Goal: Transaction & Acquisition: Book appointment/travel/reservation

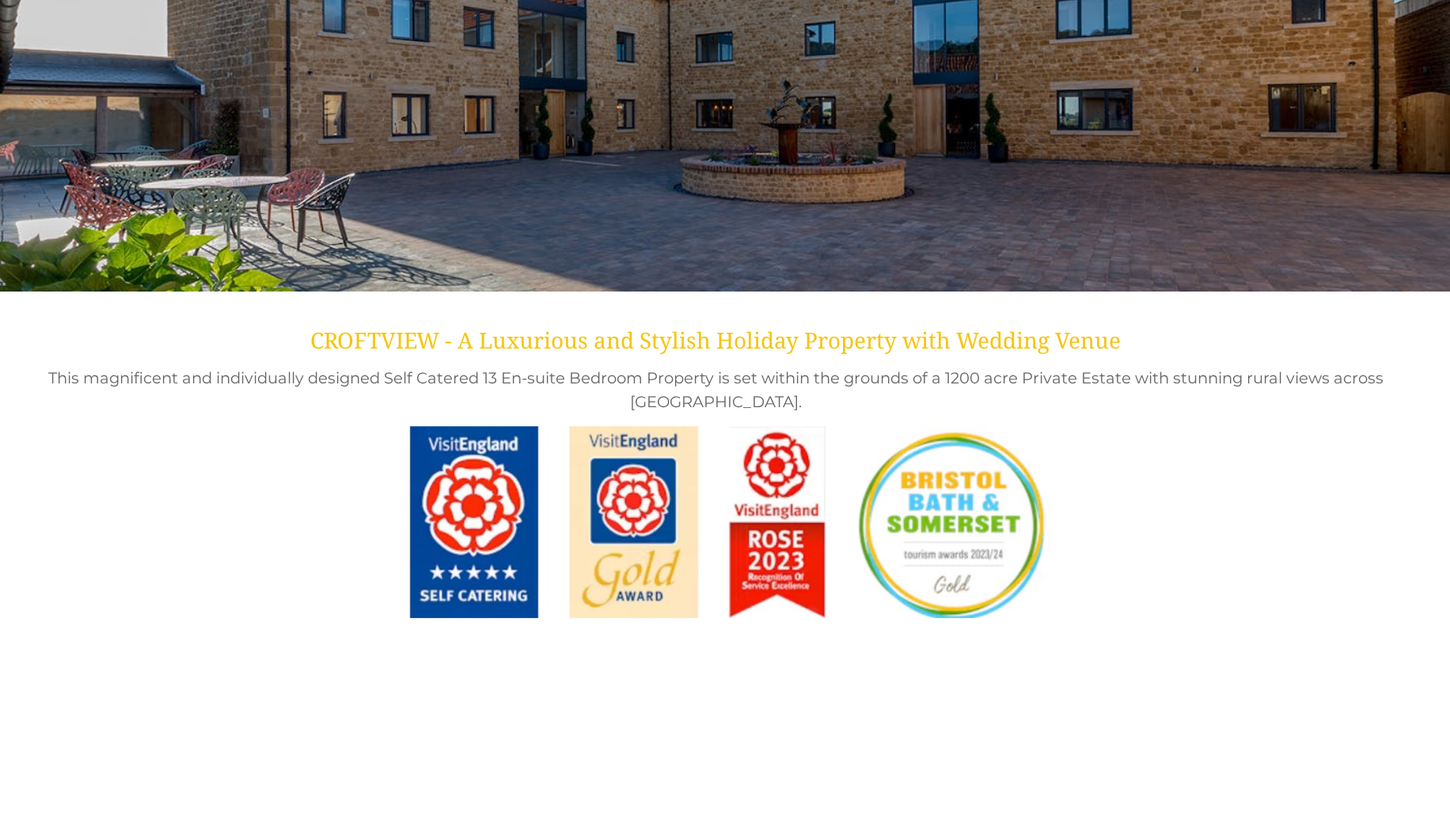
scroll to position [317, 0]
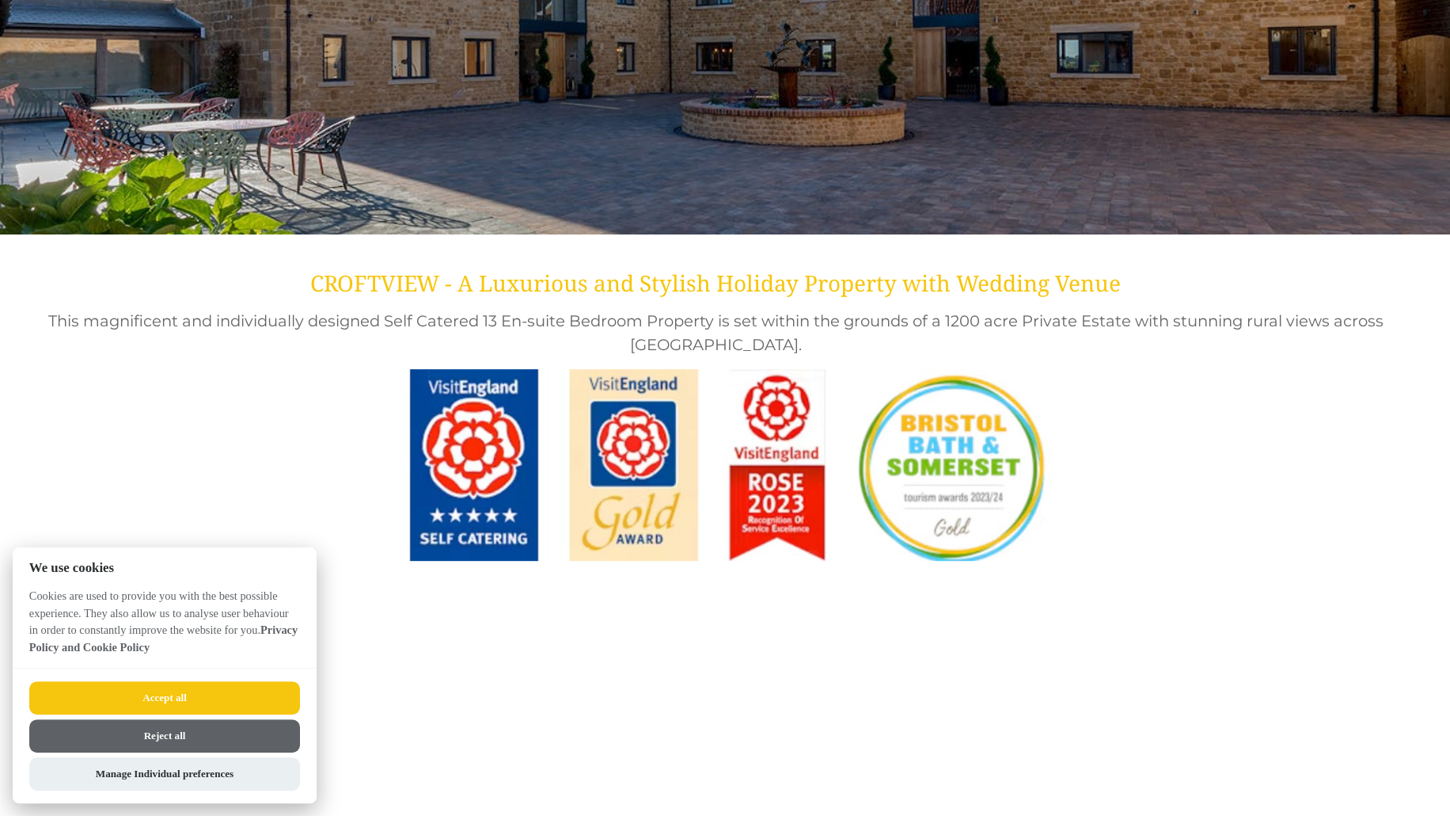
click at [201, 686] on button "Accept all" at bounding box center [164, 697] width 271 height 33
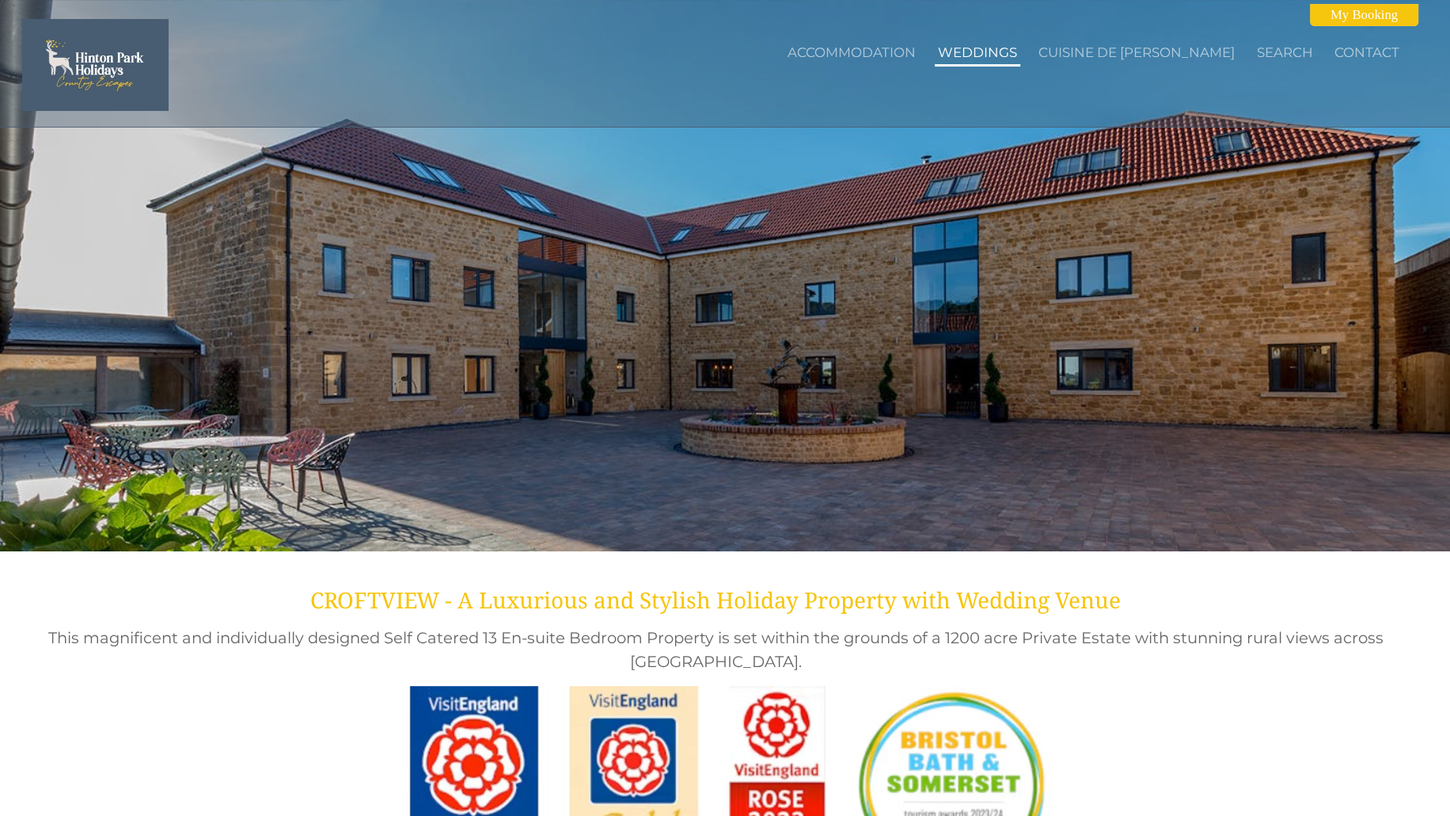
click at [992, 49] on link "Weddings" at bounding box center [977, 52] width 79 height 16
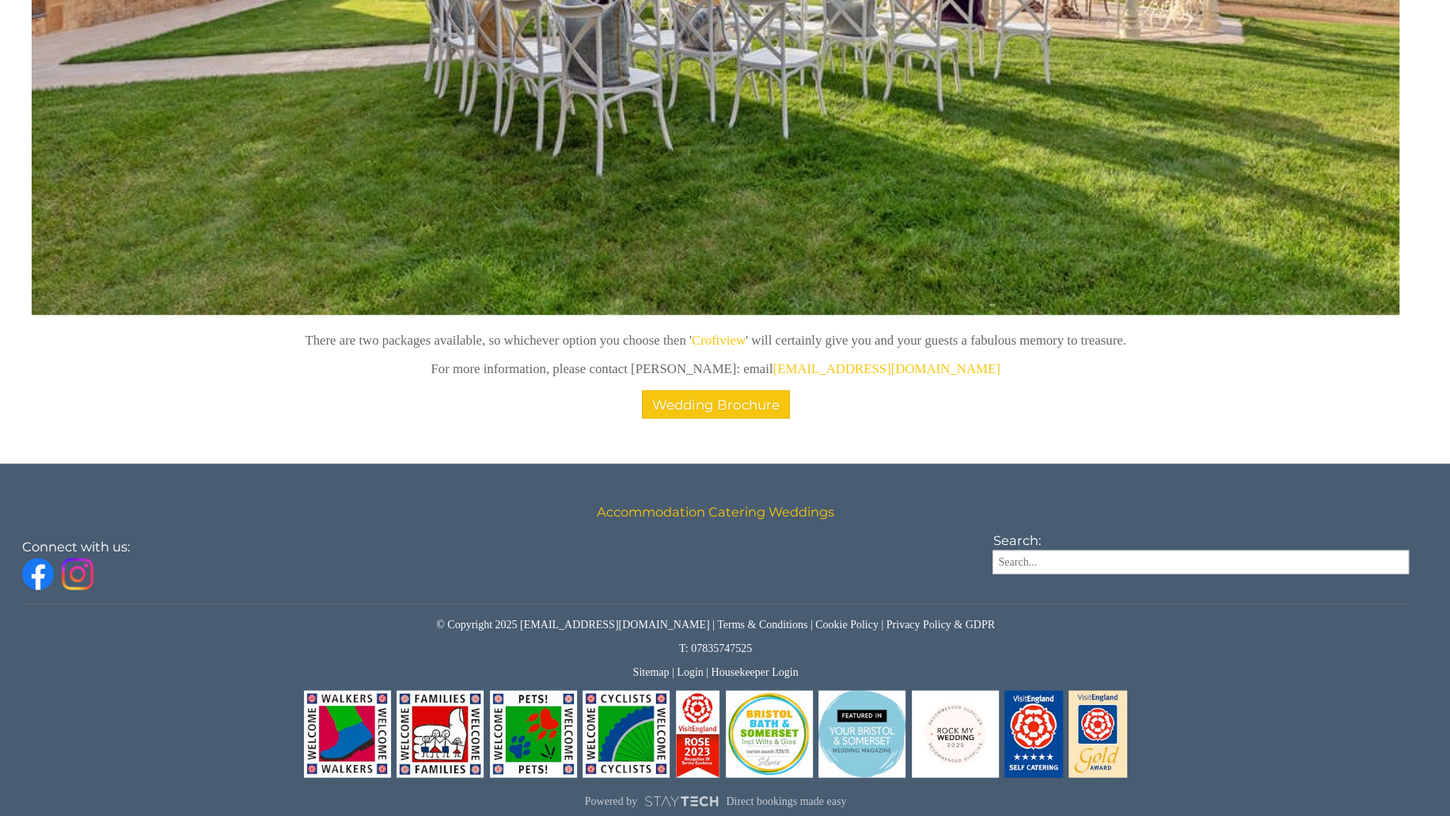
scroll to position [2721, 0]
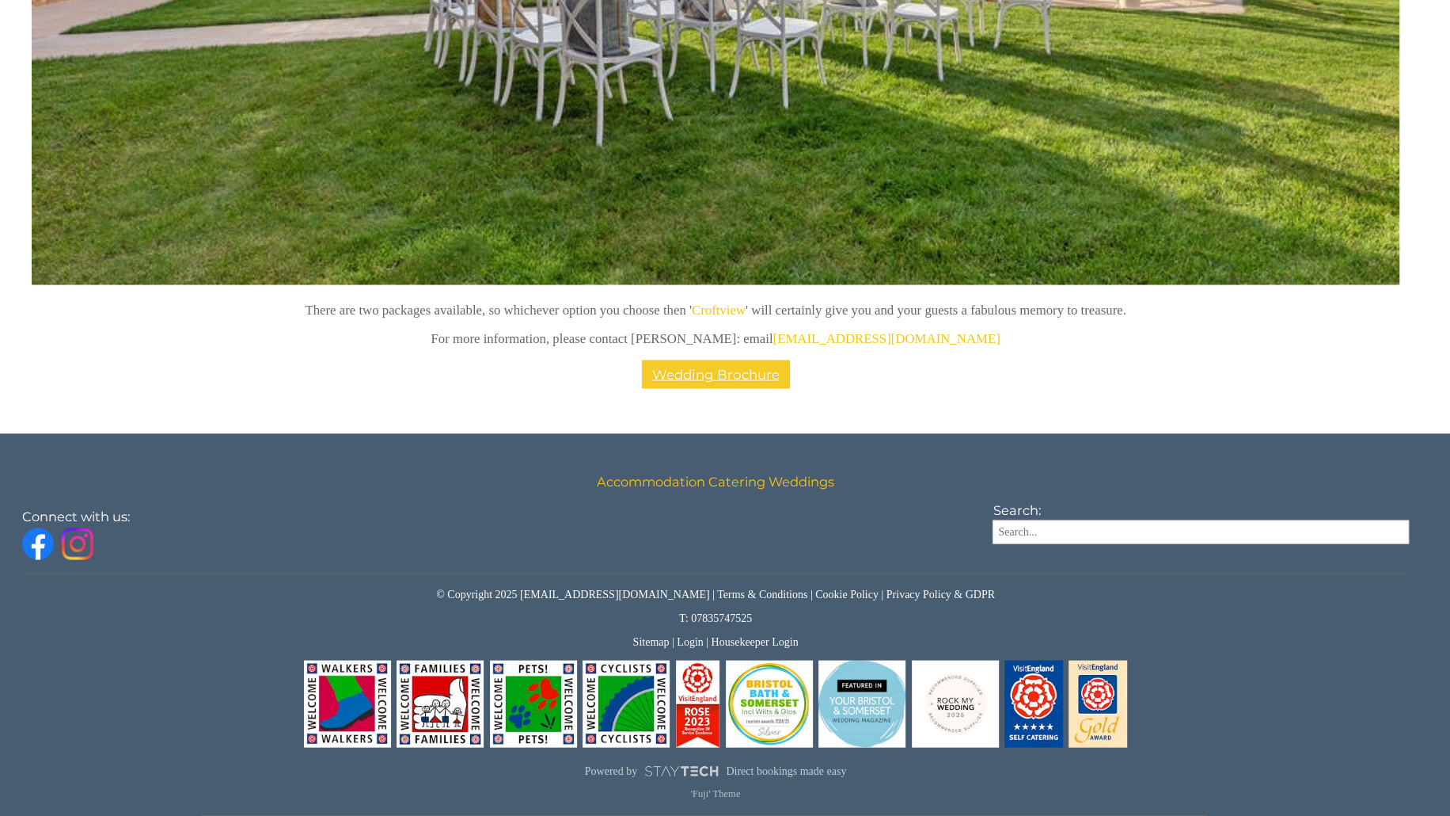
click at [730, 383] on link "Wedding Brochure" at bounding box center [716, 374] width 148 height 29
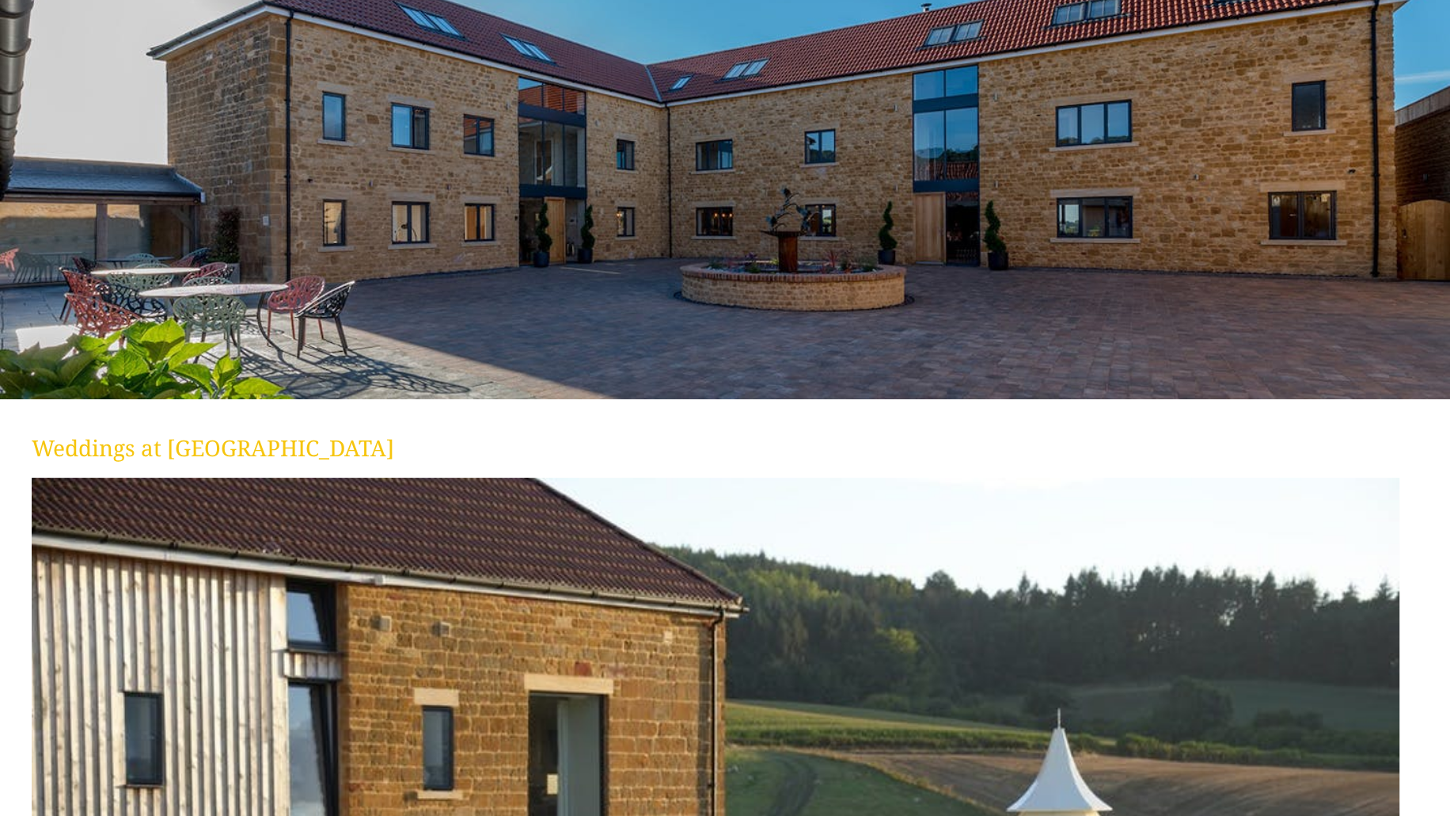
scroll to position [0, 0]
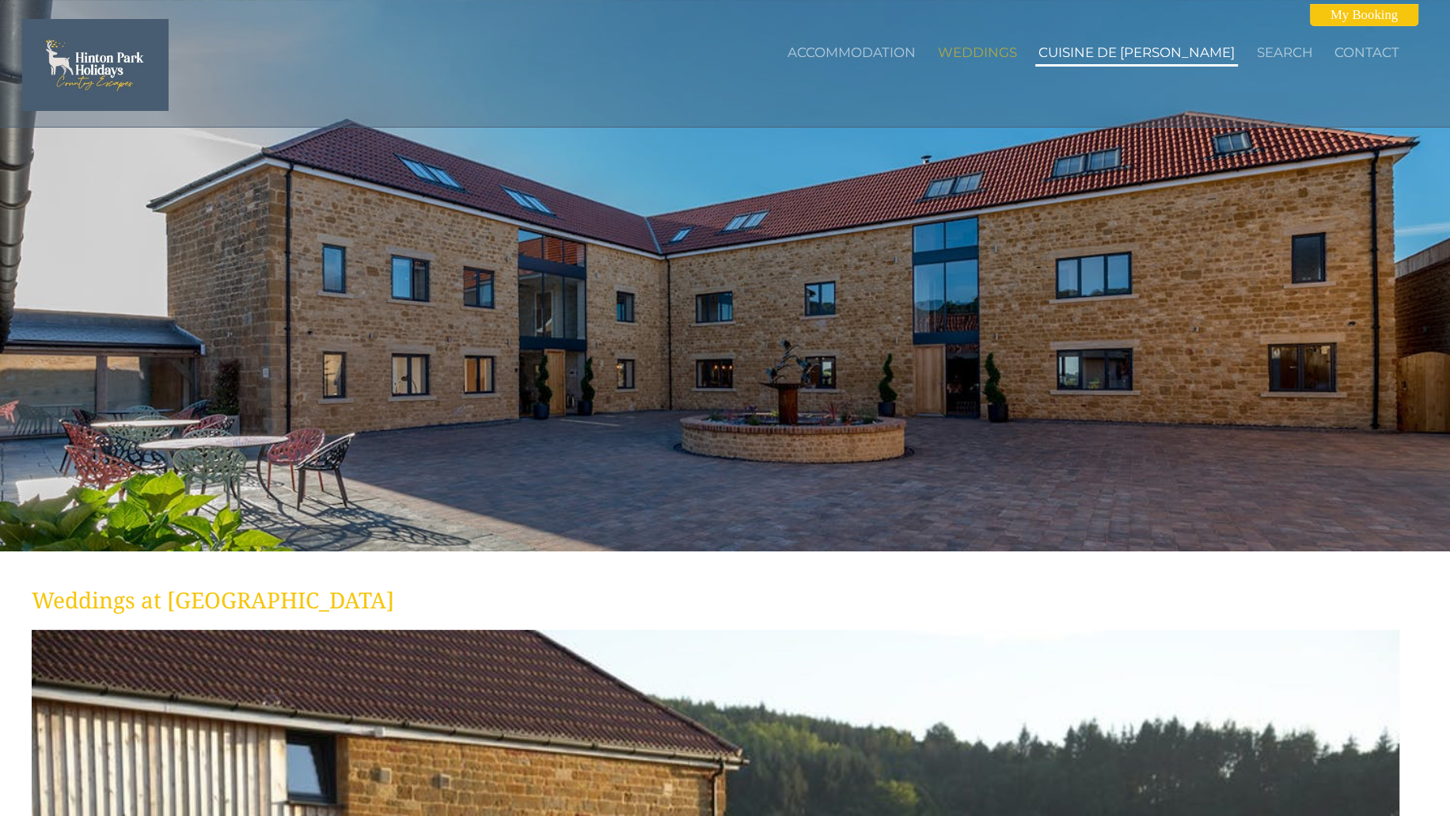
click at [1173, 47] on link "Cuisine de [PERSON_NAME]" at bounding box center [1137, 52] width 196 height 16
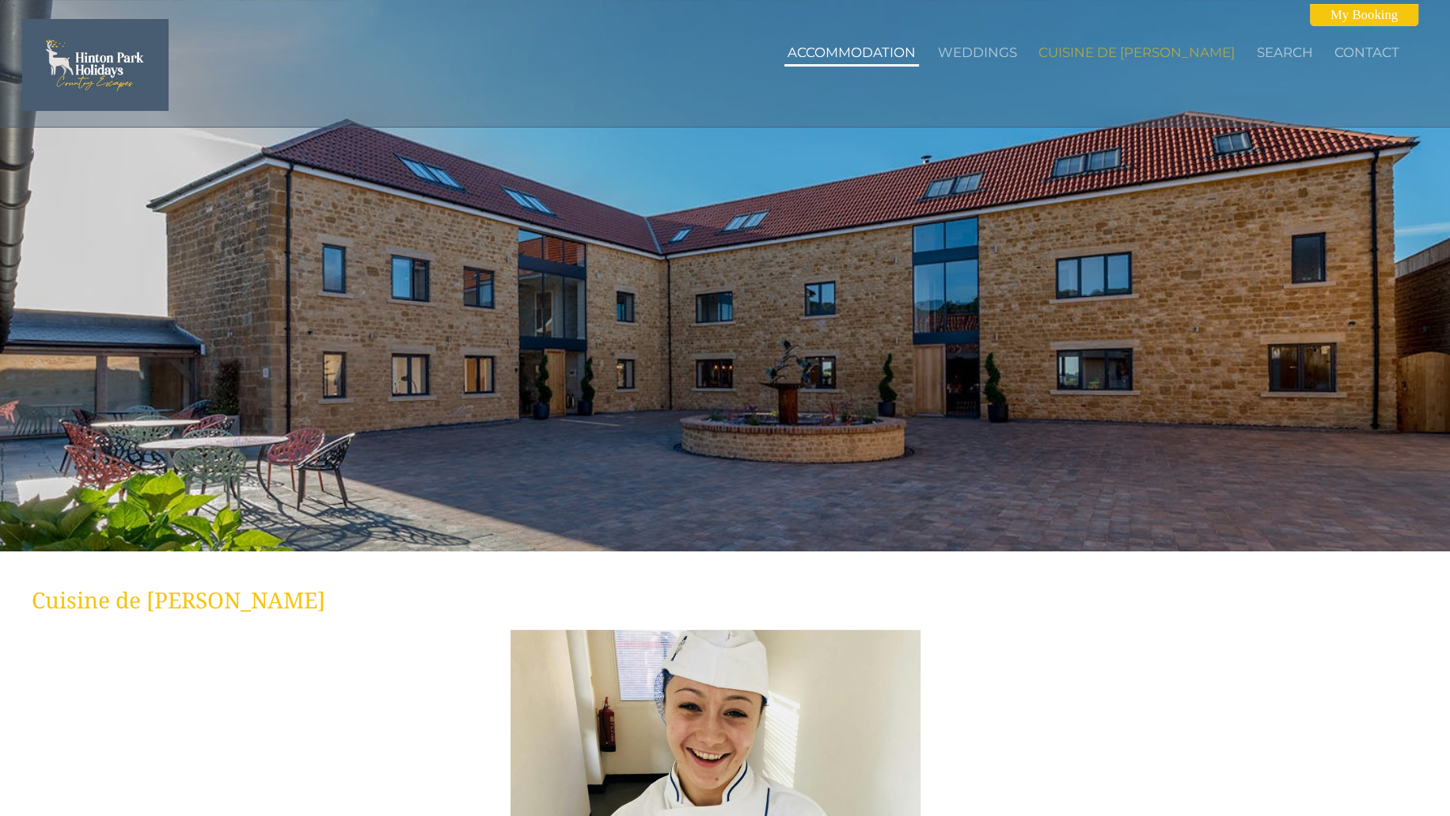
click at [910, 55] on link "Accommodation" at bounding box center [852, 52] width 128 height 16
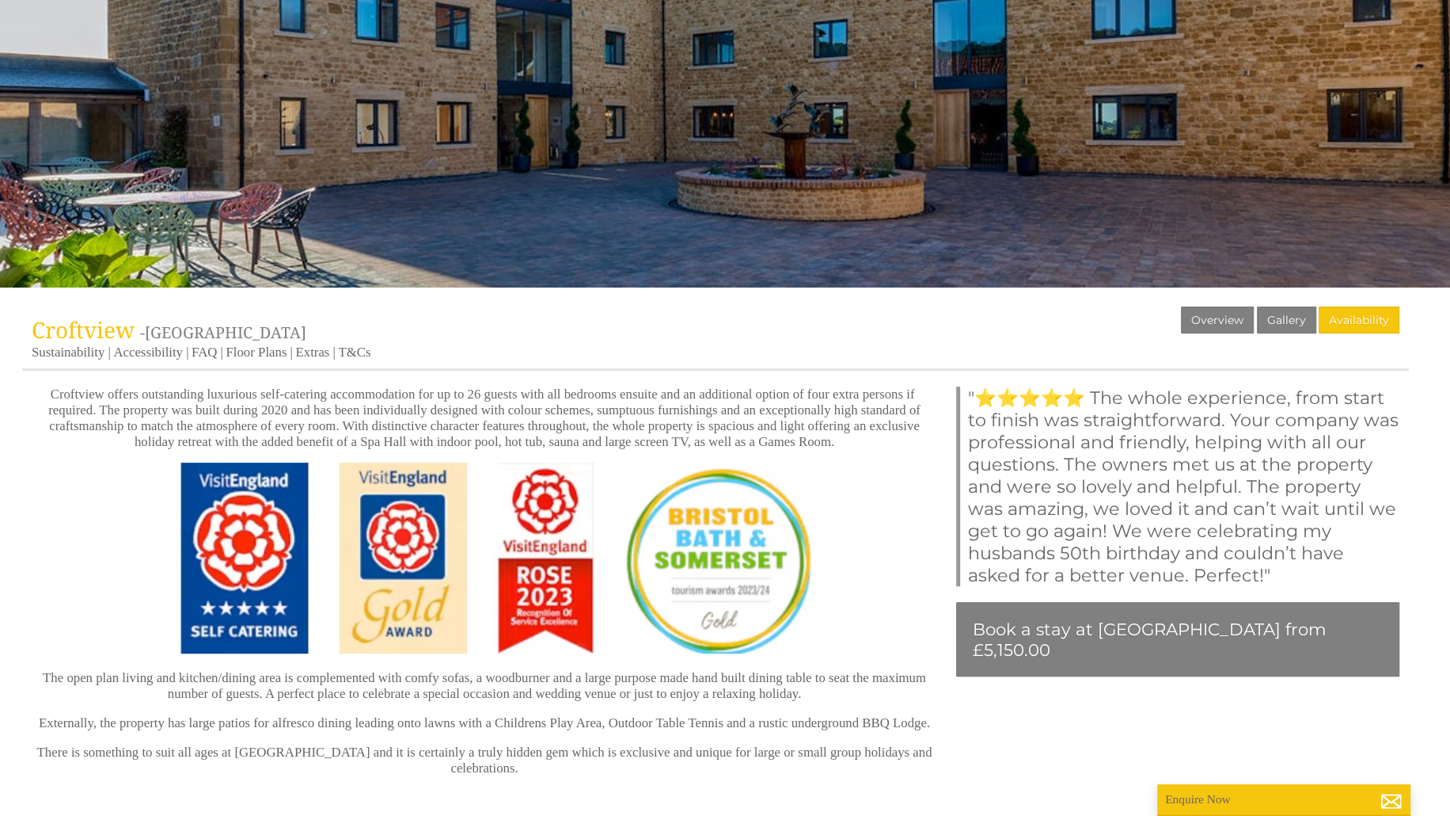
scroll to position [396, 0]
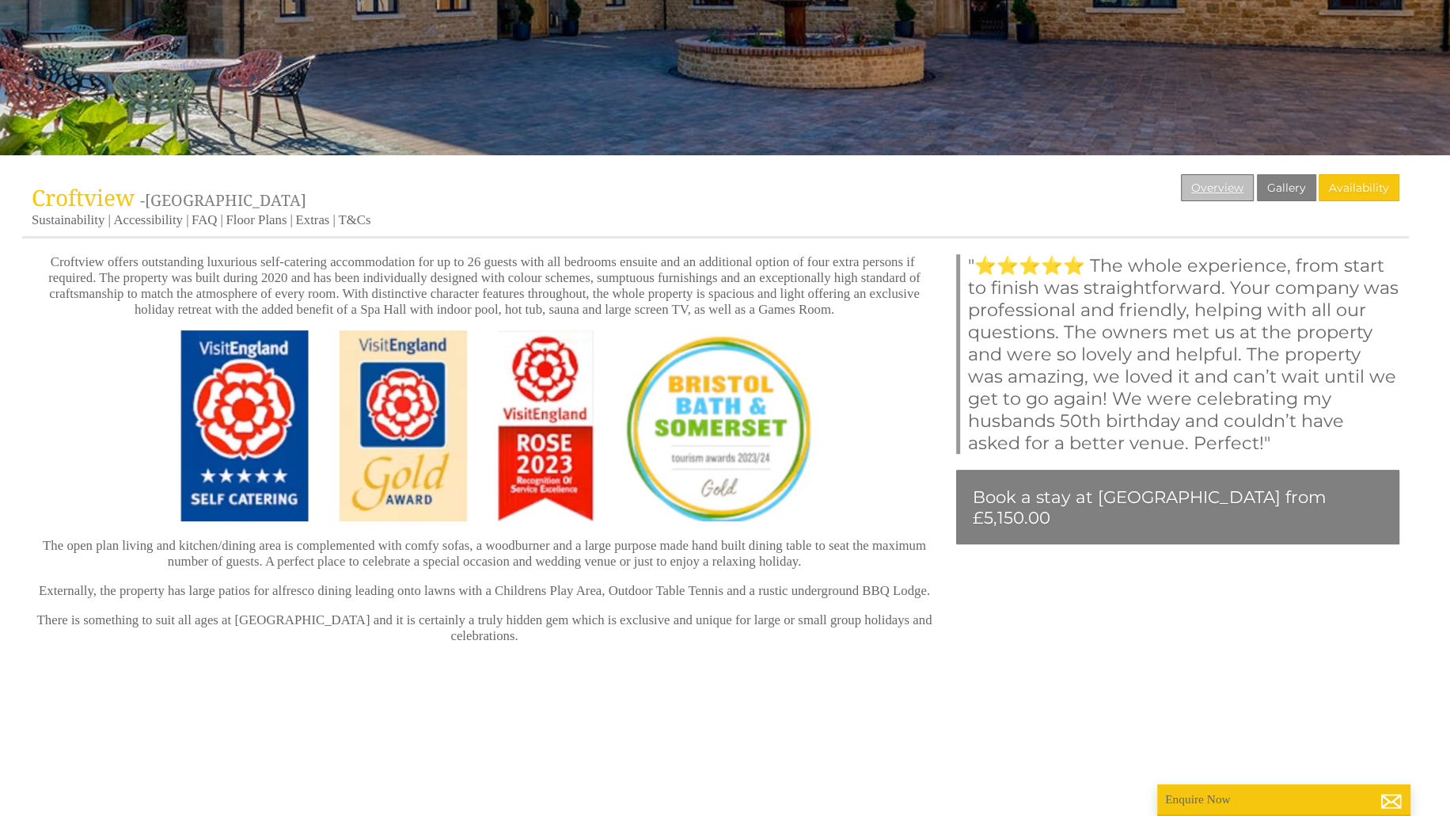
click at [1219, 183] on link "Overview" at bounding box center [1217, 187] width 73 height 27
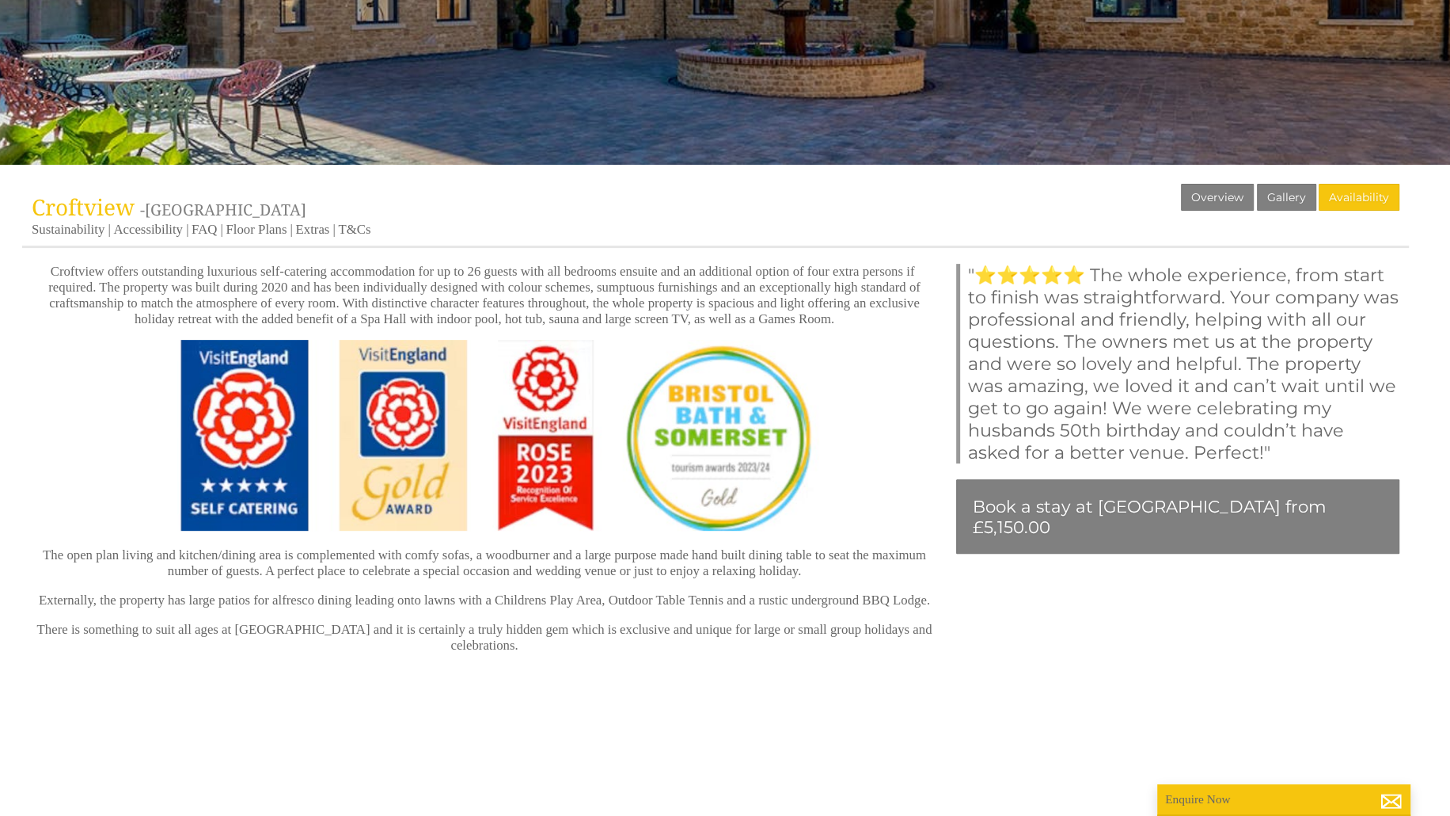
scroll to position [554, 0]
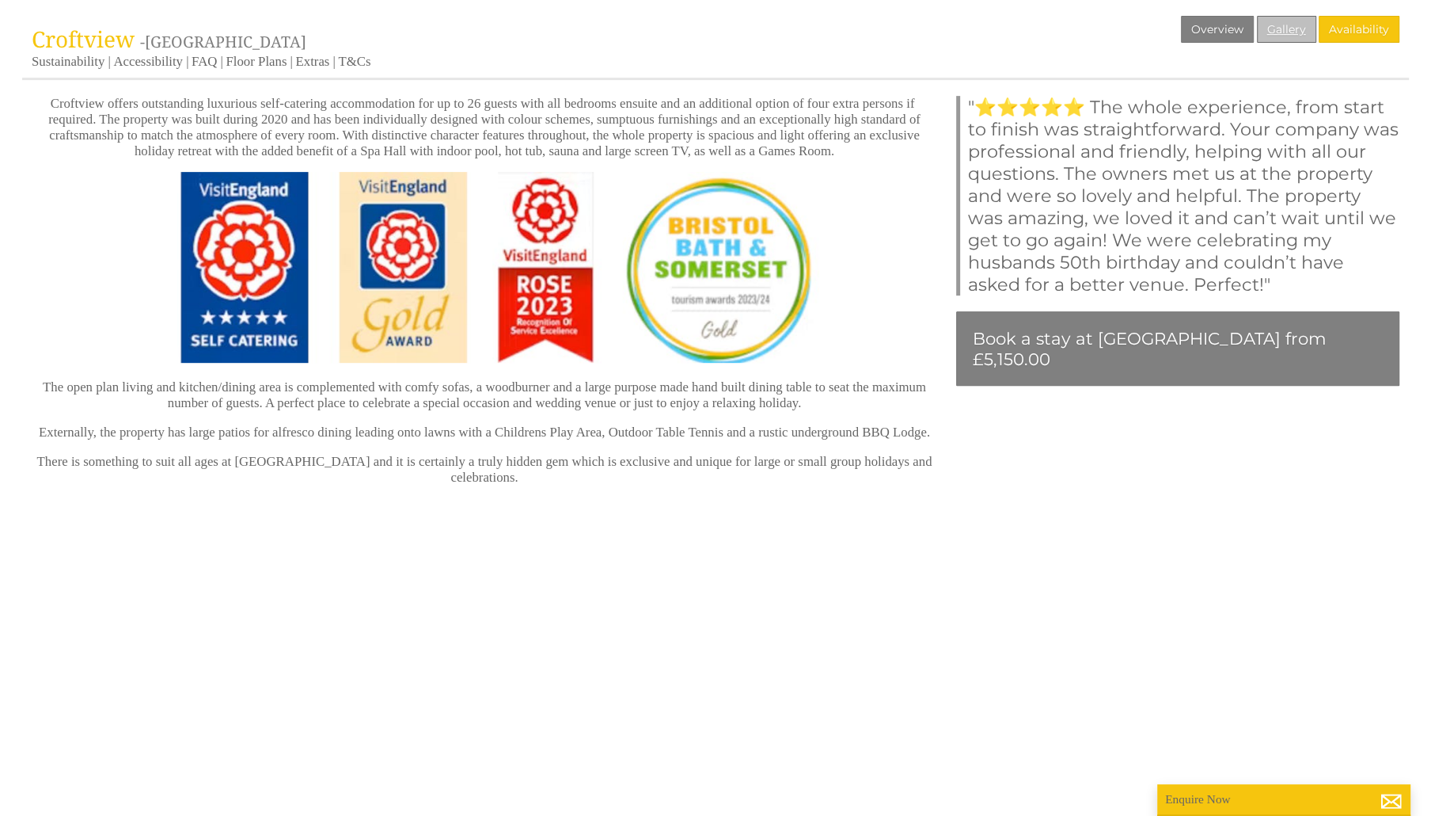
click at [1276, 37] on link "Gallery" at bounding box center [1286, 29] width 59 height 27
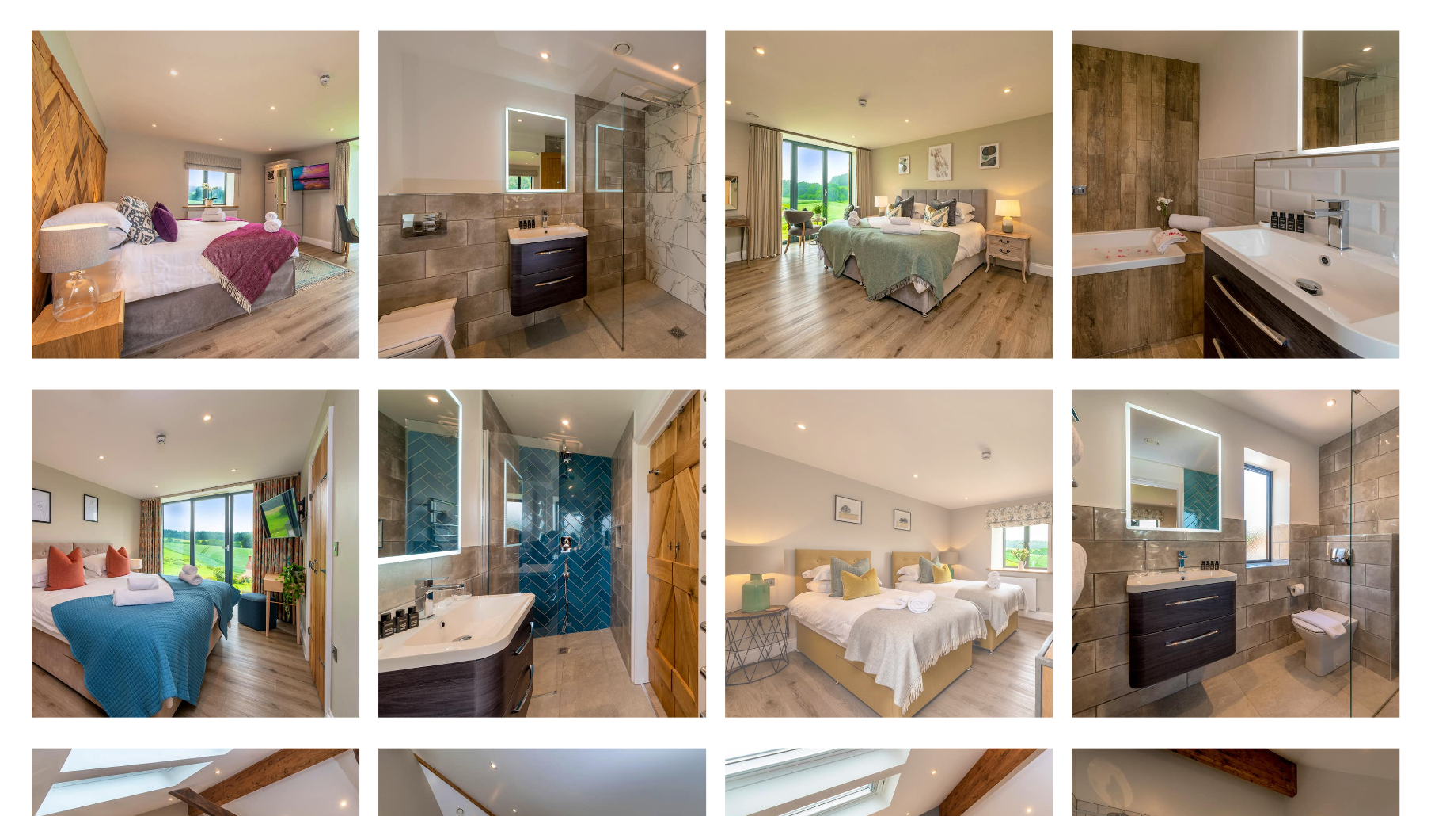
scroll to position [2850, 0]
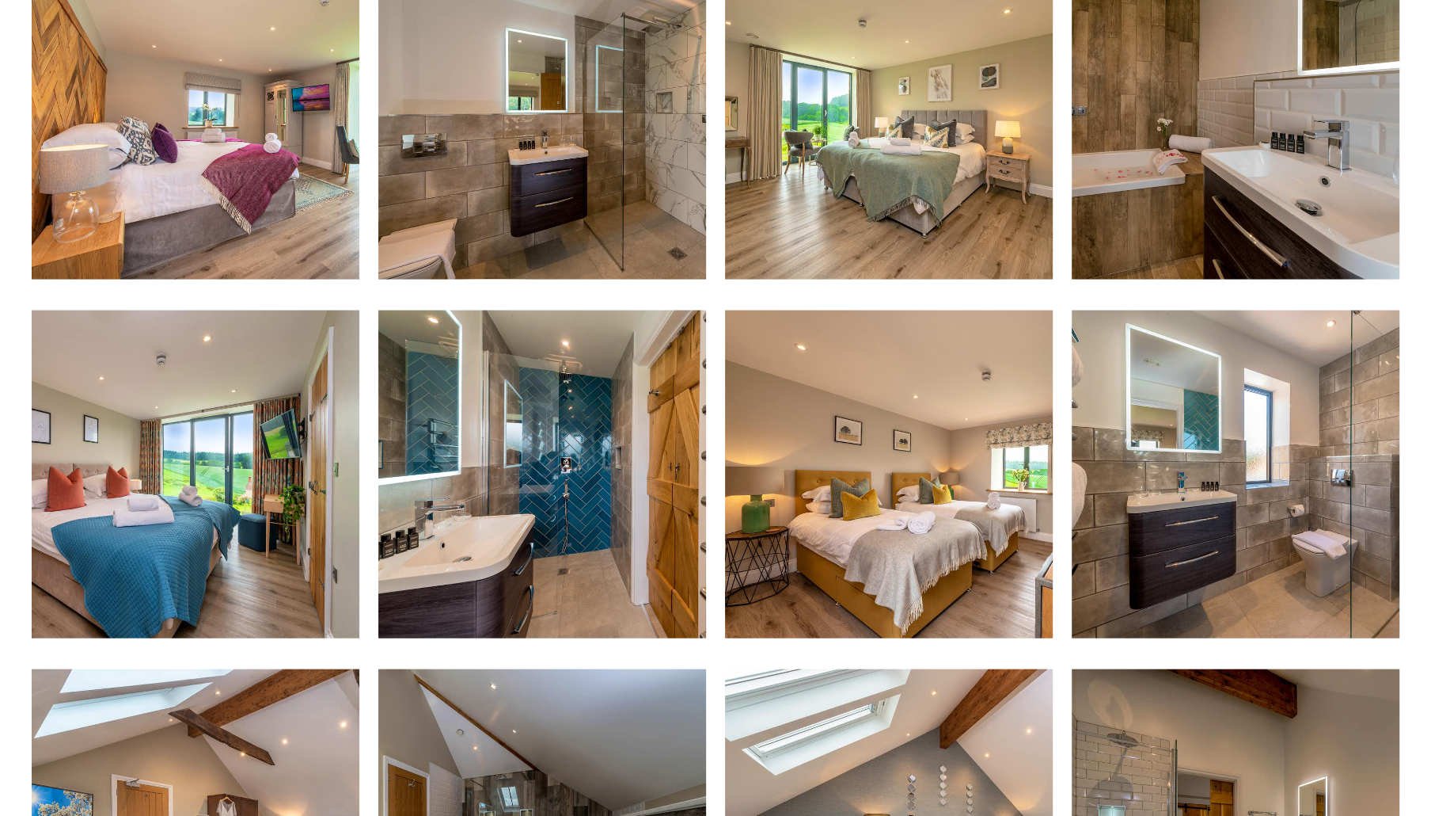
drag, startPoint x: 800, startPoint y: 553, endPoint x: 723, endPoint y: 298, distance: 265.7
click at [723, 298] on div "Properties Croftview - Somerset Overview Gallery Availability Sustainability Ac…" at bounding box center [715, 340] width 1387 height 5241
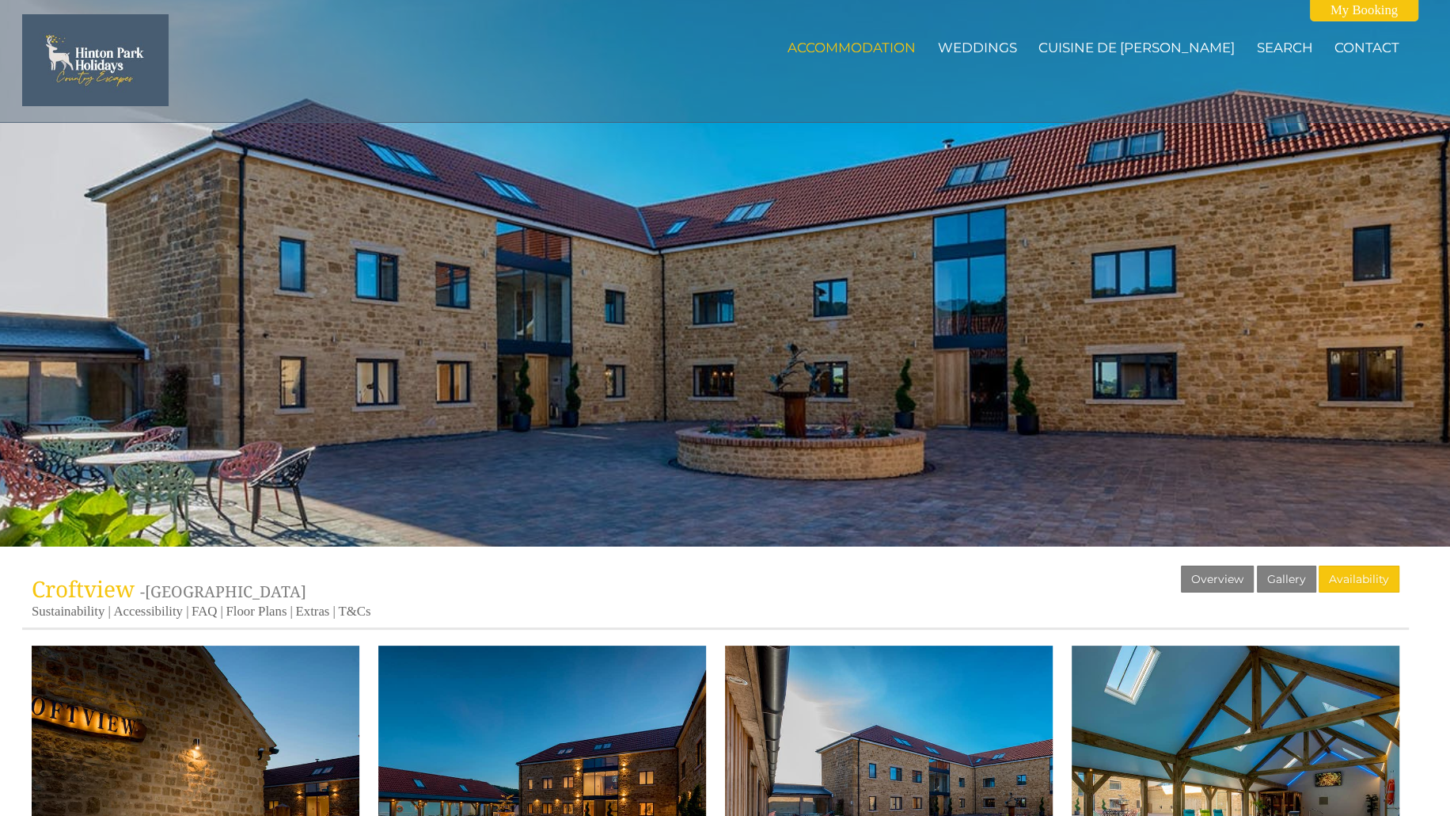
scroll to position [0, 0]
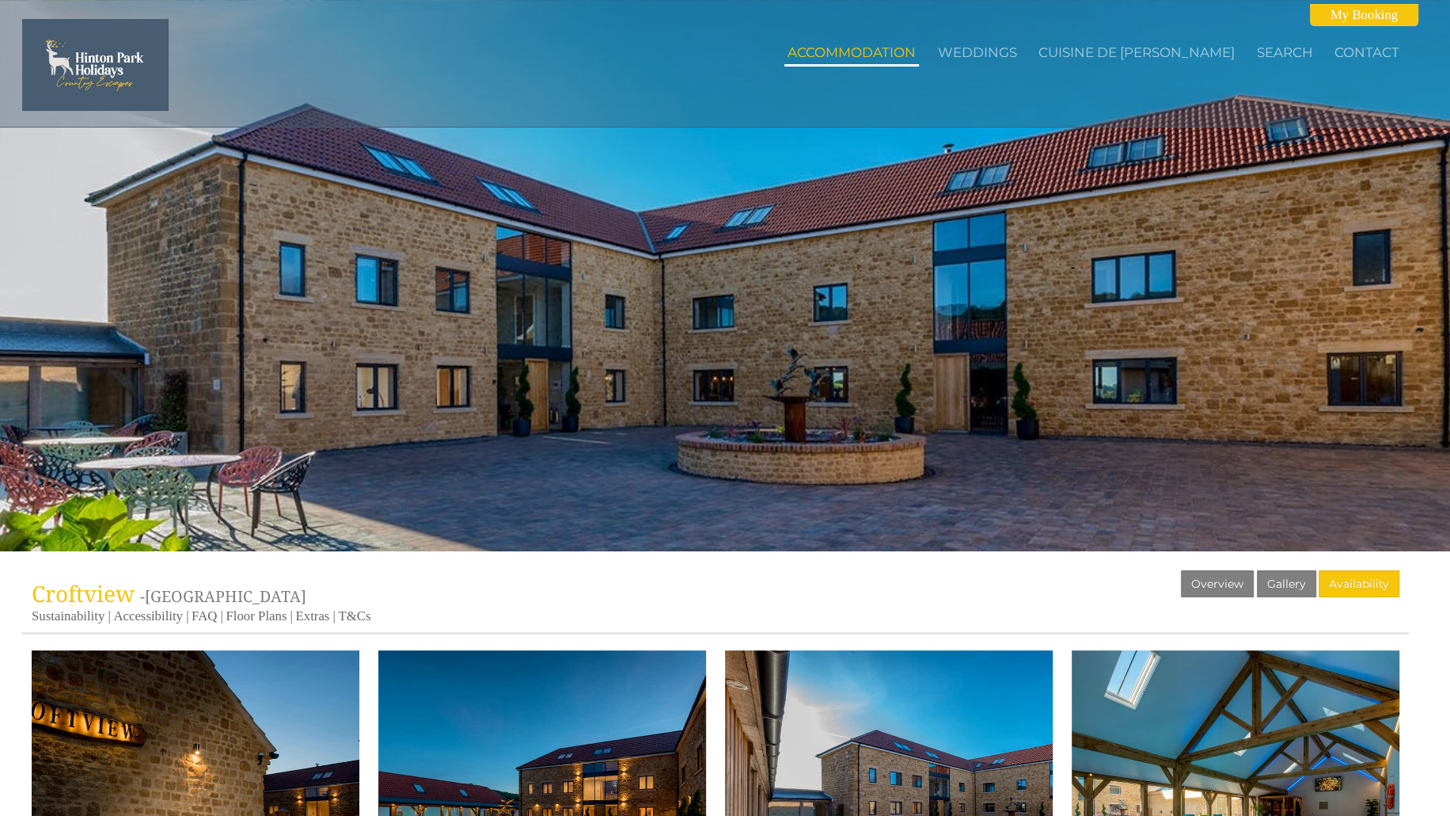
click at [911, 61] on li "Accommodation" at bounding box center [852, 53] width 135 height 25
click at [911, 55] on link "Accommodation" at bounding box center [852, 52] width 128 height 16
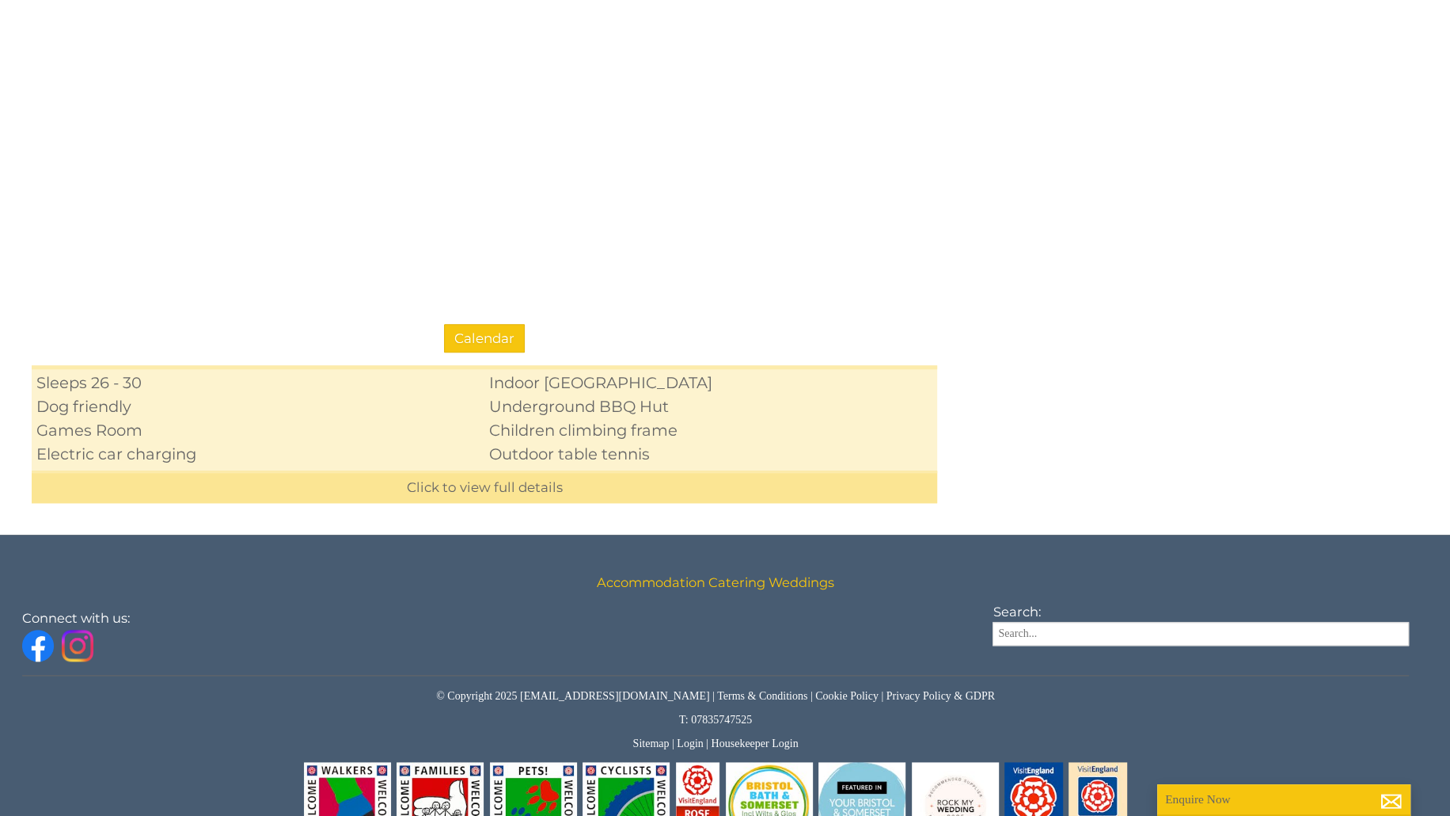
scroll to position [1346, 0]
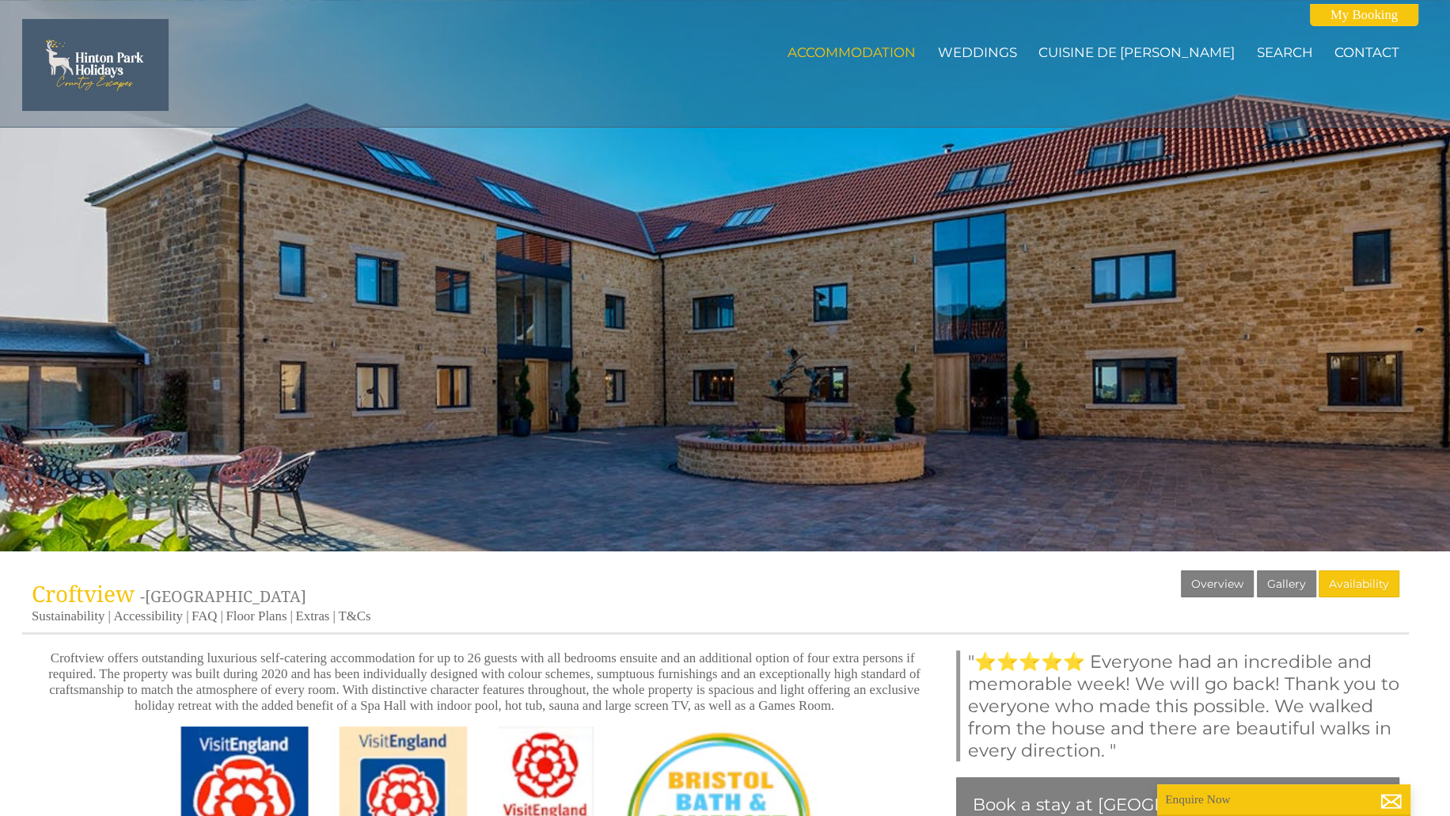
scroll to position [554, 0]
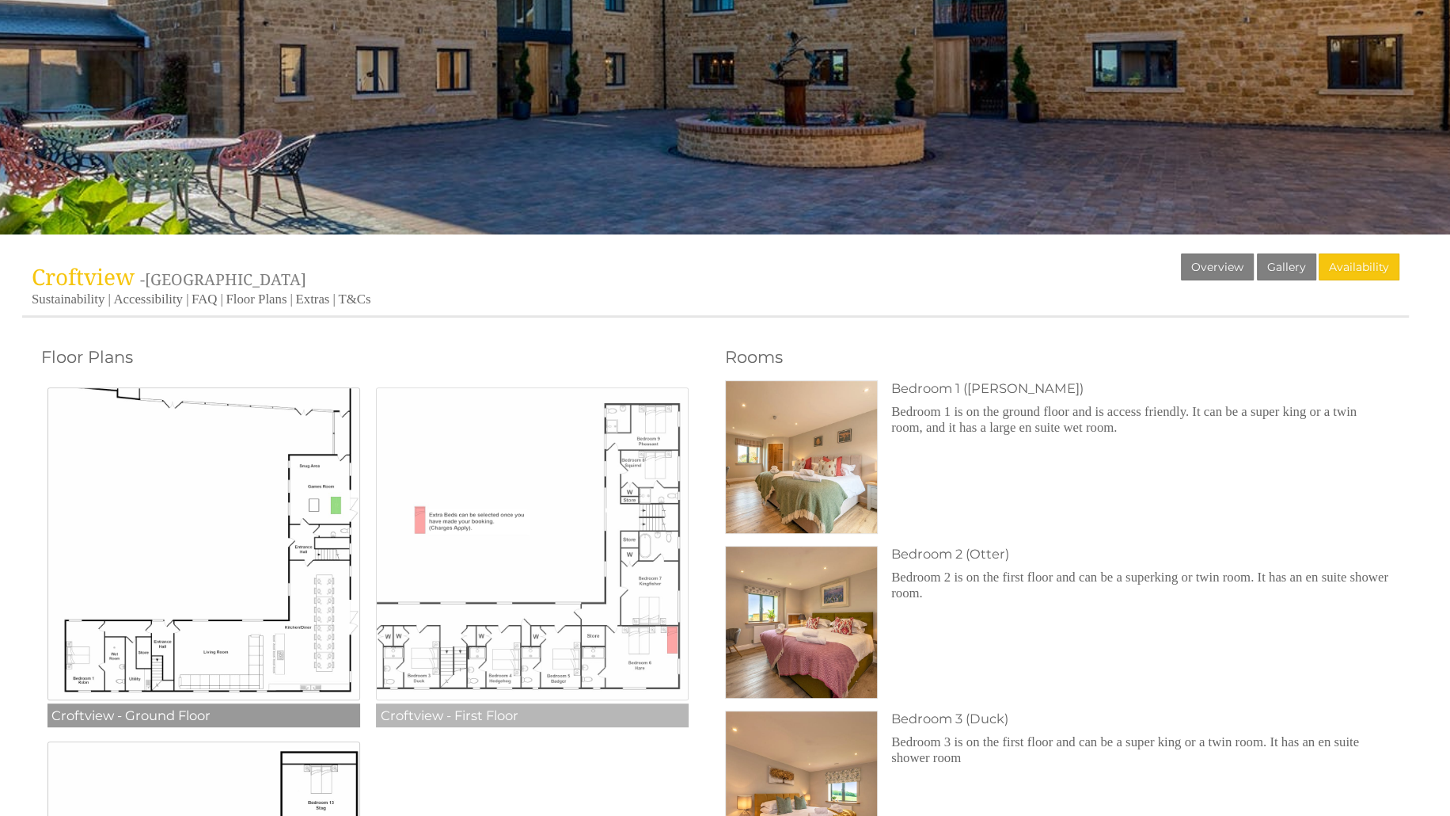
scroll to position [475, 0]
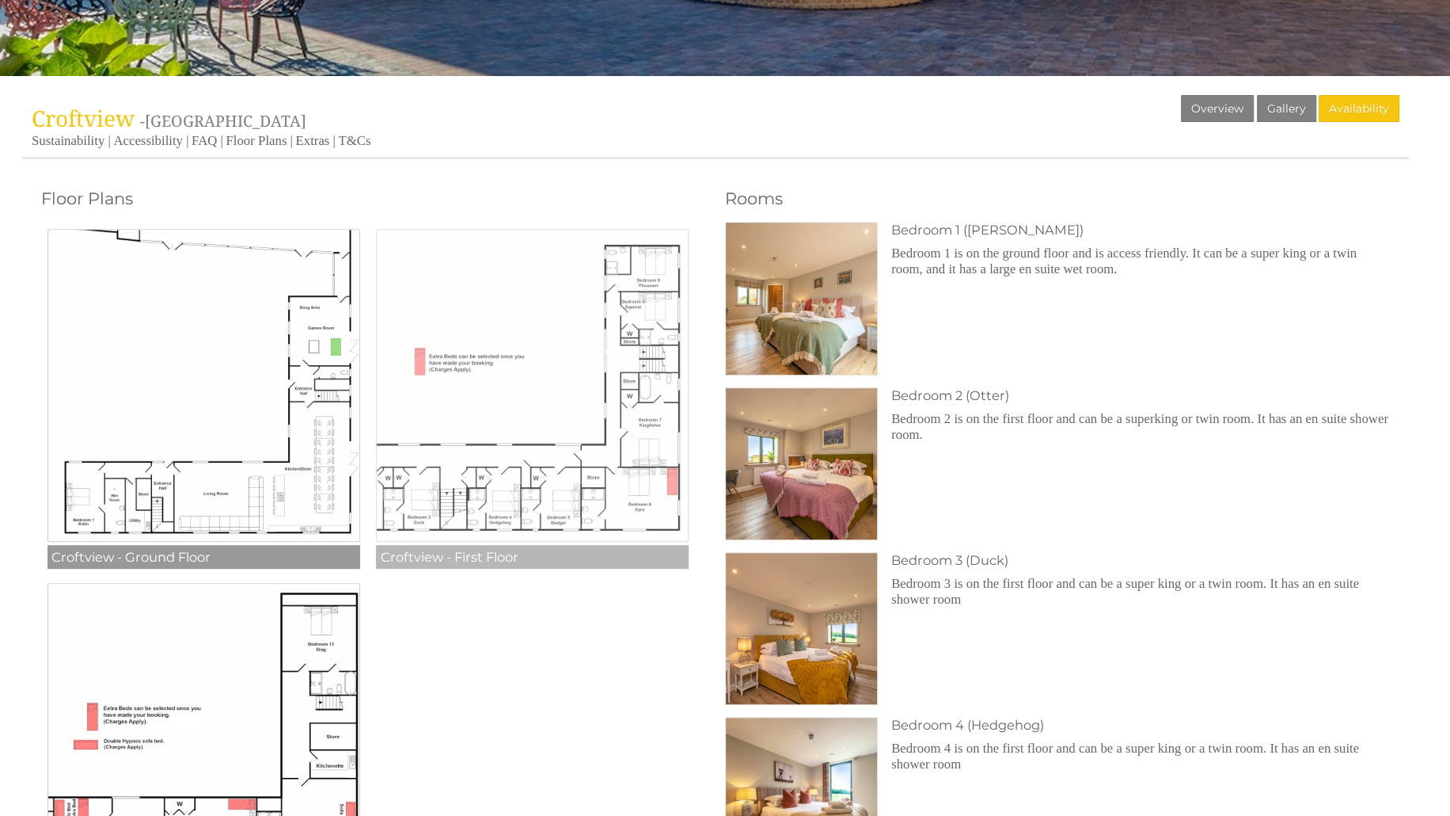
click at [523, 386] on img at bounding box center [532, 385] width 313 height 313
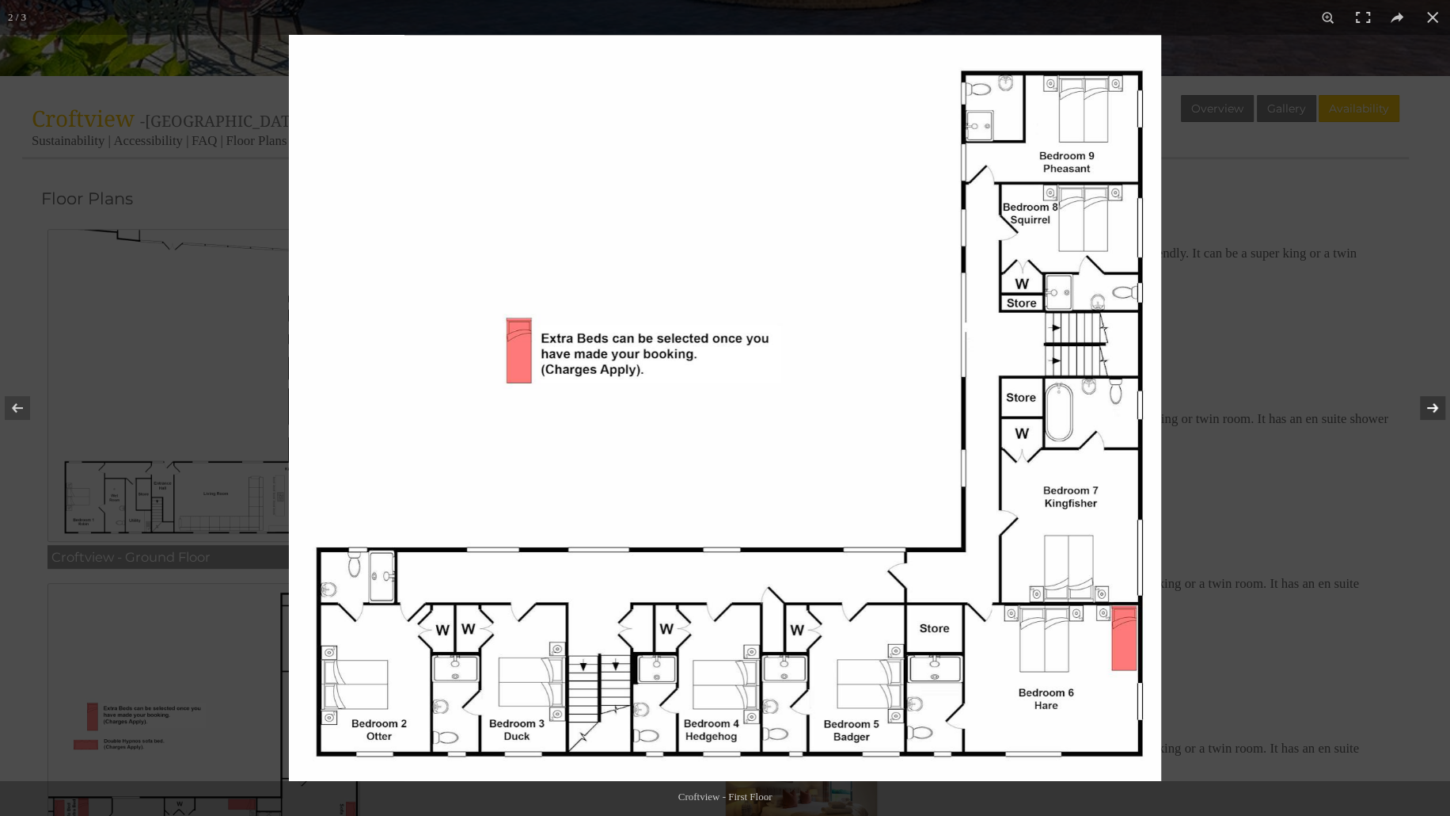
click at [1431, 401] on button at bounding box center [1422, 407] width 55 height 79
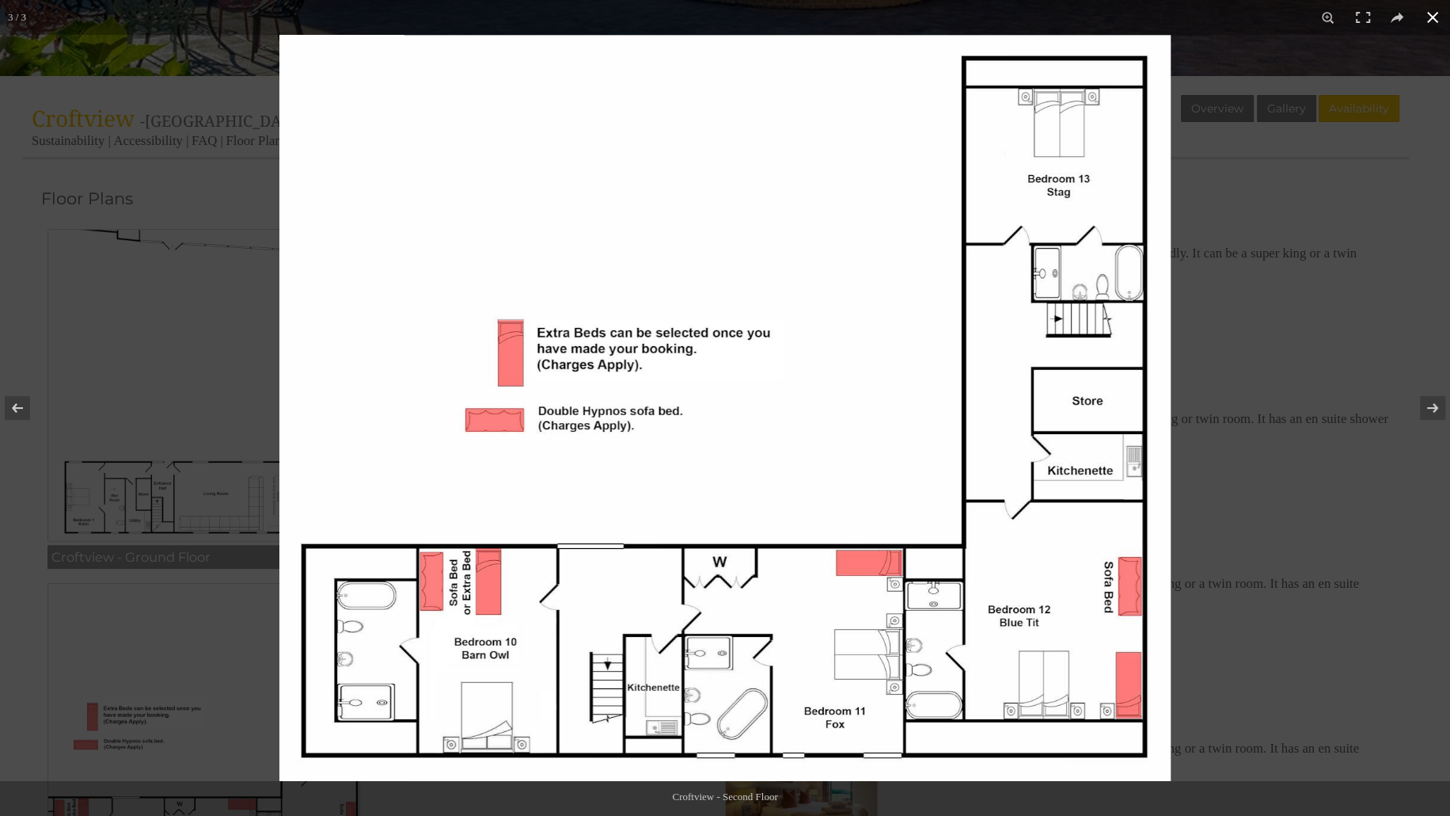
click at [1375, 511] on div at bounding box center [1004, 443] width 1450 height 816
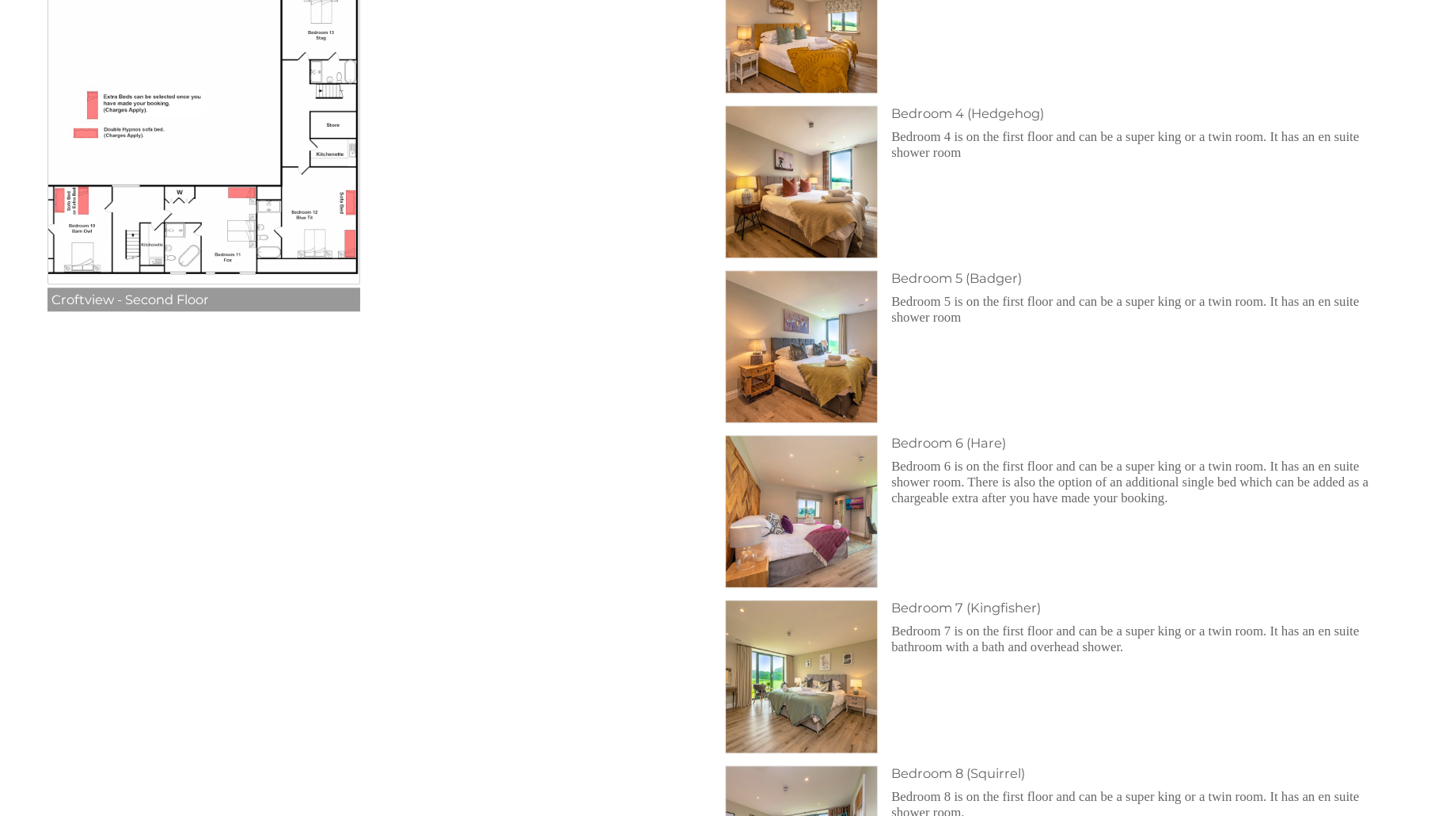
scroll to position [1108, 0]
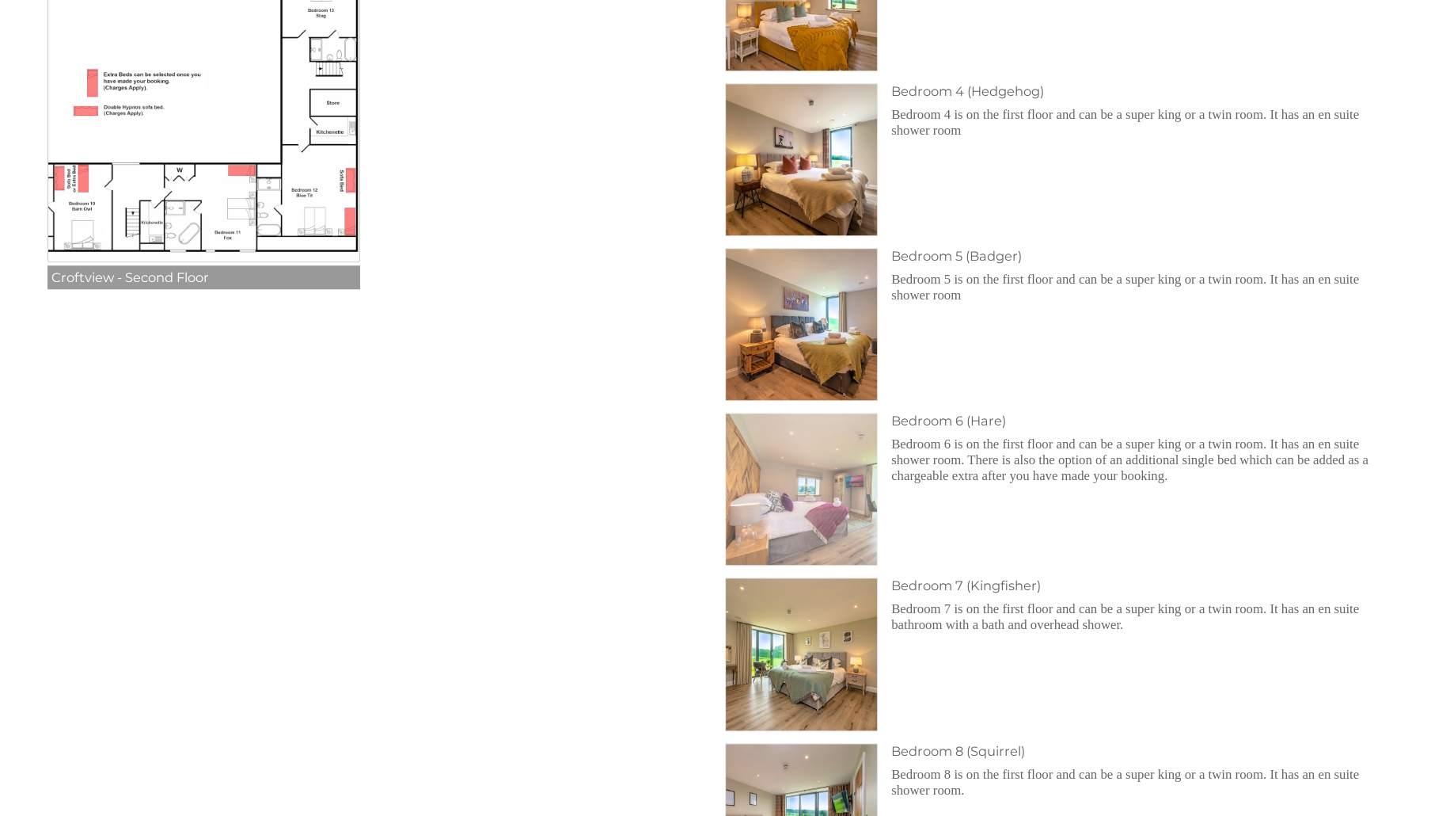
click at [776, 492] on img at bounding box center [801, 488] width 151 height 151
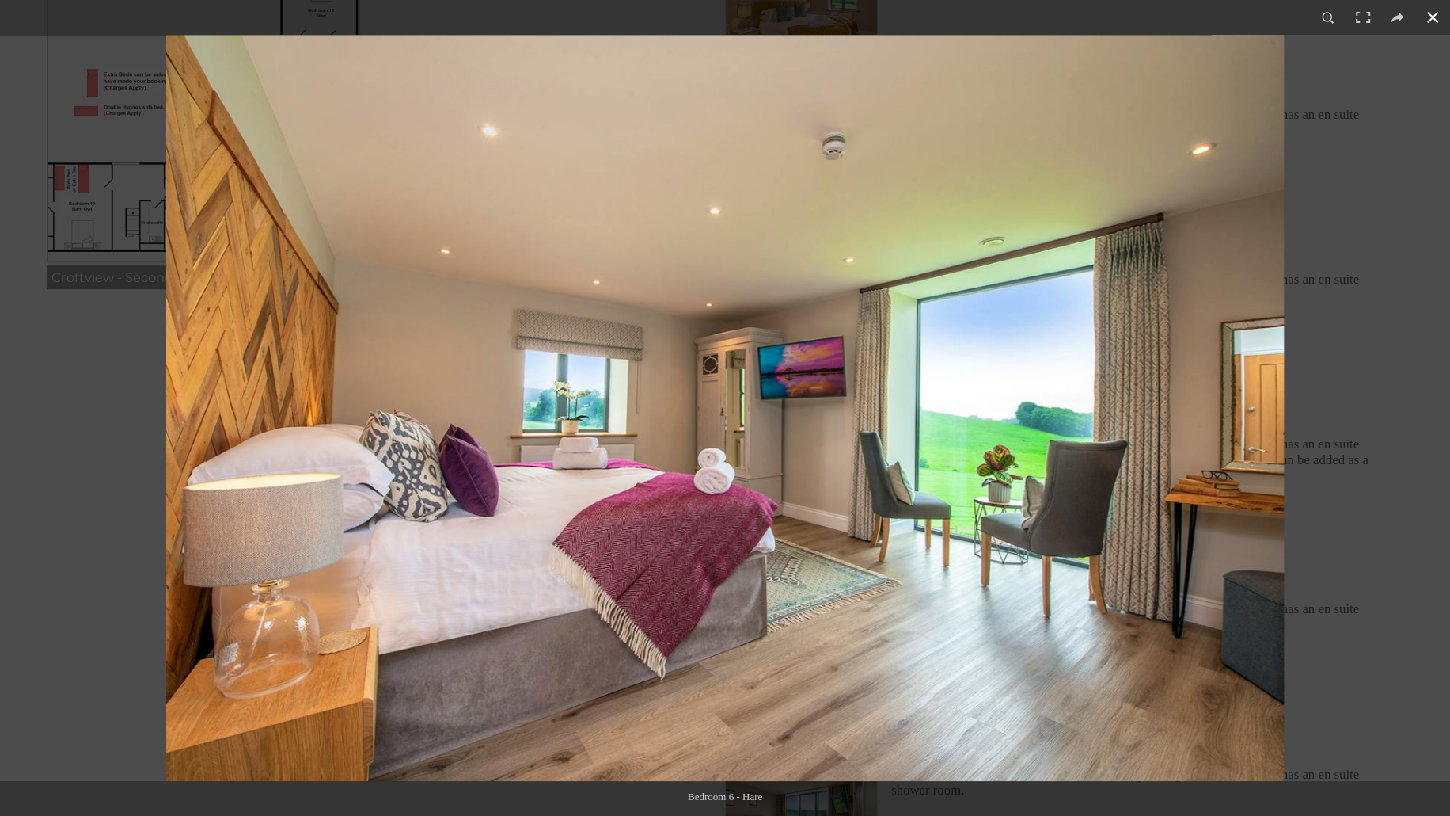
click at [1358, 260] on div at bounding box center [891, 443] width 1450 height 816
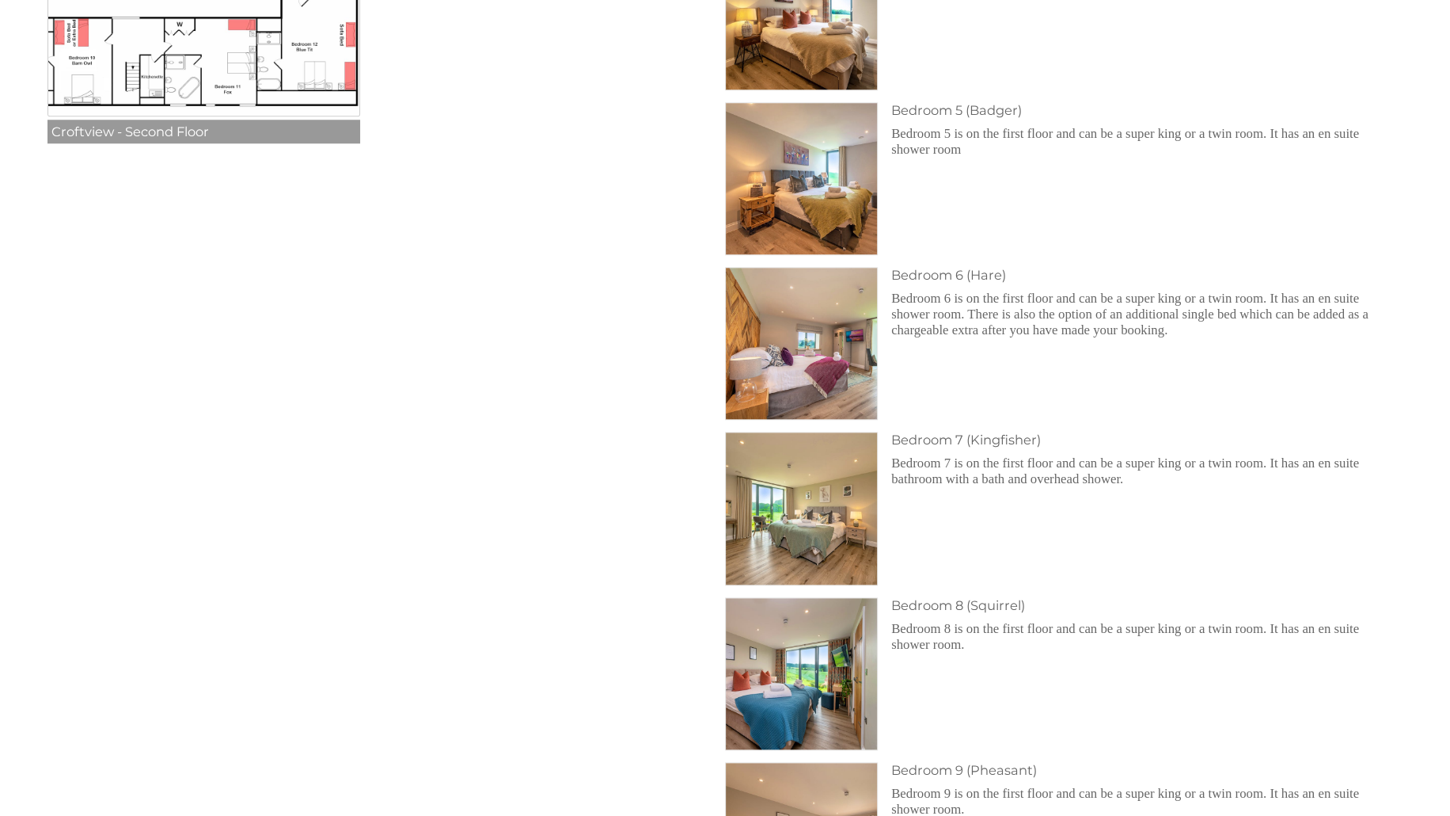
scroll to position [1267, 0]
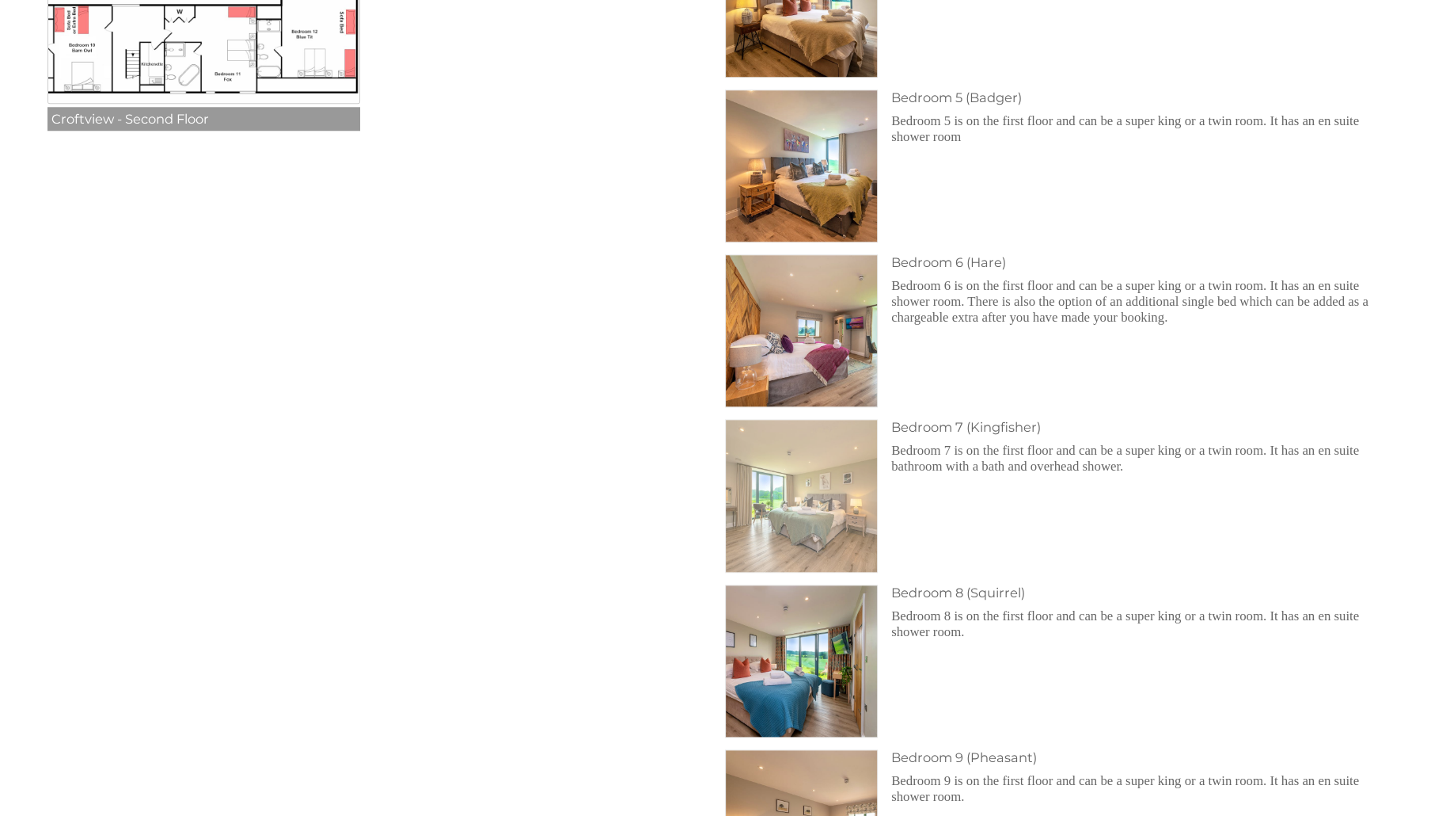
click at [808, 510] on img at bounding box center [801, 495] width 151 height 151
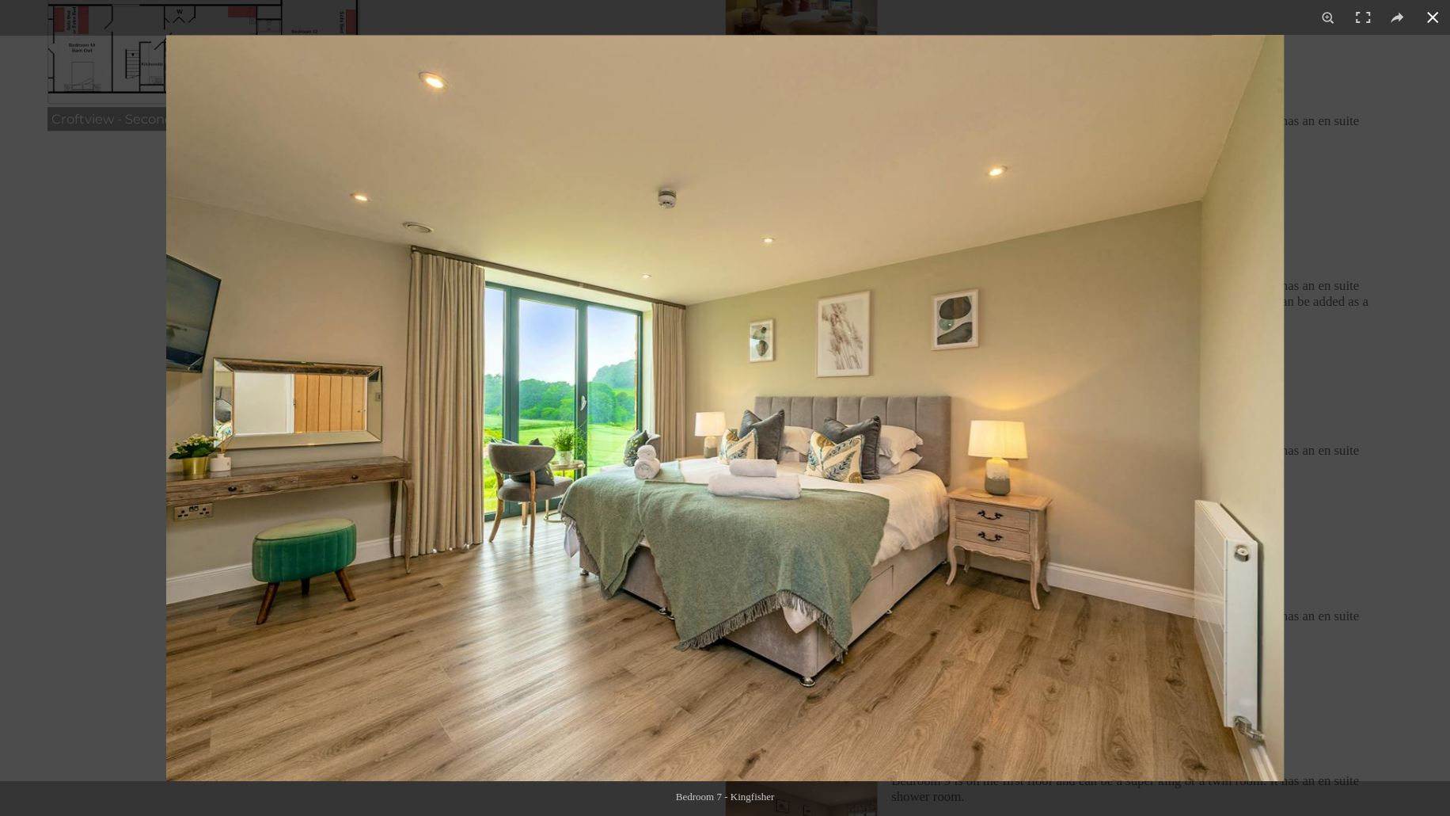
click at [1352, 365] on div at bounding box center [891, 443] width 1450 height 816
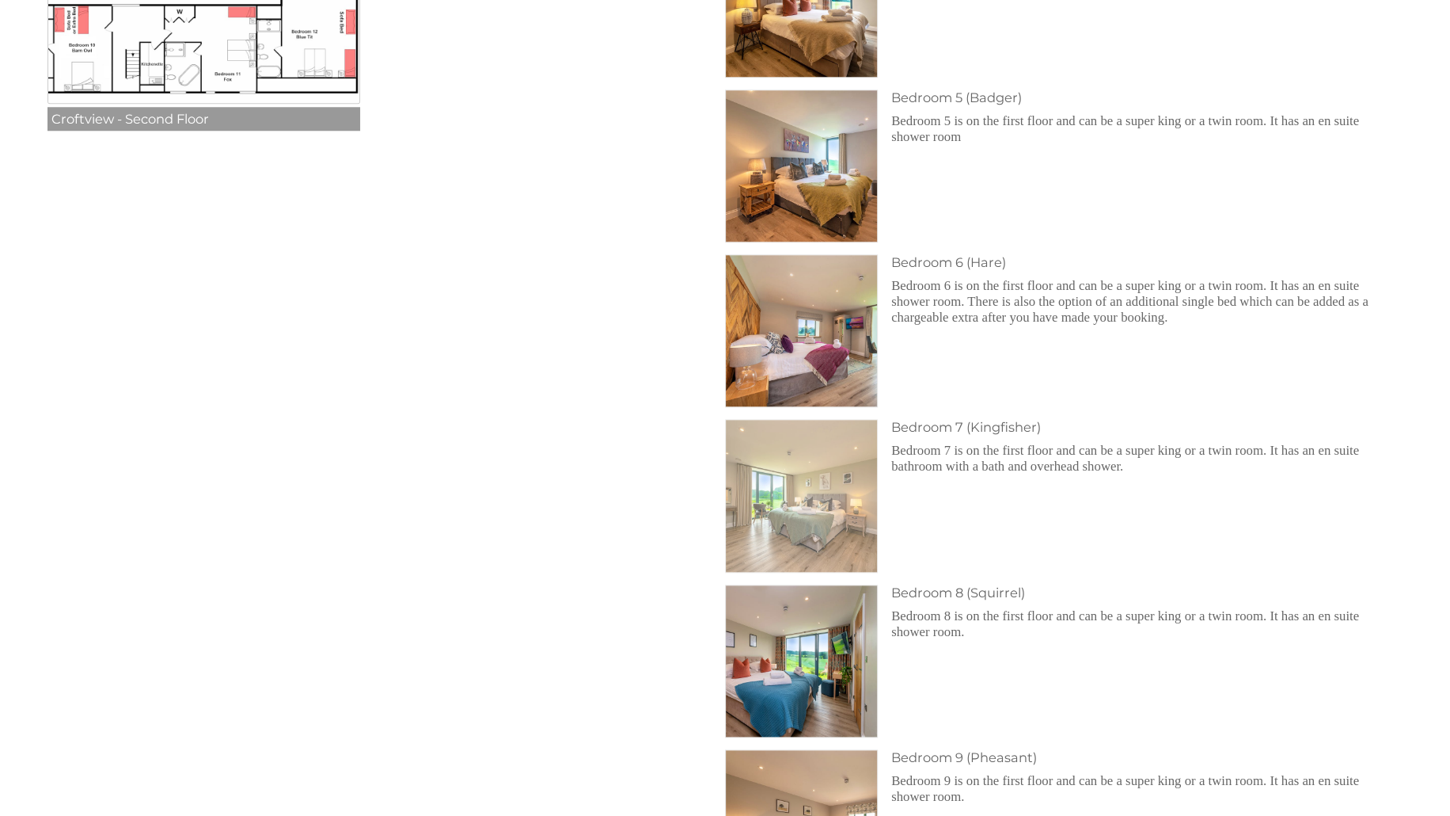
click at [754, 476] on img at bounding box center [801, 495] width 151 height 151
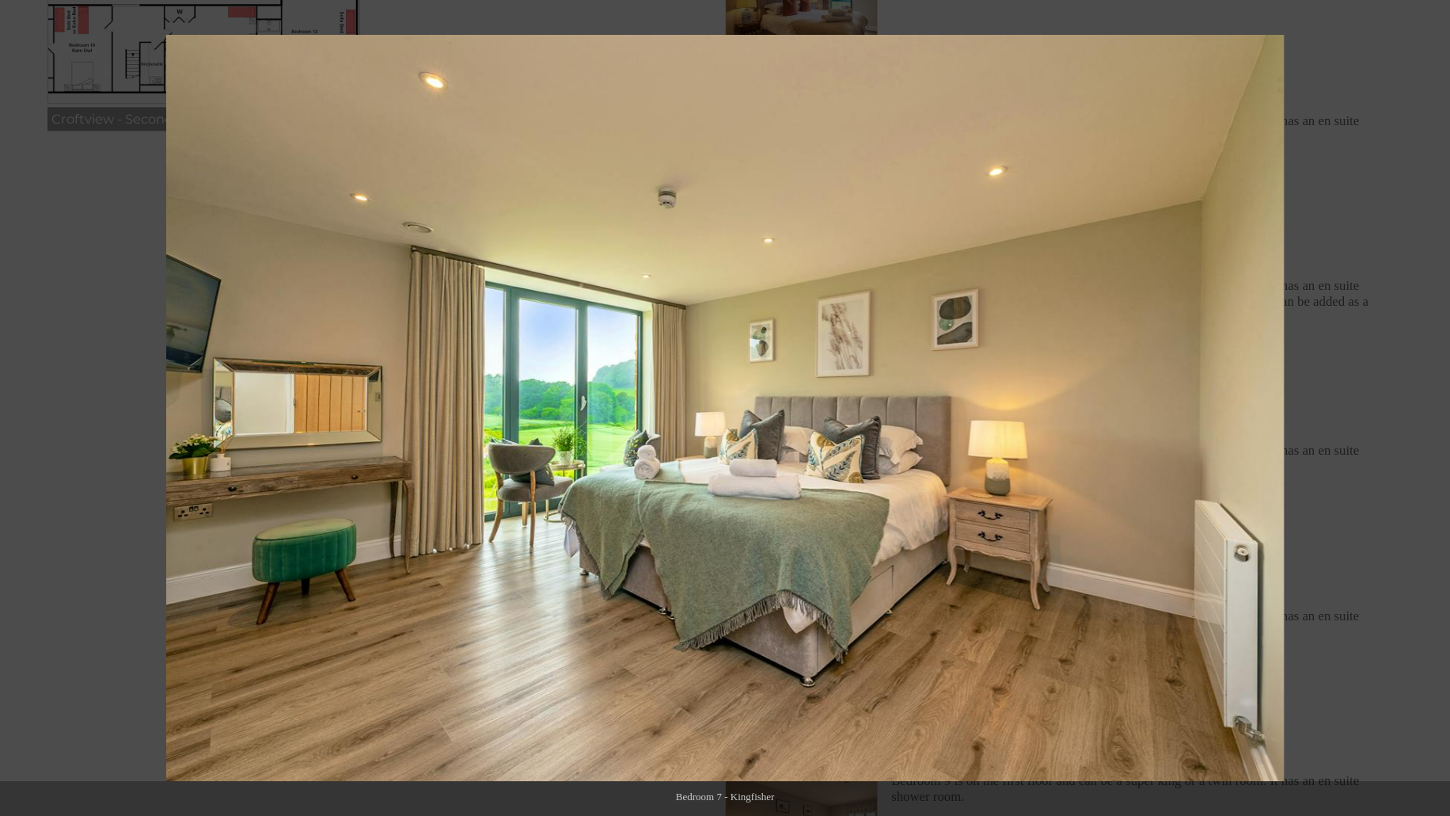
click at [1357, 353] on div at bounding box center [891, 443] width 1450 height 816
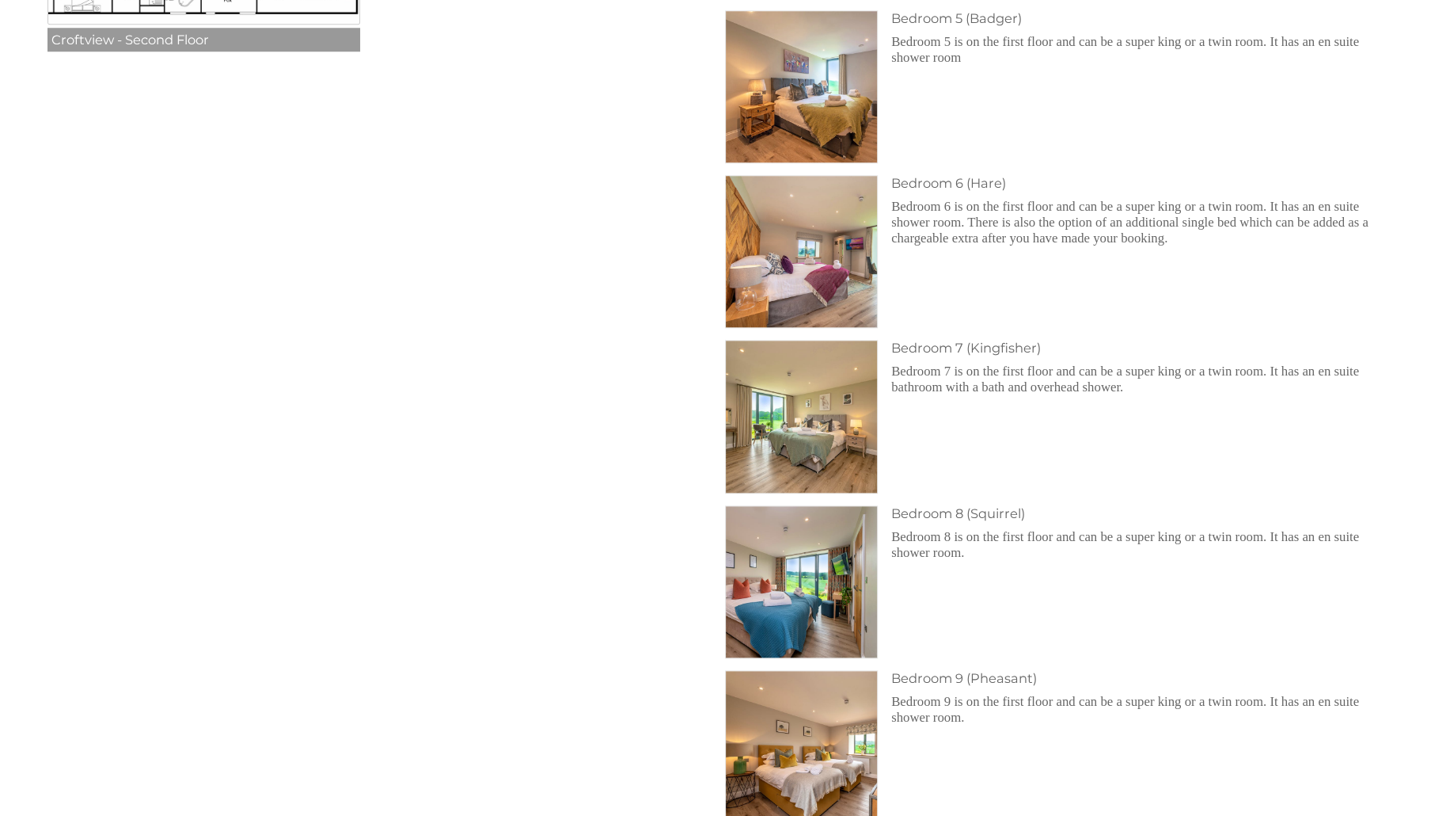
scroll to position [1425, 0]
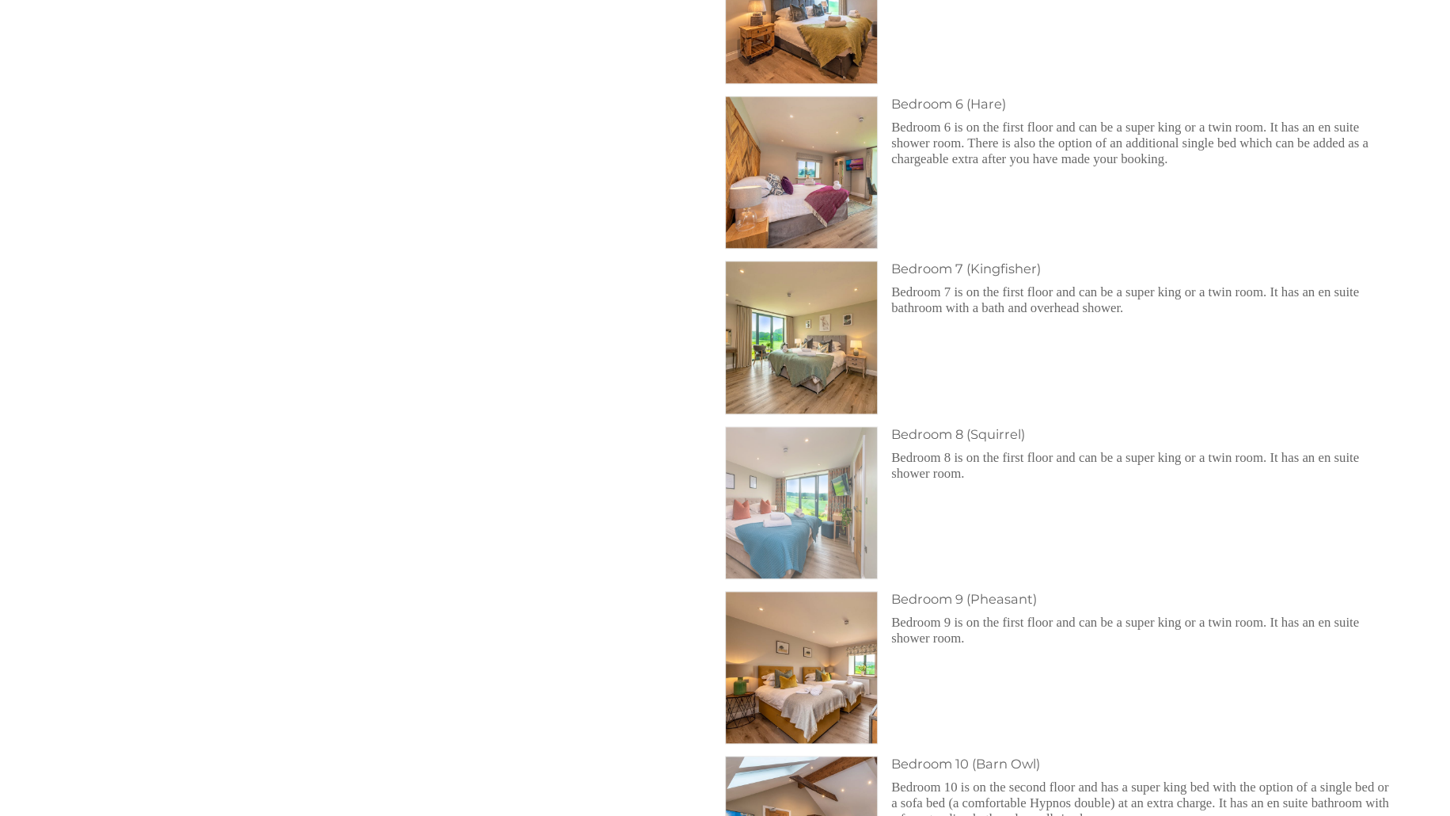
click at [853, 541] on img at bounding box center [801, 502] width 151 height 151
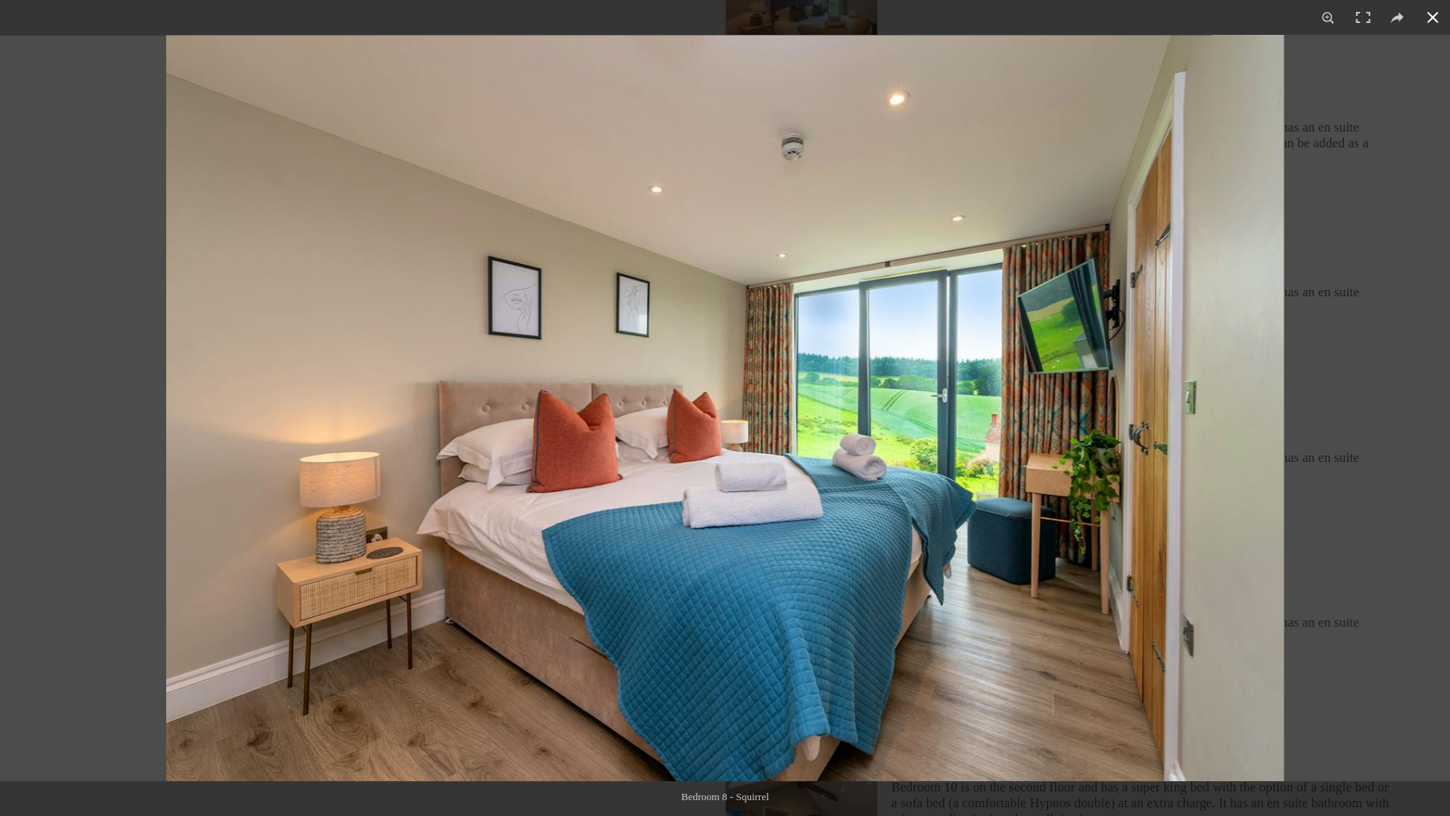
click at [1340, 389] on div at bounding box center [891, 443] width 1450 height 816
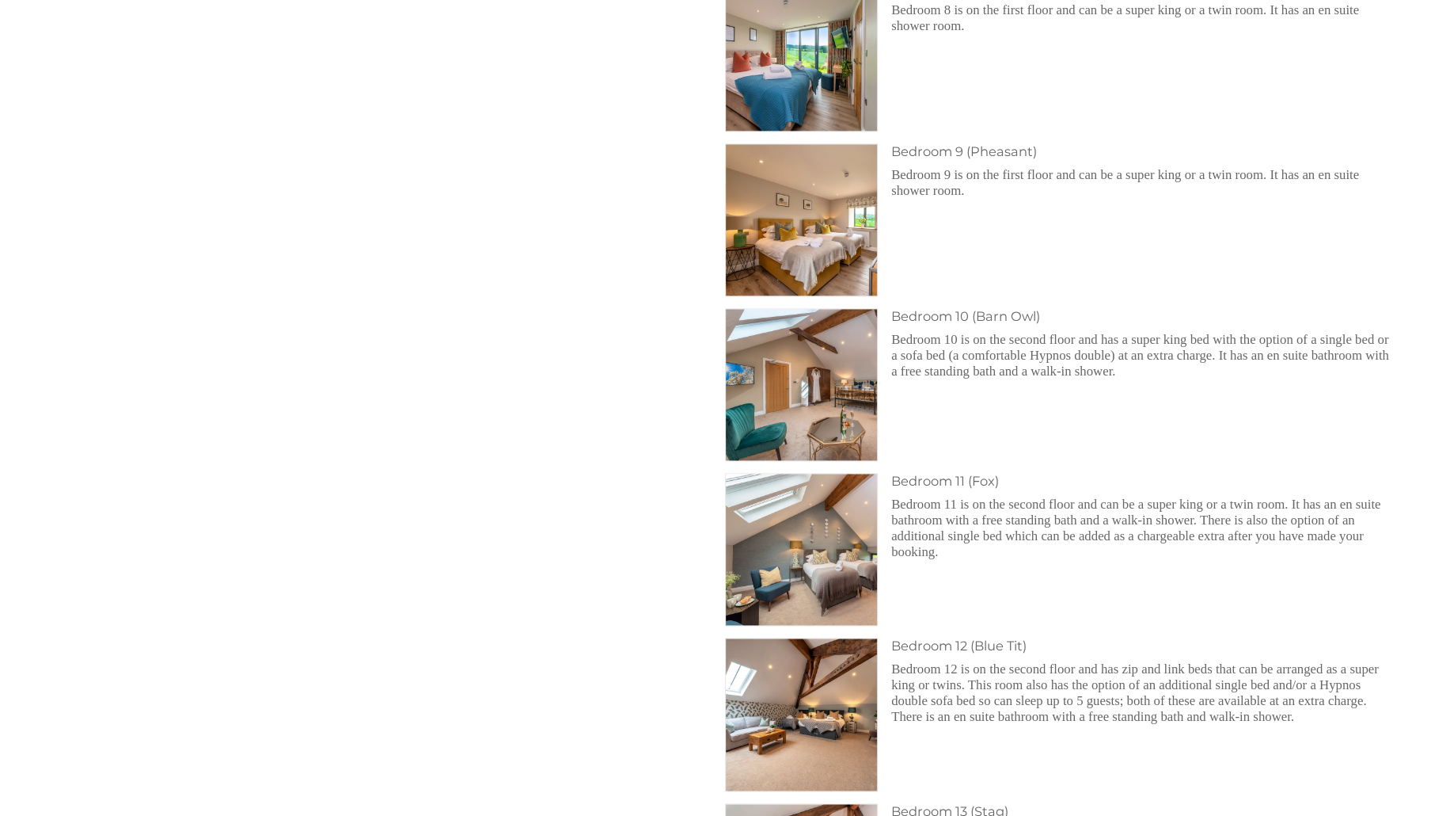
scroll to position [1900, 0]
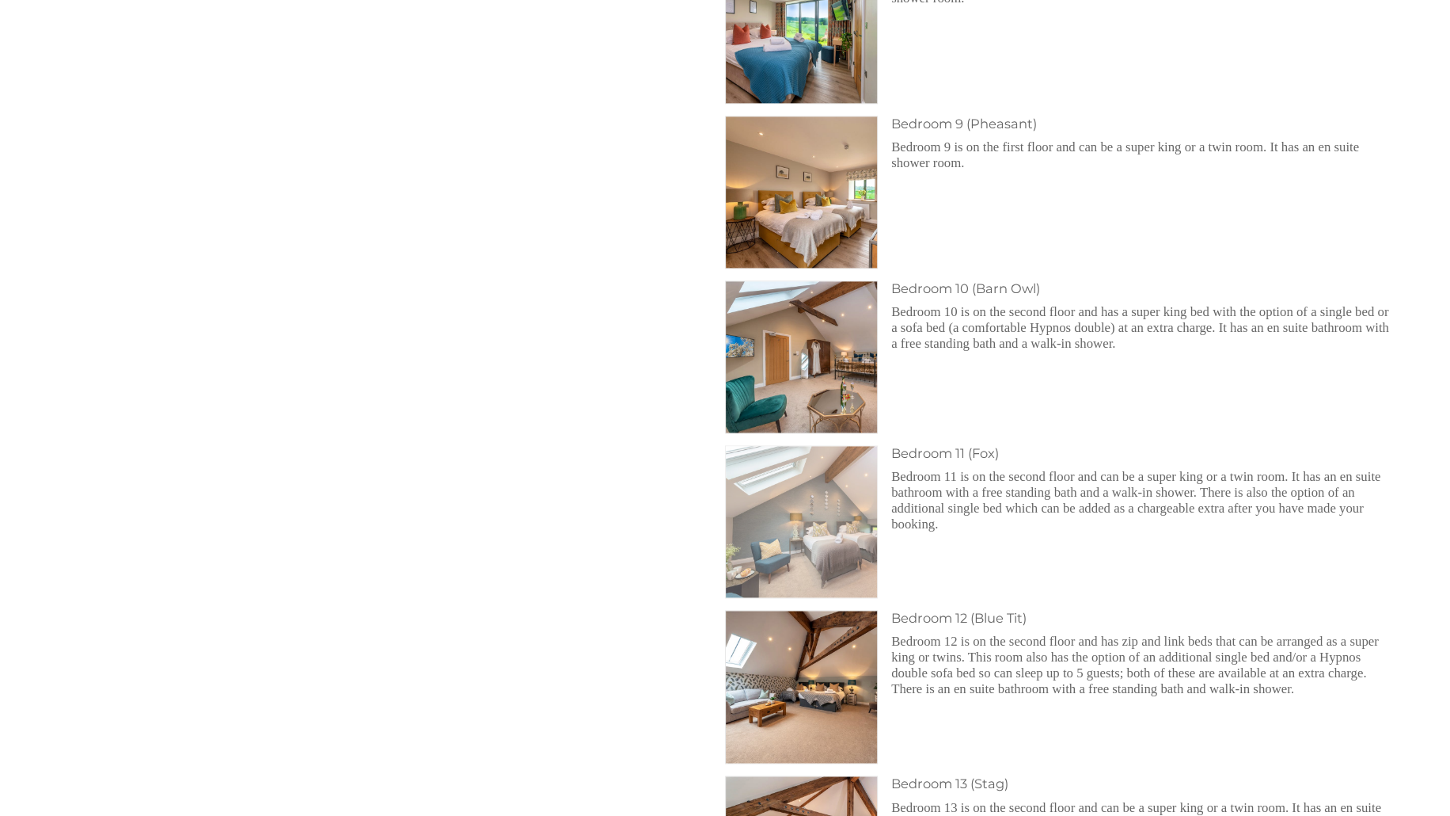
click at [840, 532] on img at bounding box center [801, 521] width 151 height 151
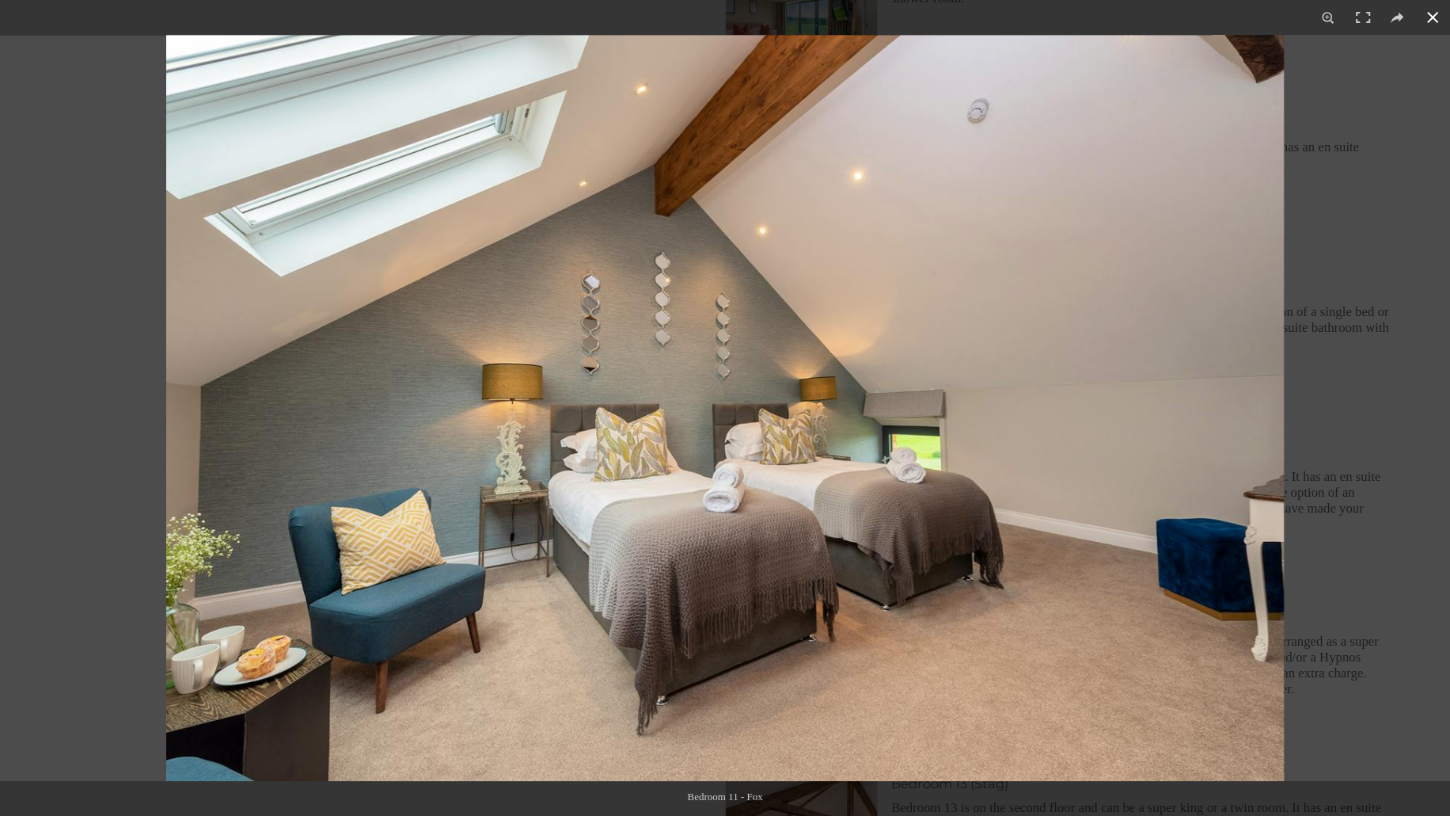
click at [1370, 370] on div at bounding box center [891, 443] width 1450 height 816
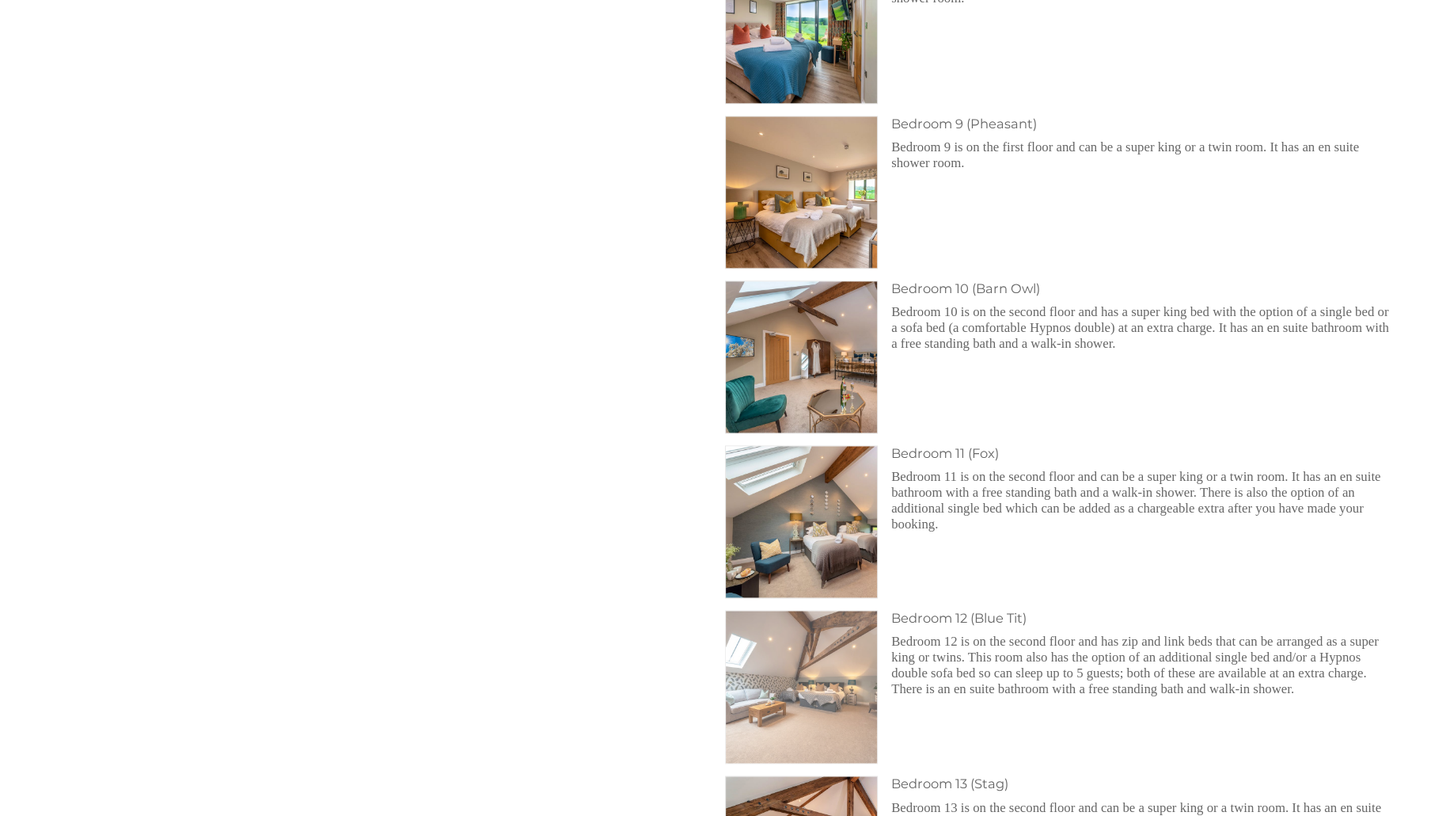
click at [808, 694] on img at bounding box center [801, 685] width 151 height 151
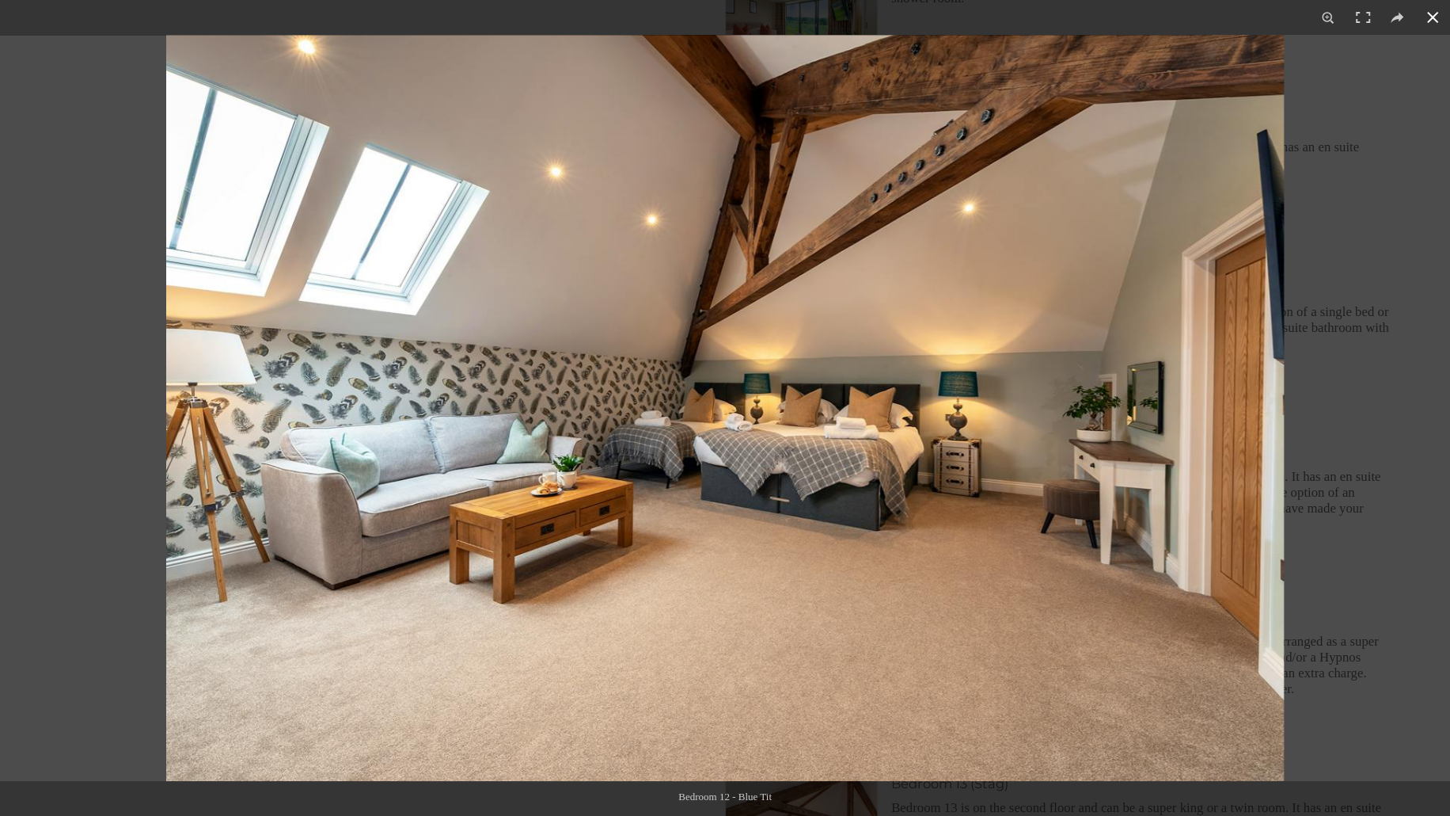
click at [1384, 553] on div at bounding box center [891, 443] width 1450 height 816
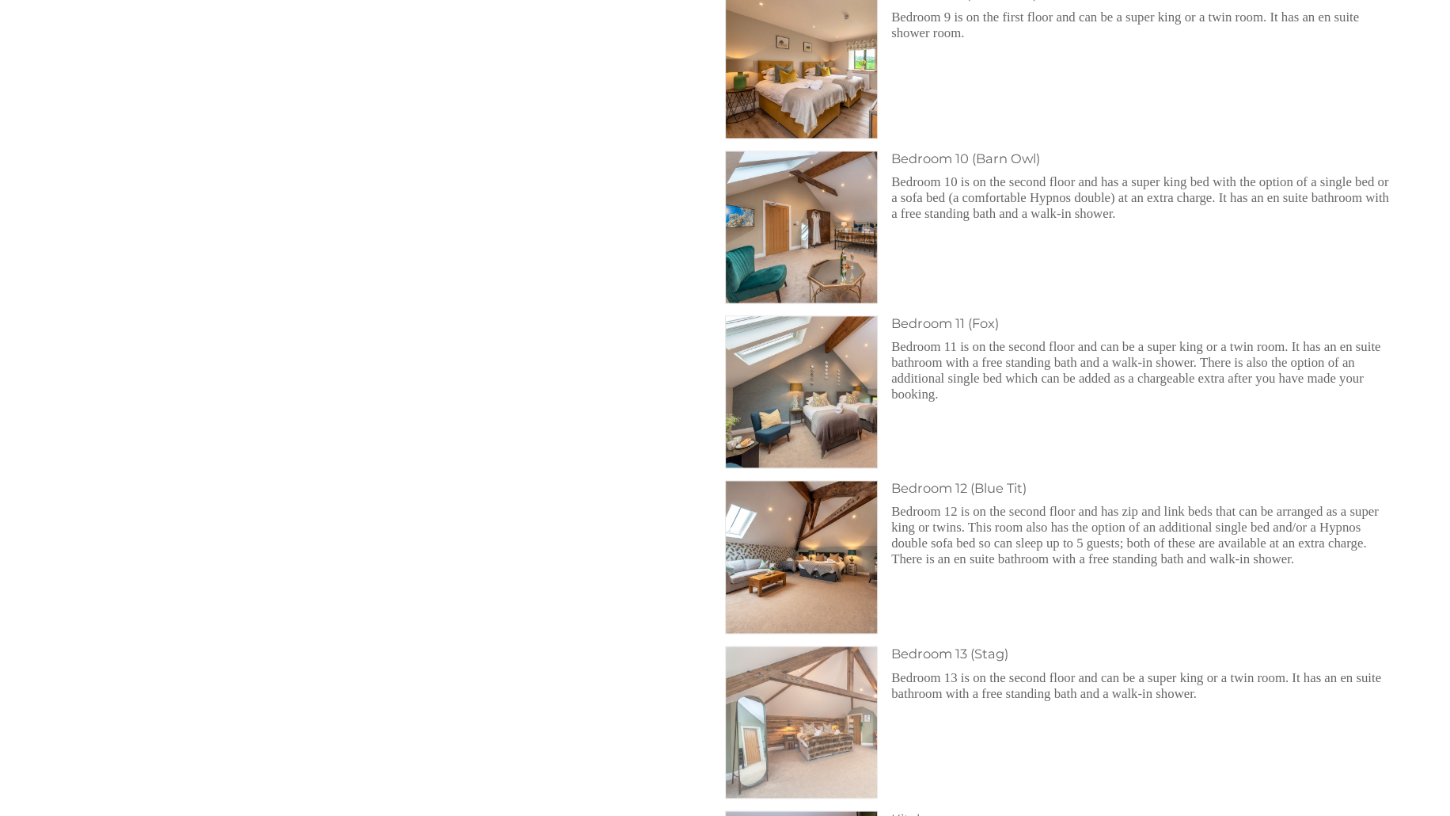
scroll to position [2059, 0]
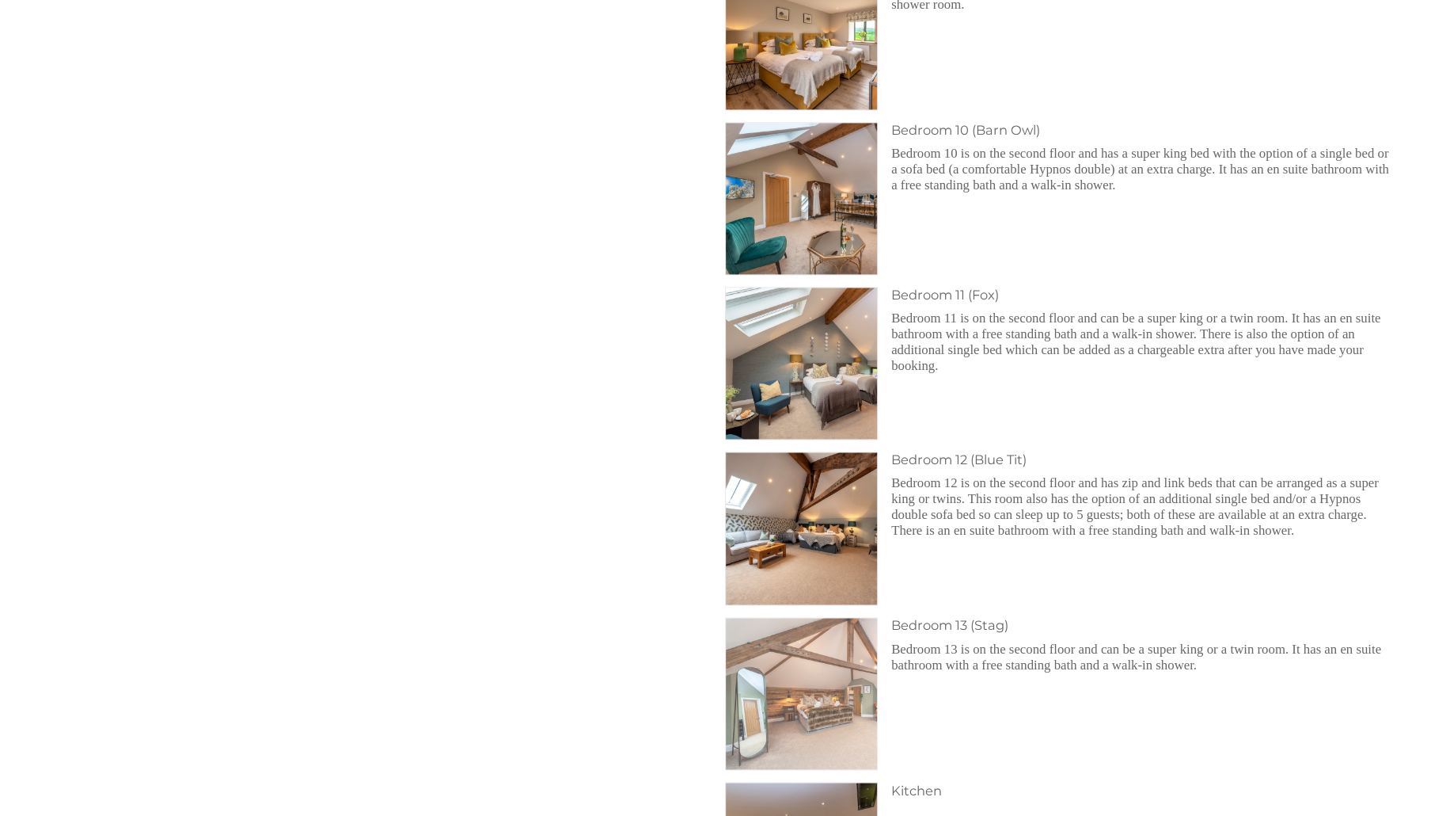
click at [826, 712] on img at bounding box center [801, 693] width 151 height 151
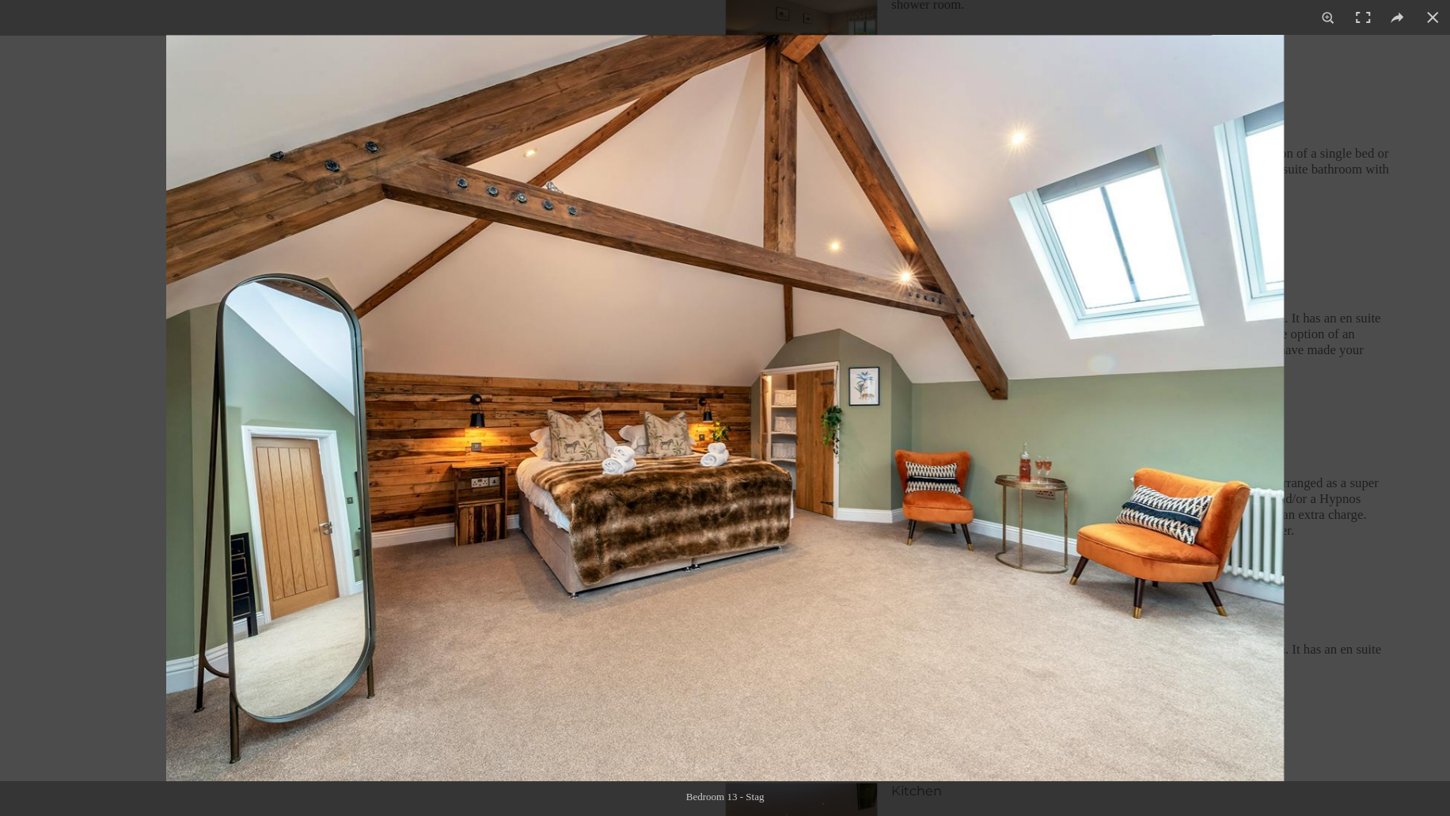
click at [778, 435] on img at bounding box center [725, 408] width 1118 height 746
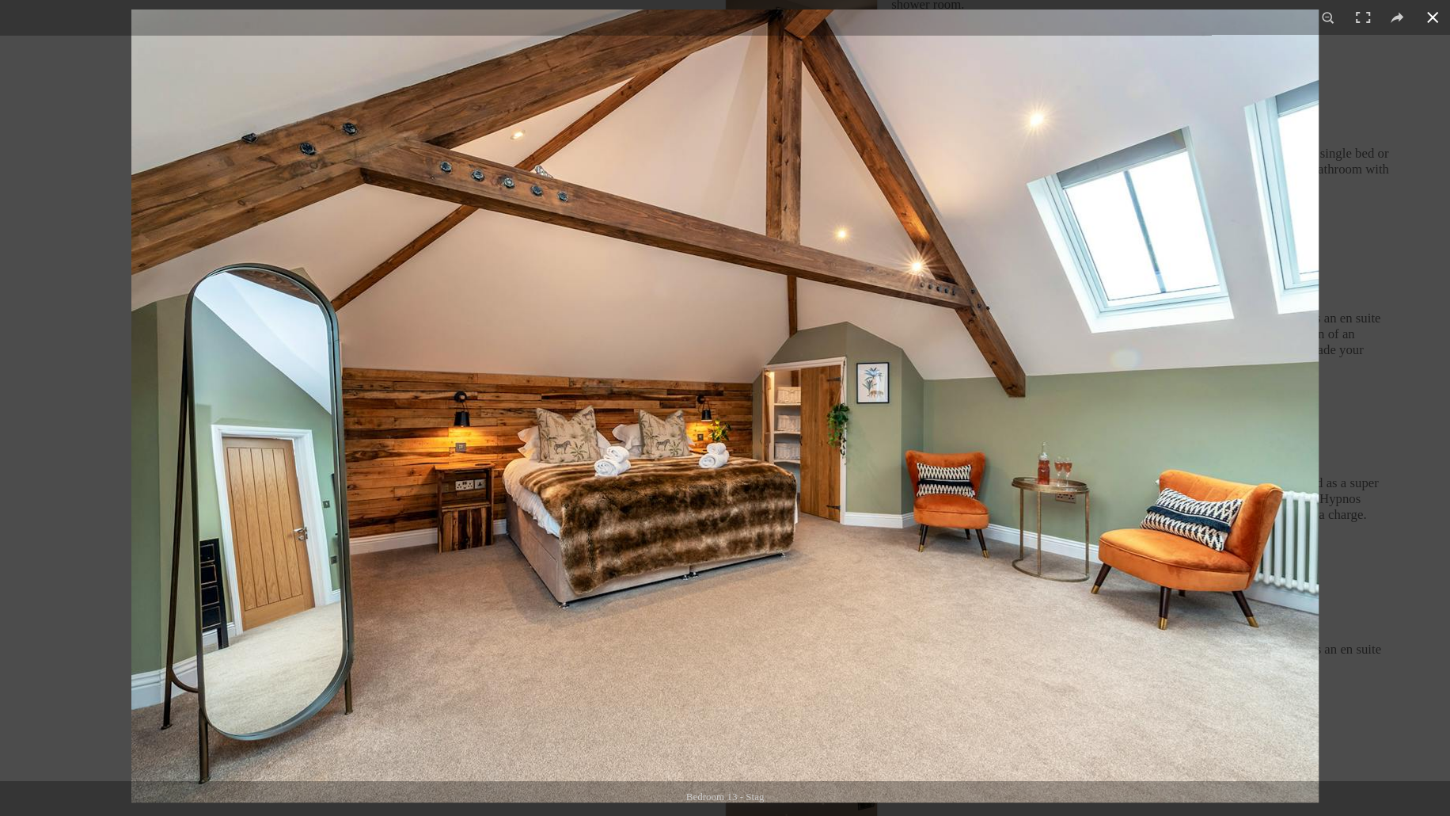
click at [1385, 682] on div at bounding box center [856, 418] width 1450 height 816
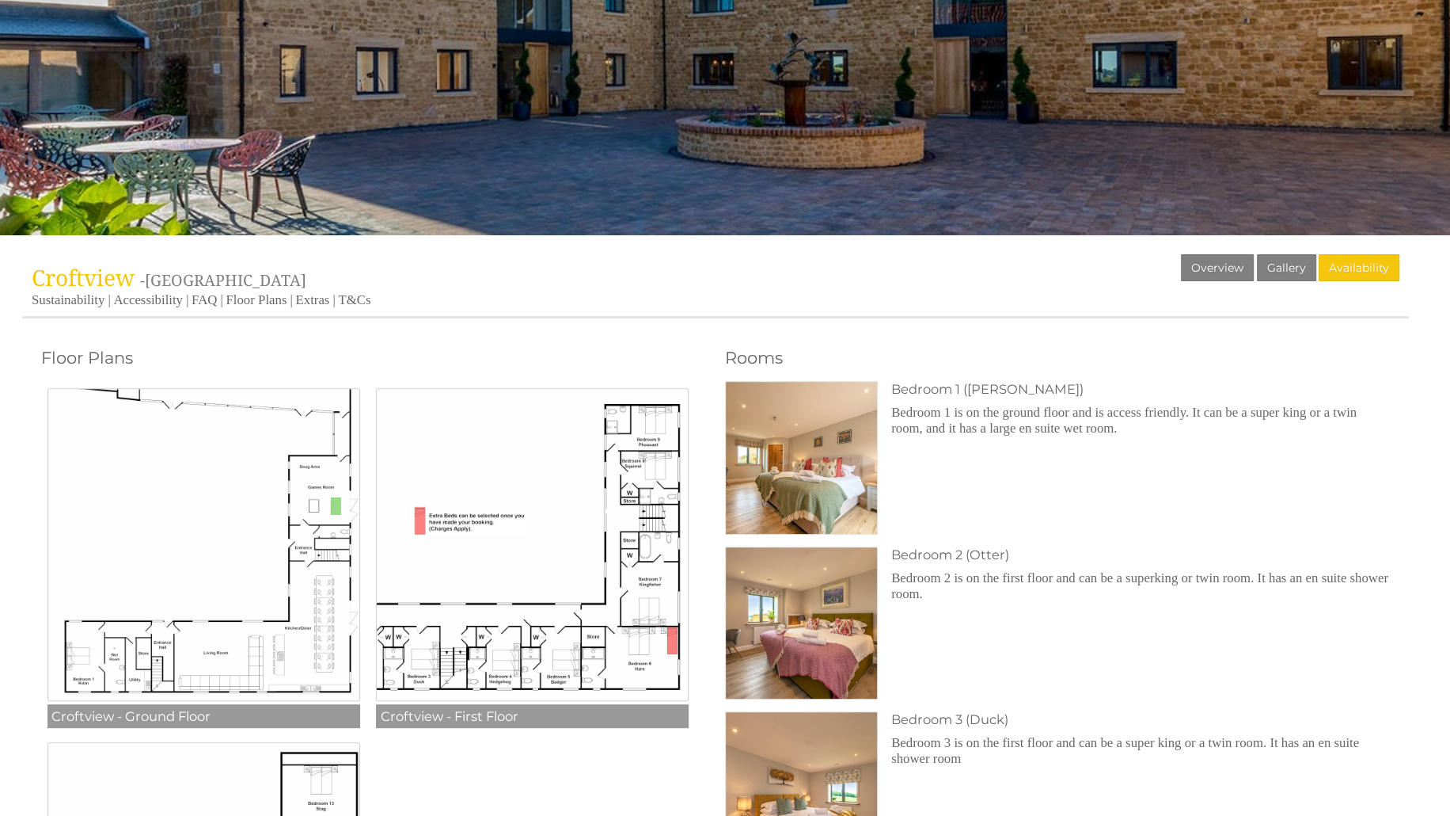
scroll to position [317, 0]
click at [1286, 273] on link "Gallery" at bounding box center [1286, 266] width 59 height 27
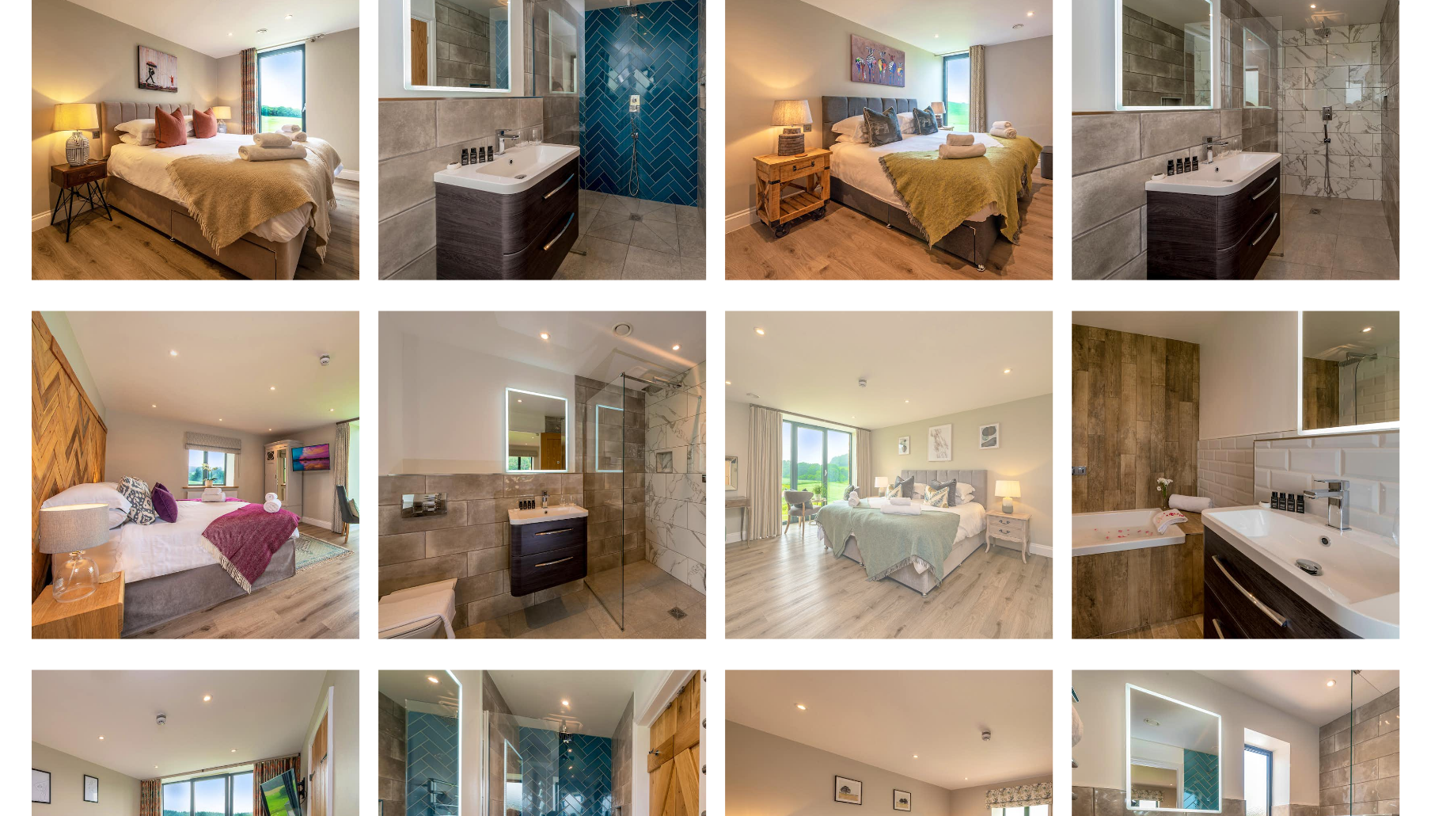
scroll to position [2534, 0]
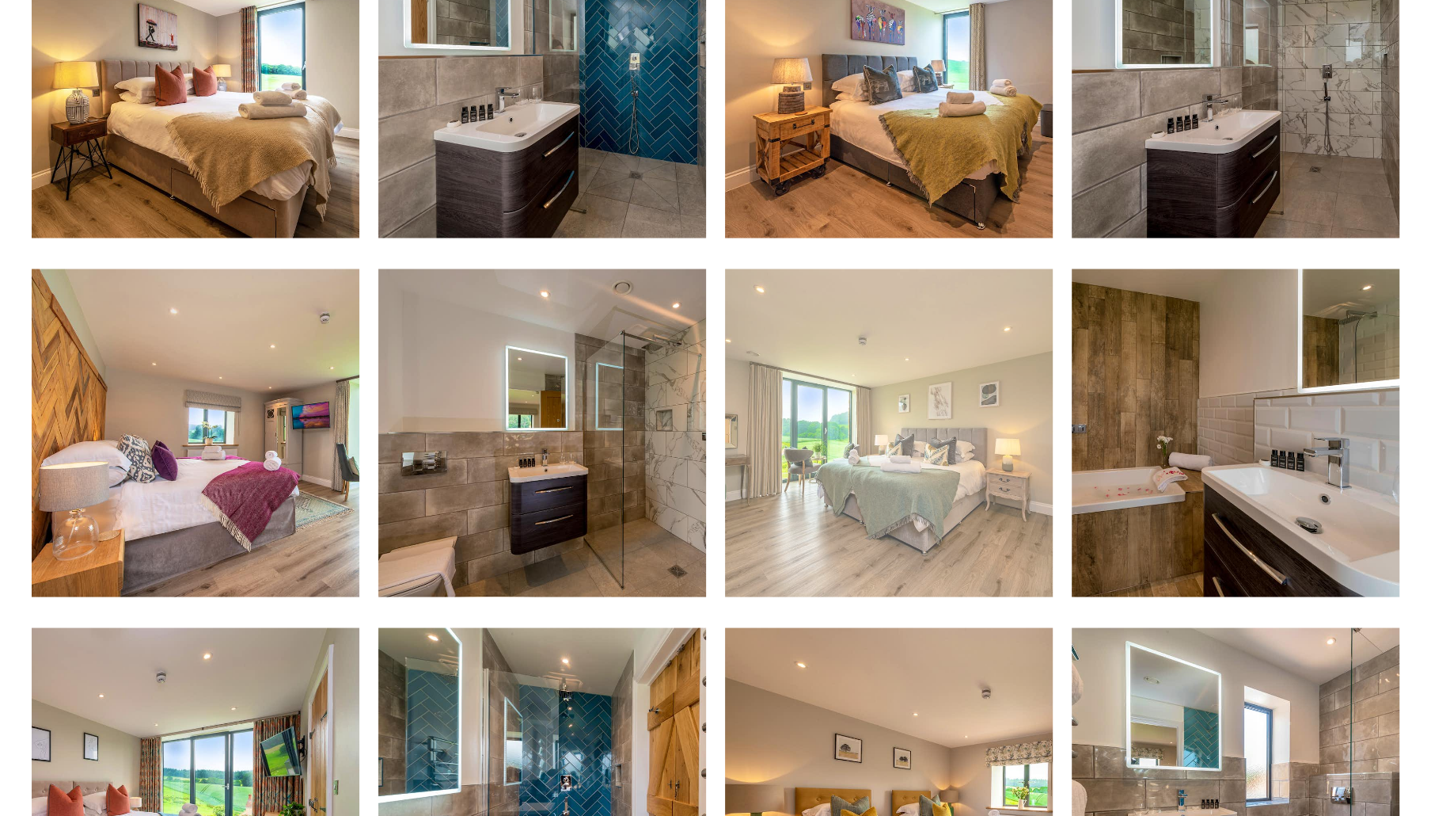
click at [983, 489] on img at bounding box center [889, 432] width 328 height 328
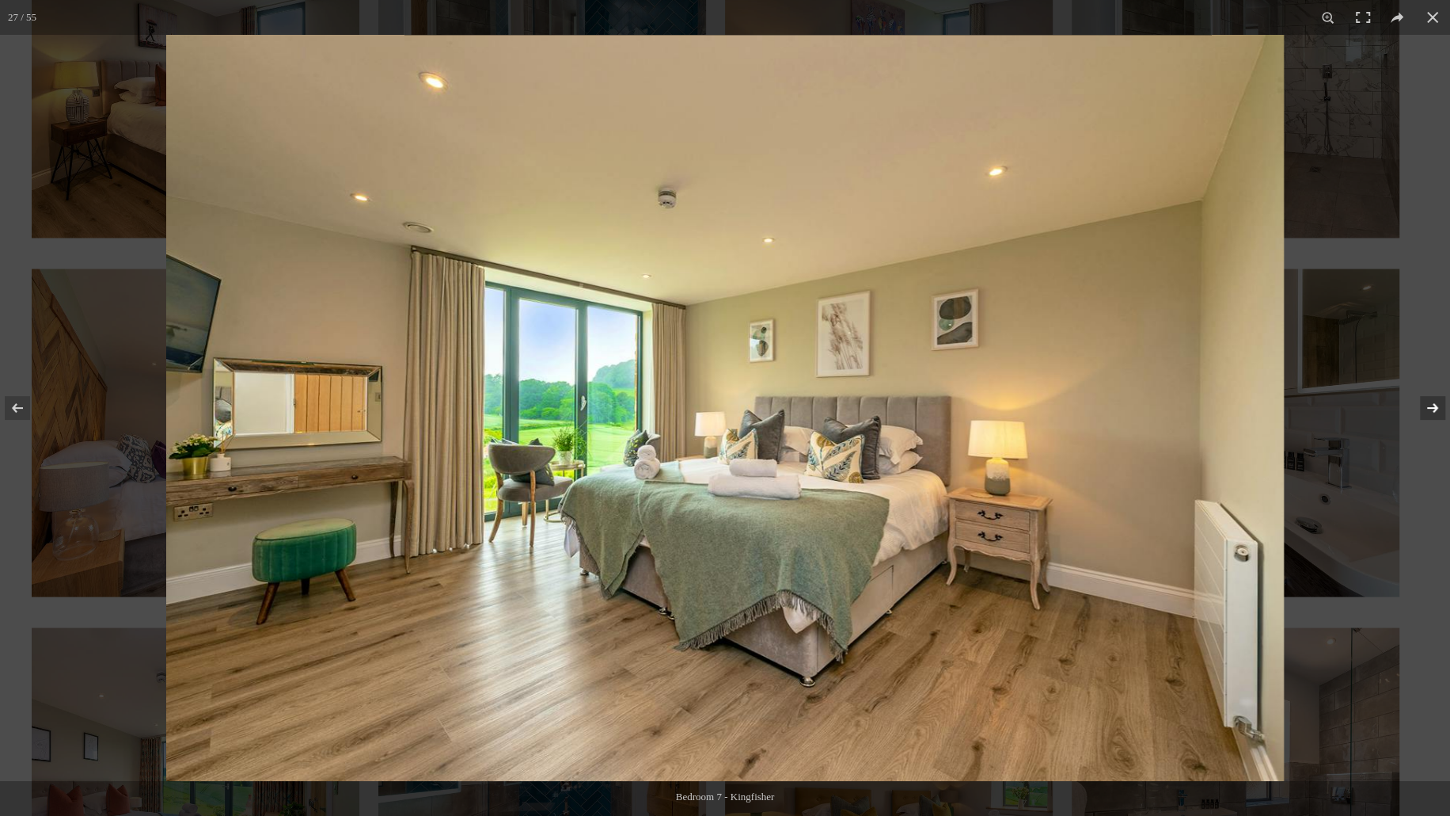
click at [1425, 416] on button at bounding box center [1422, 407] width 55 height 79
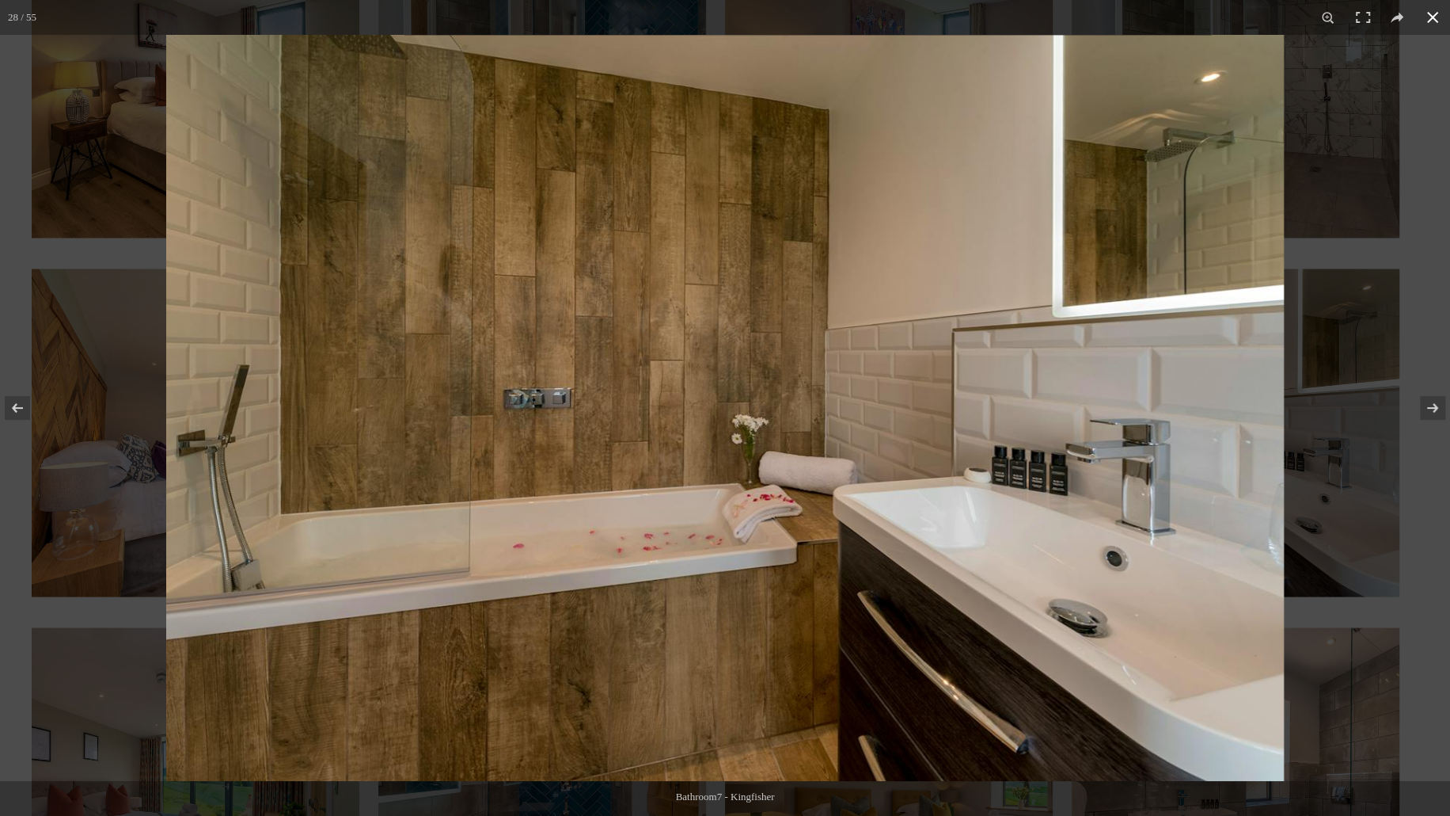
click at [1428, 24] on button at bounding box center [1433, 17] width 35 height 35
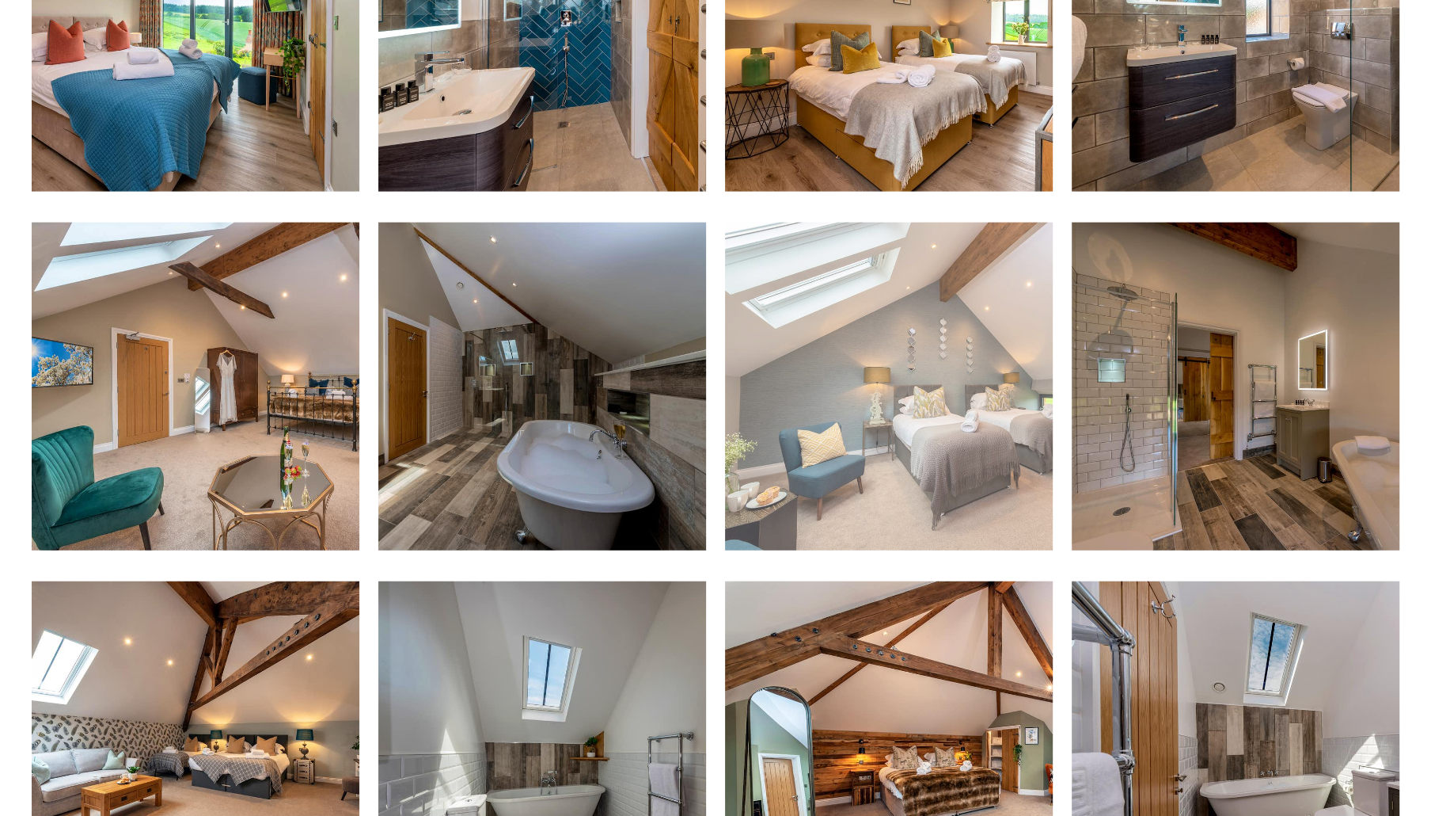
scroll to position [3325, 0]
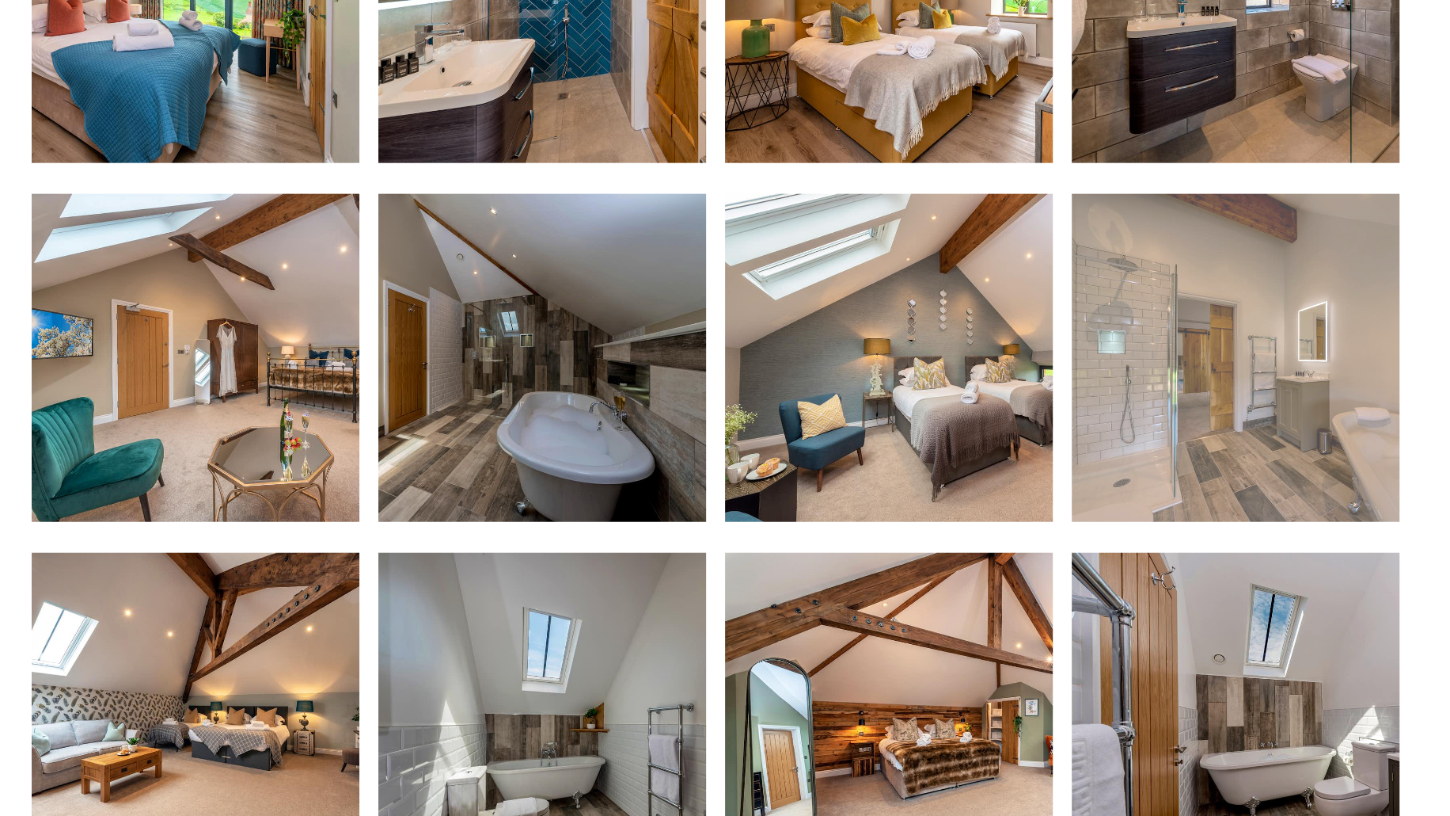
click at [1318, 374] on img at bounding box center [1236, 358] width 328 height 328
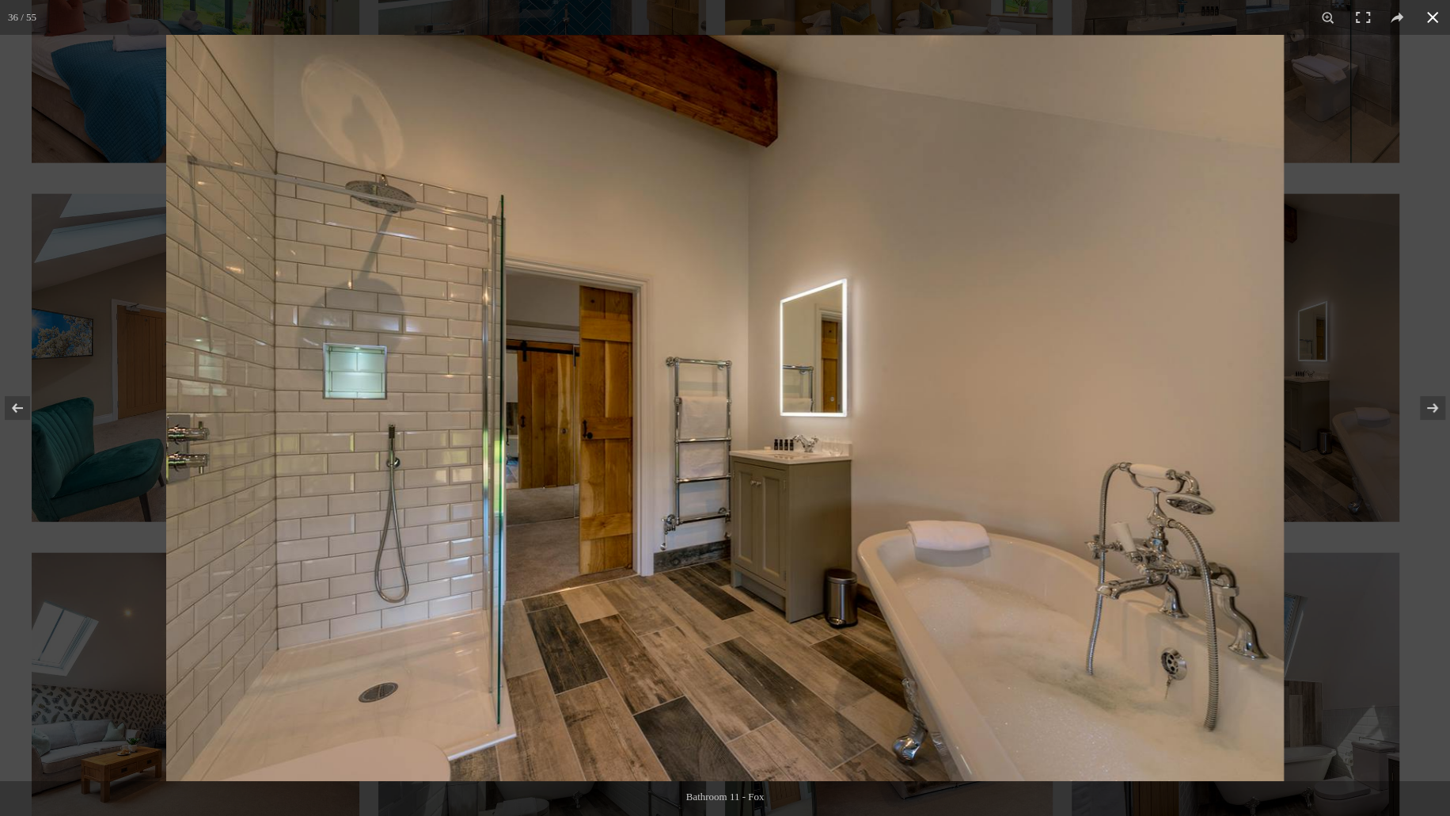
click at [1435, 15] on button at bounding box center [1433, 17] width 35 height 35
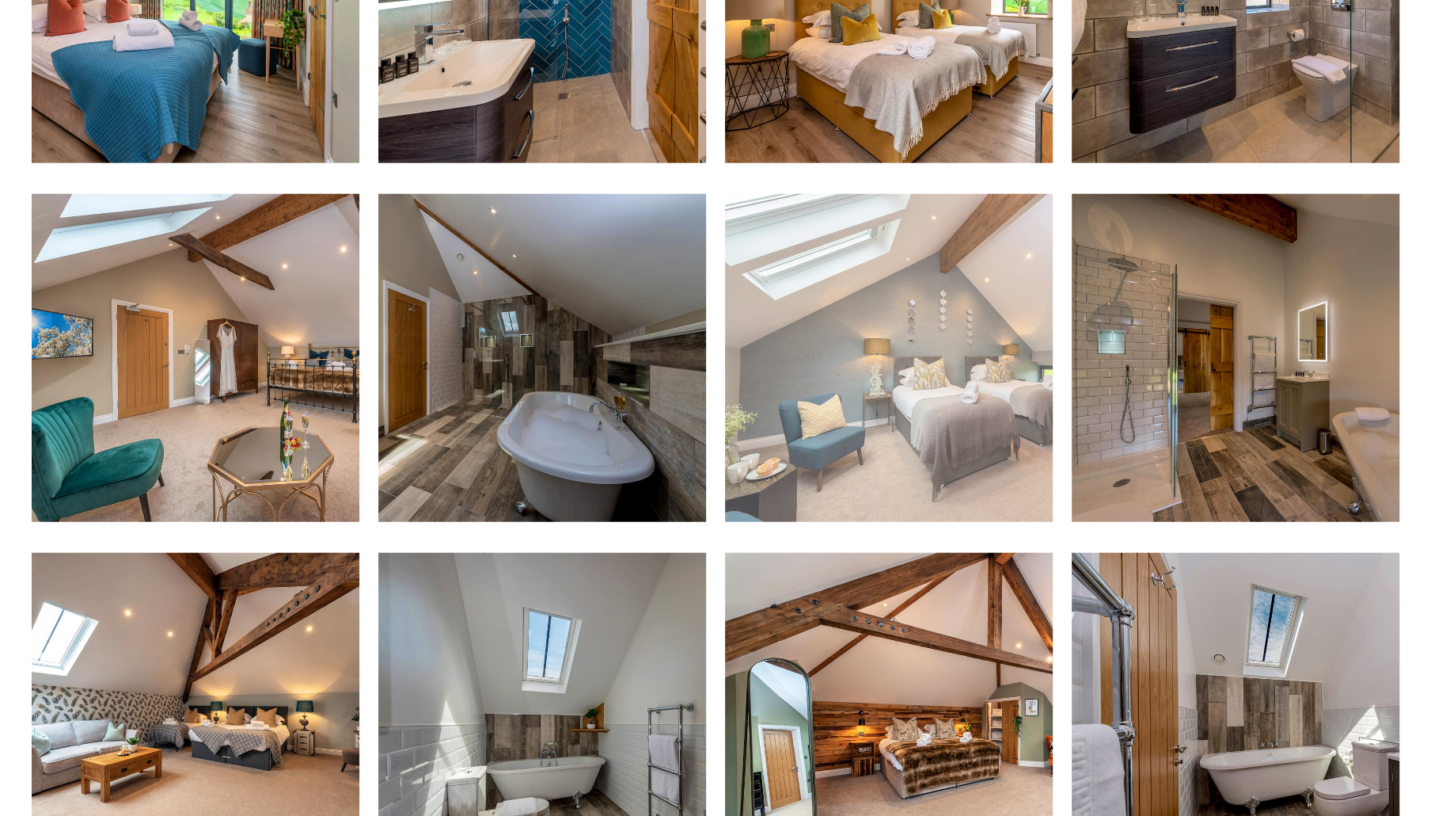
click at [952, 473] on img at bounding box center [889, 358] width 328 height 328
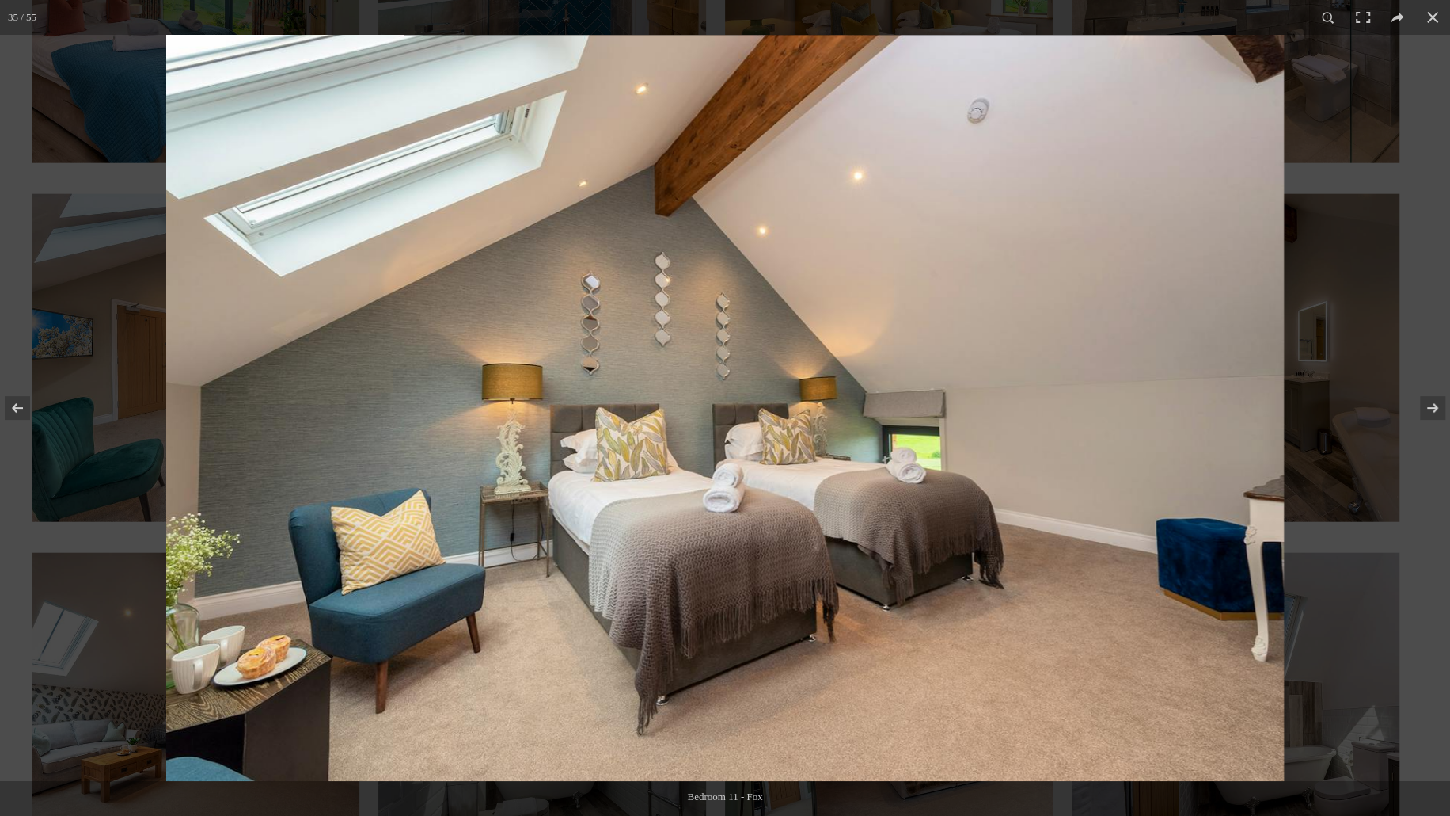
click at [1102, 583] on img at bounding box center [725, 408] width 1118 height 746
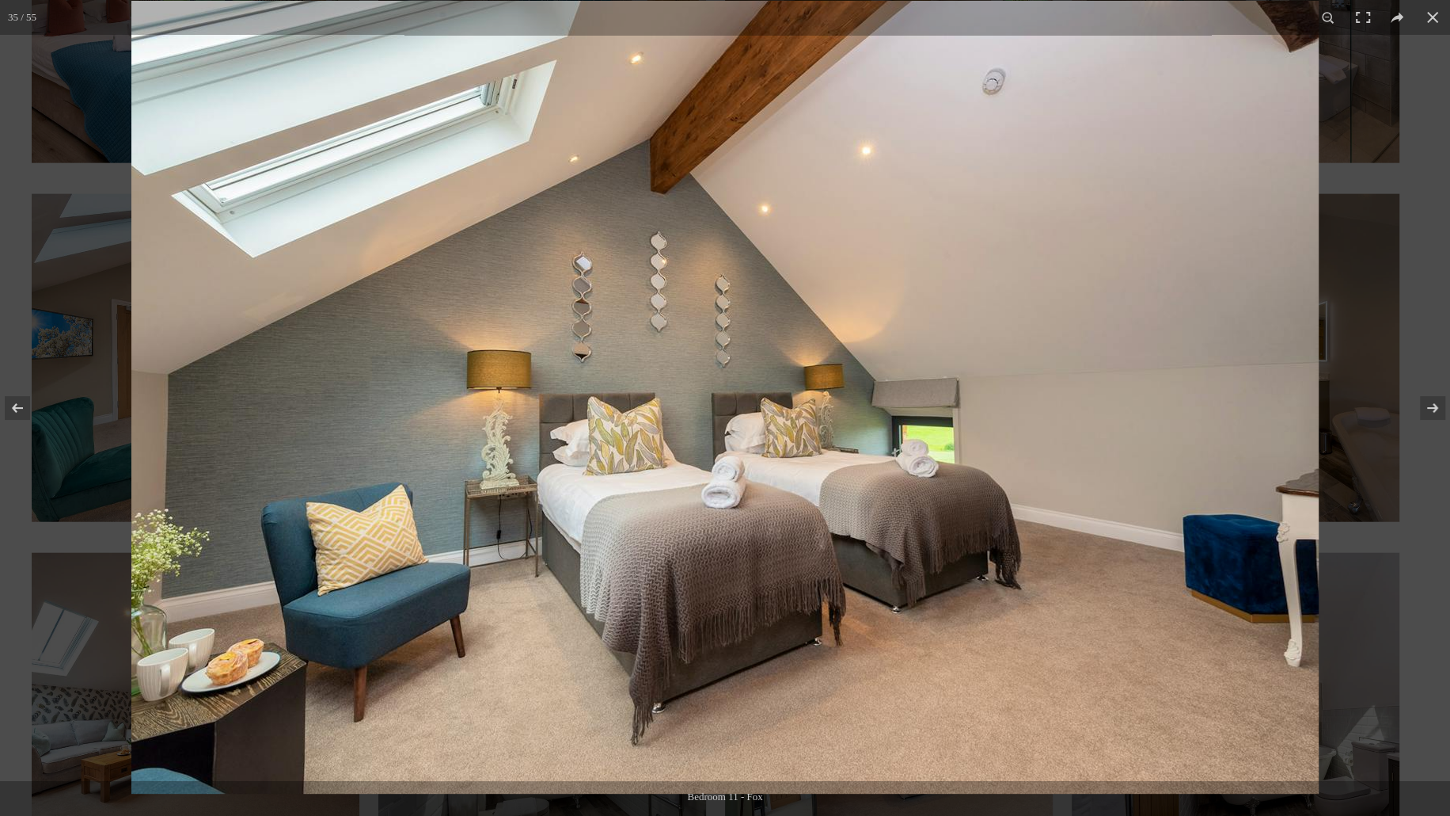
click at [1102, 583] on img at bounding box center [725, 397] width 1188 height 793
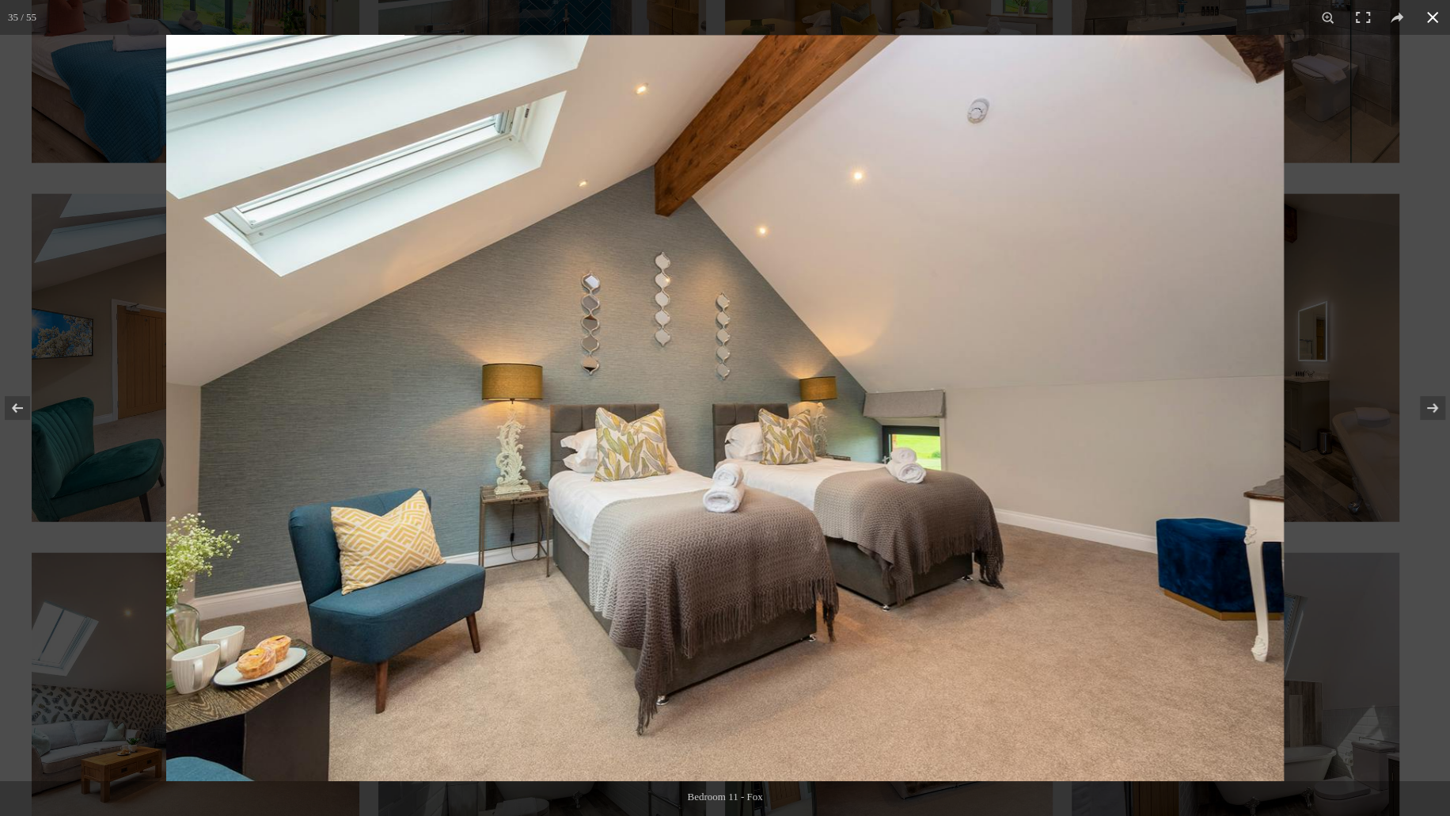
click at [1412, 354] on div at bounding box center [891, 443] width 1450 height 816
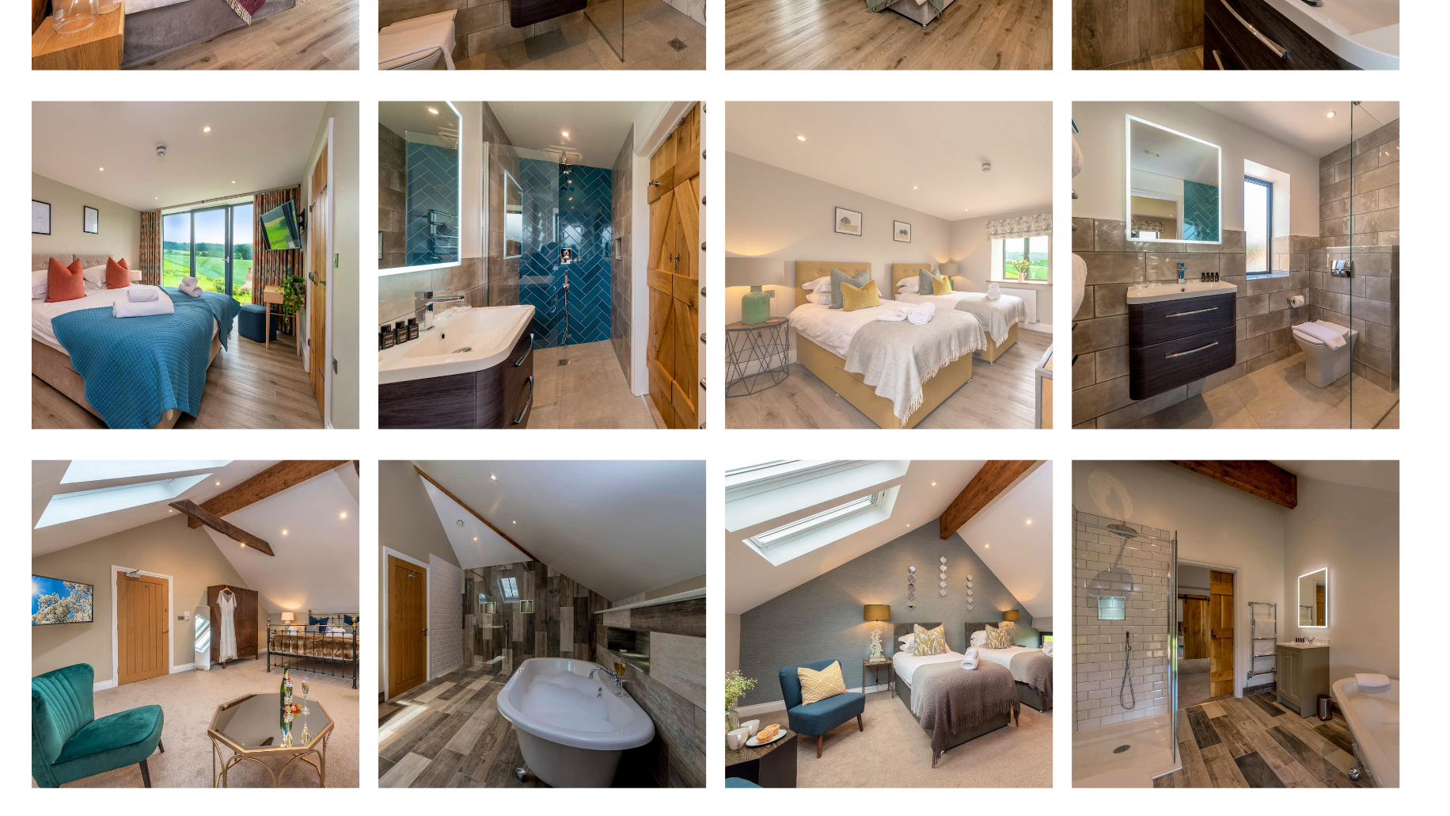
scroll to position [3088, 0]
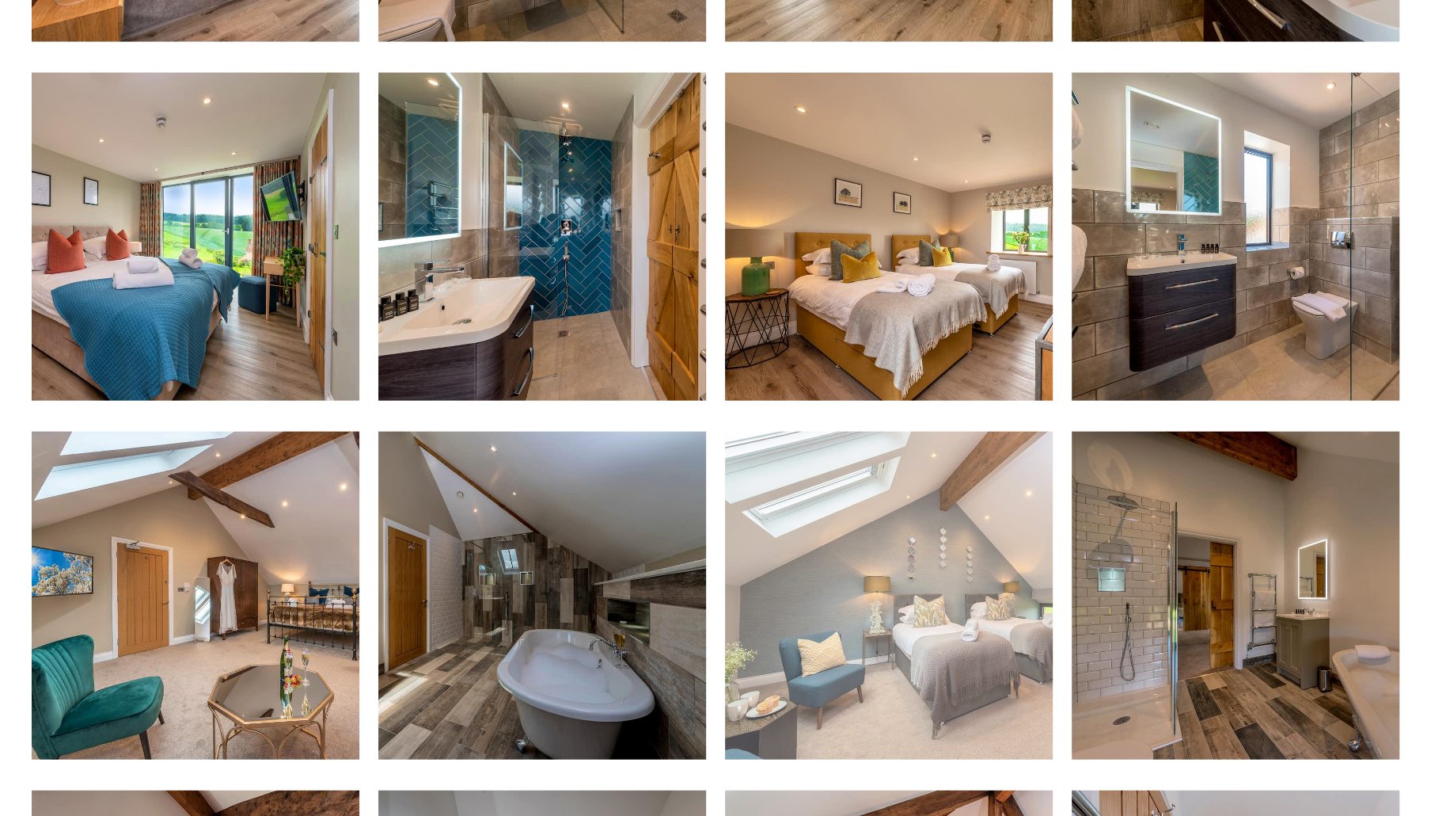
click at [941, 580] on img at bounding box center [889, 596] width 328 height 328
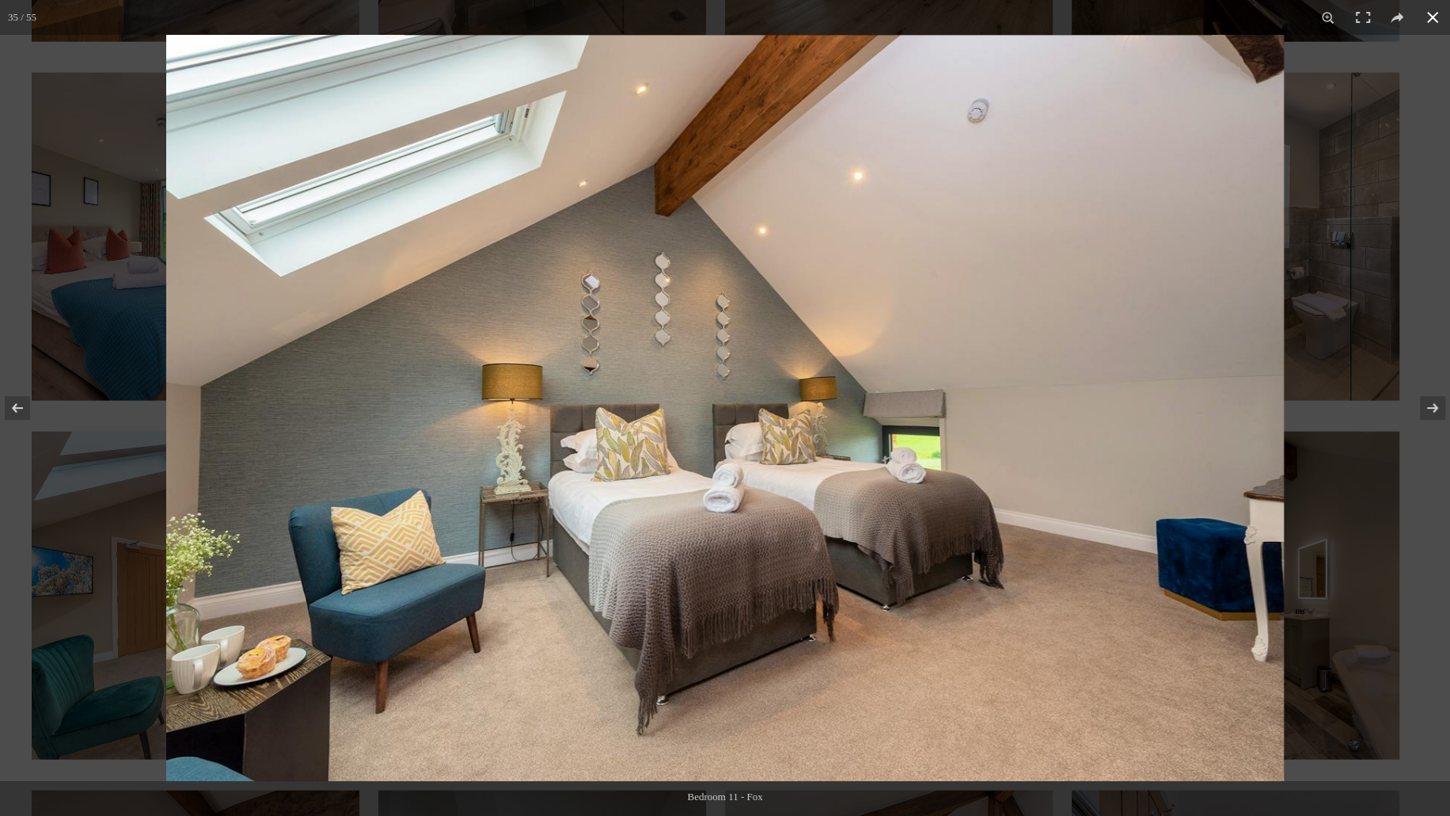
click at [1319, 434] on div at bounding box center [891, 443] width 1450 height 816
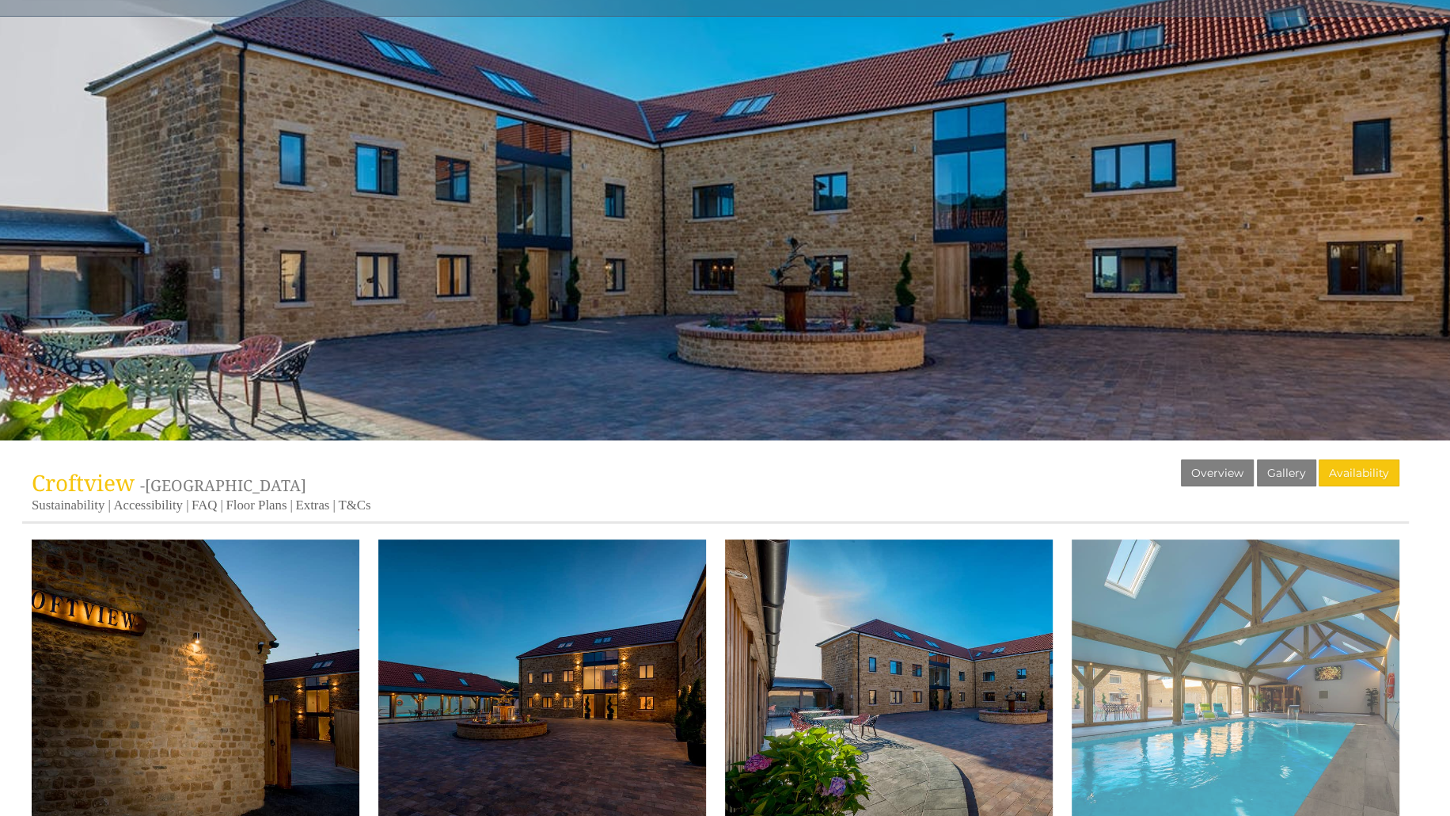
scroll to position [0, 0]
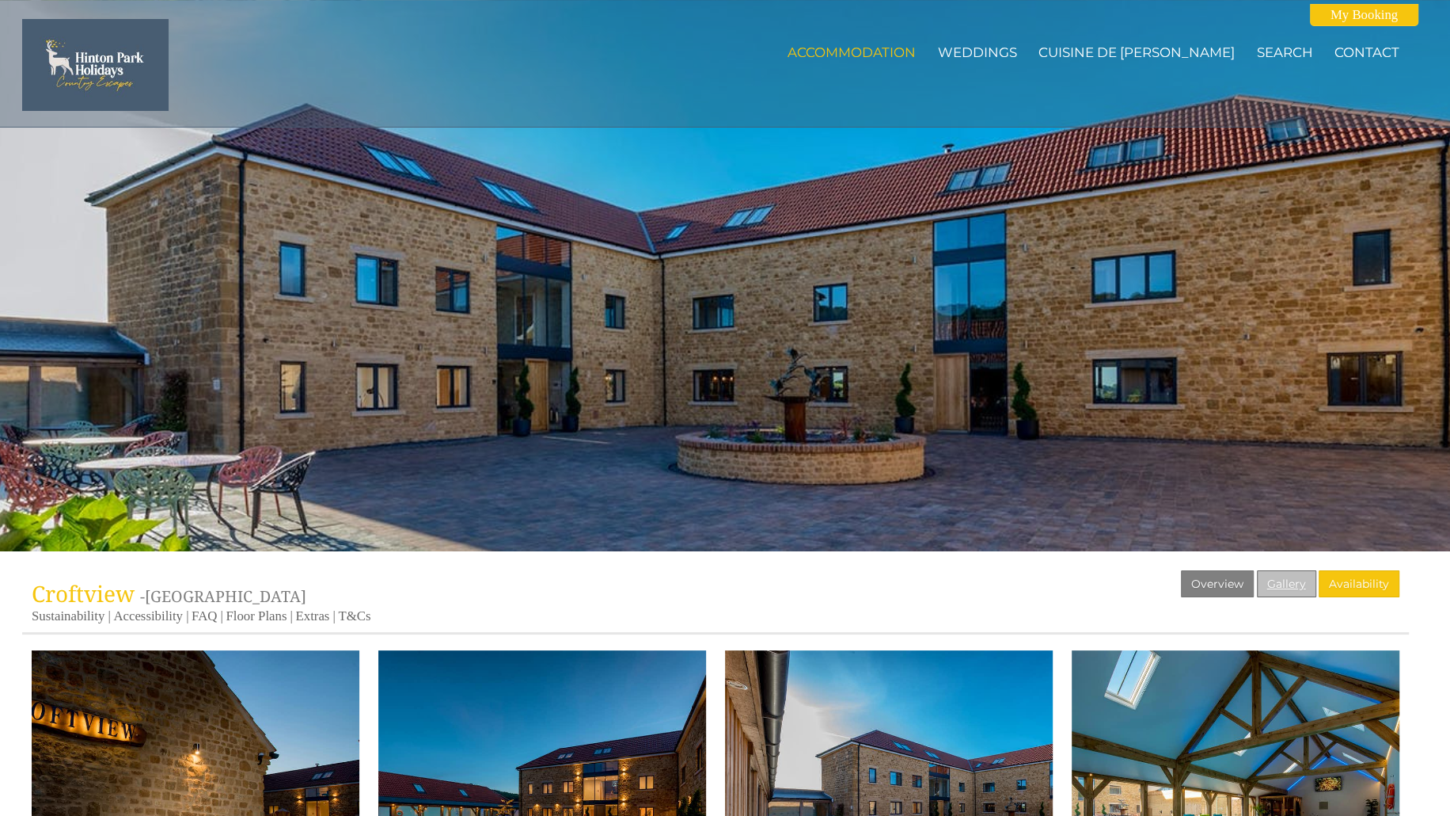
click at [1283, 591] on link "Gallery" at bounding box center [1286, 583] width 59 height 27
click at [1226, 589] on link "Overview" at bounding box center [1217, 583] width 73 height 27
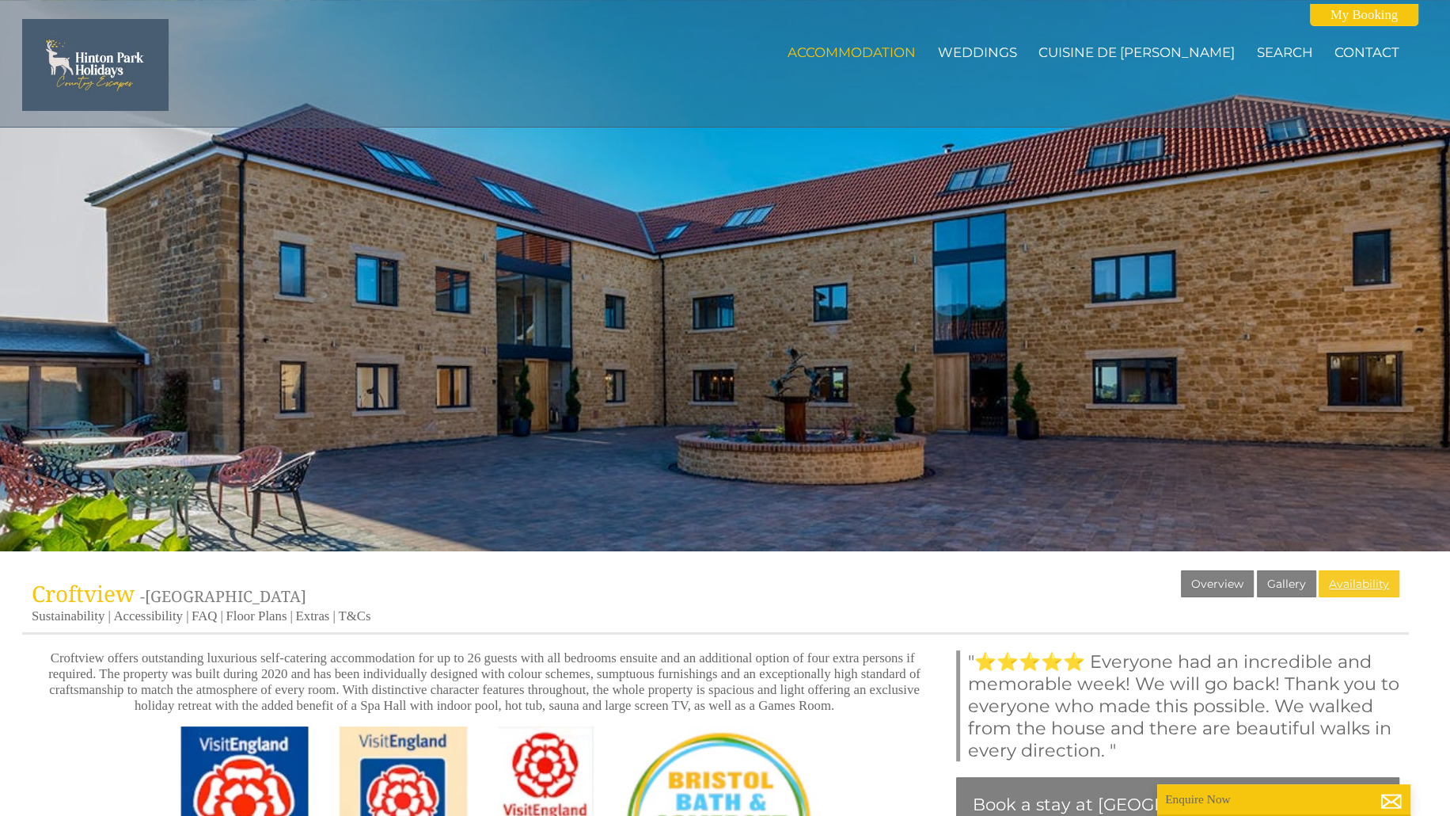
click at [1355, 577] on link "Availability" at bounding box center [1359, 583] width 81 height 27
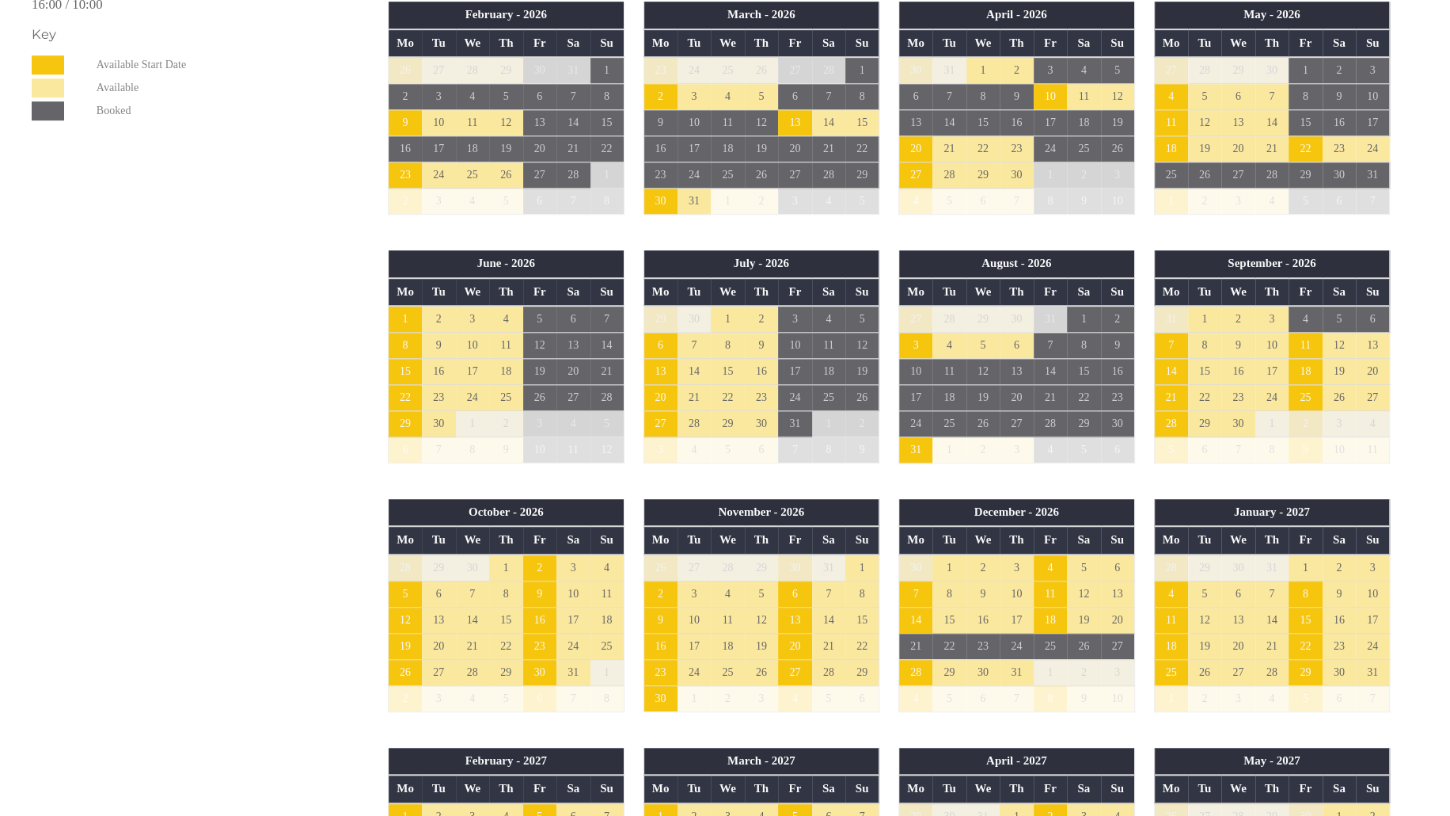
scroll to position [425, 0]
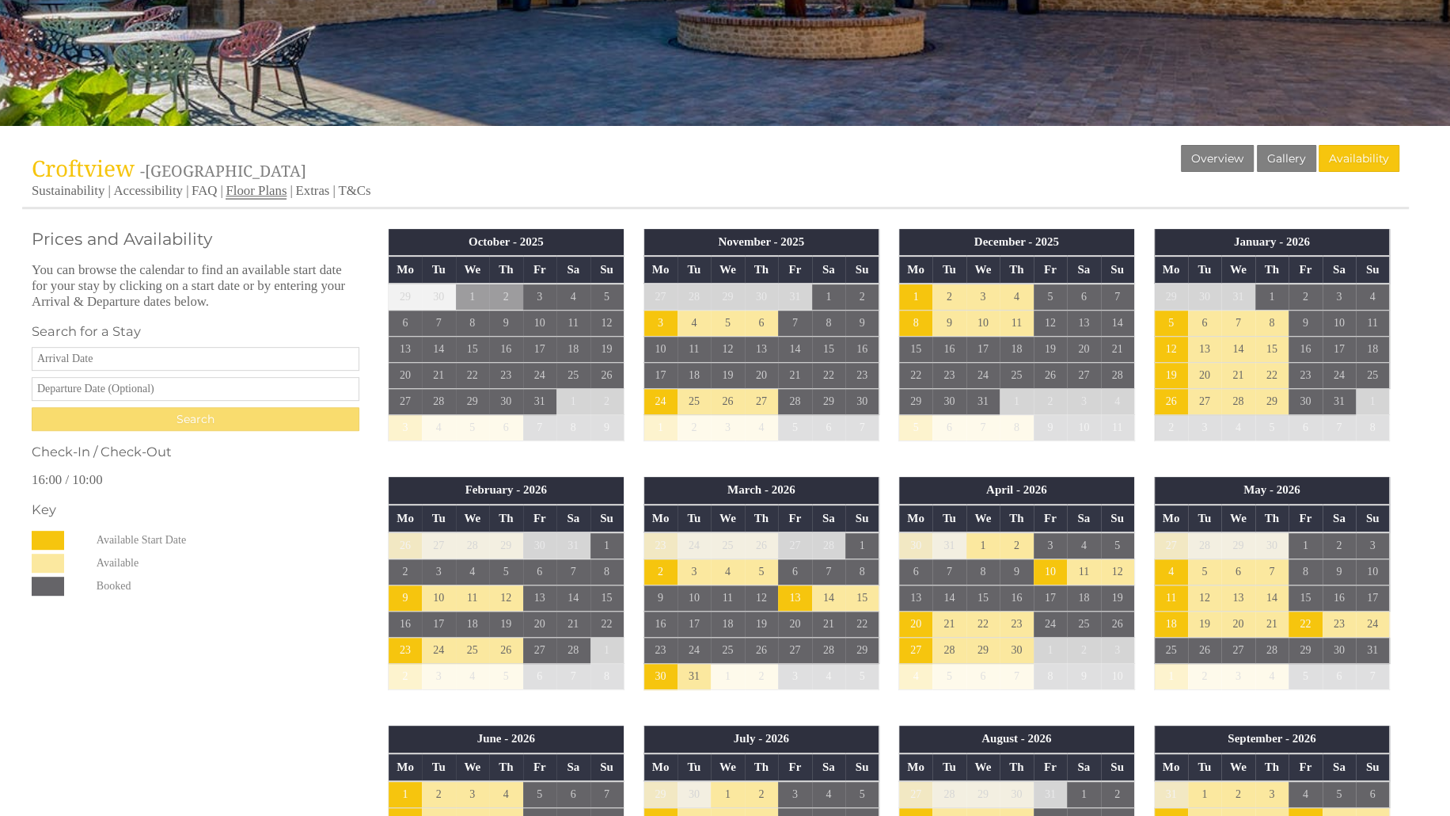
click at [244, 191] on link "Floor Plans" at bounding box center [256, 191] width 61 height 17
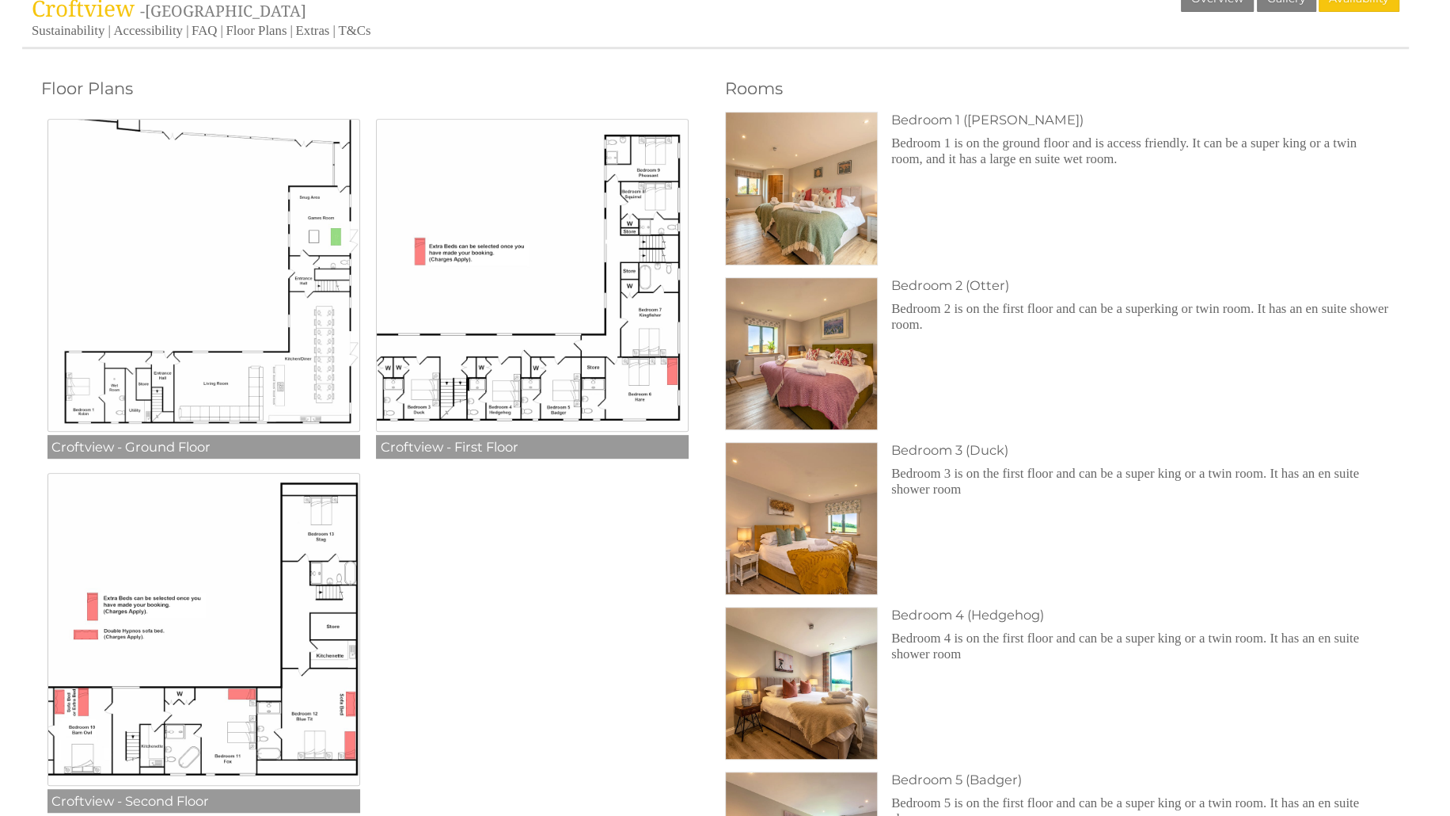
scroll to position [713, 0]
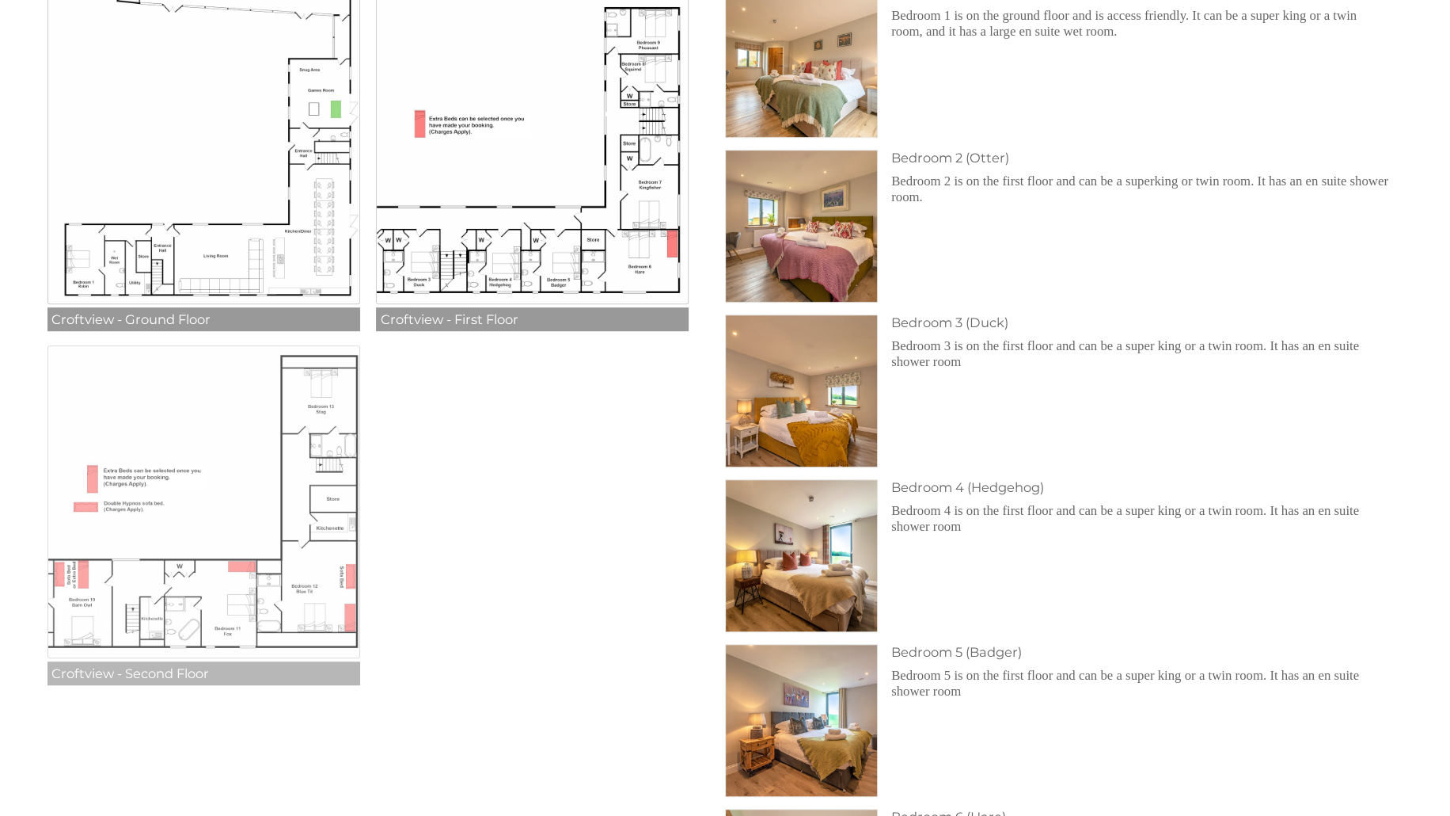
click at [252, 588] on img at bounding box center [204, 501] width 313 height 313
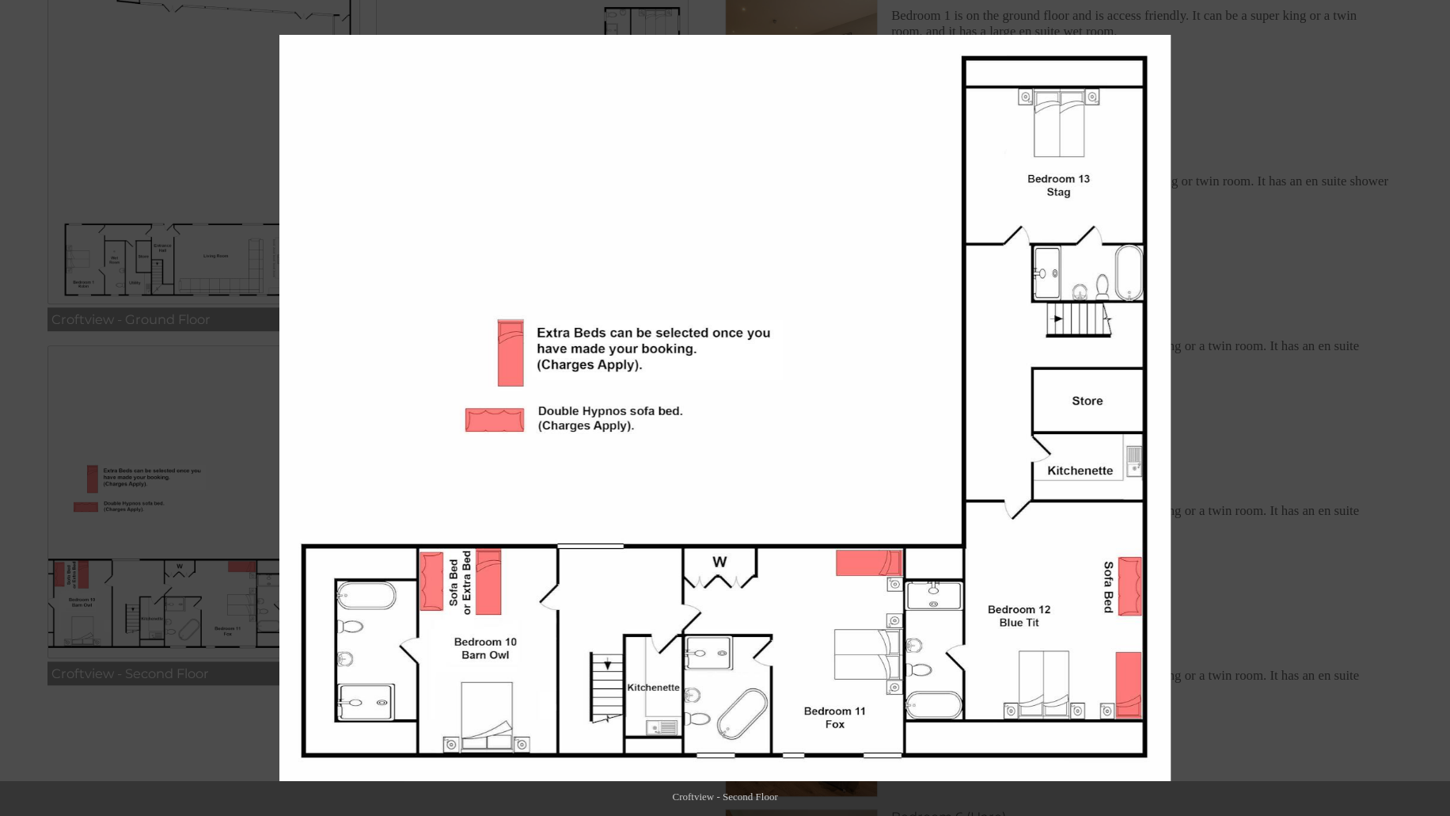
click at [1335, 421] on div at bounding box center [1004, 443] width 1450 height 816
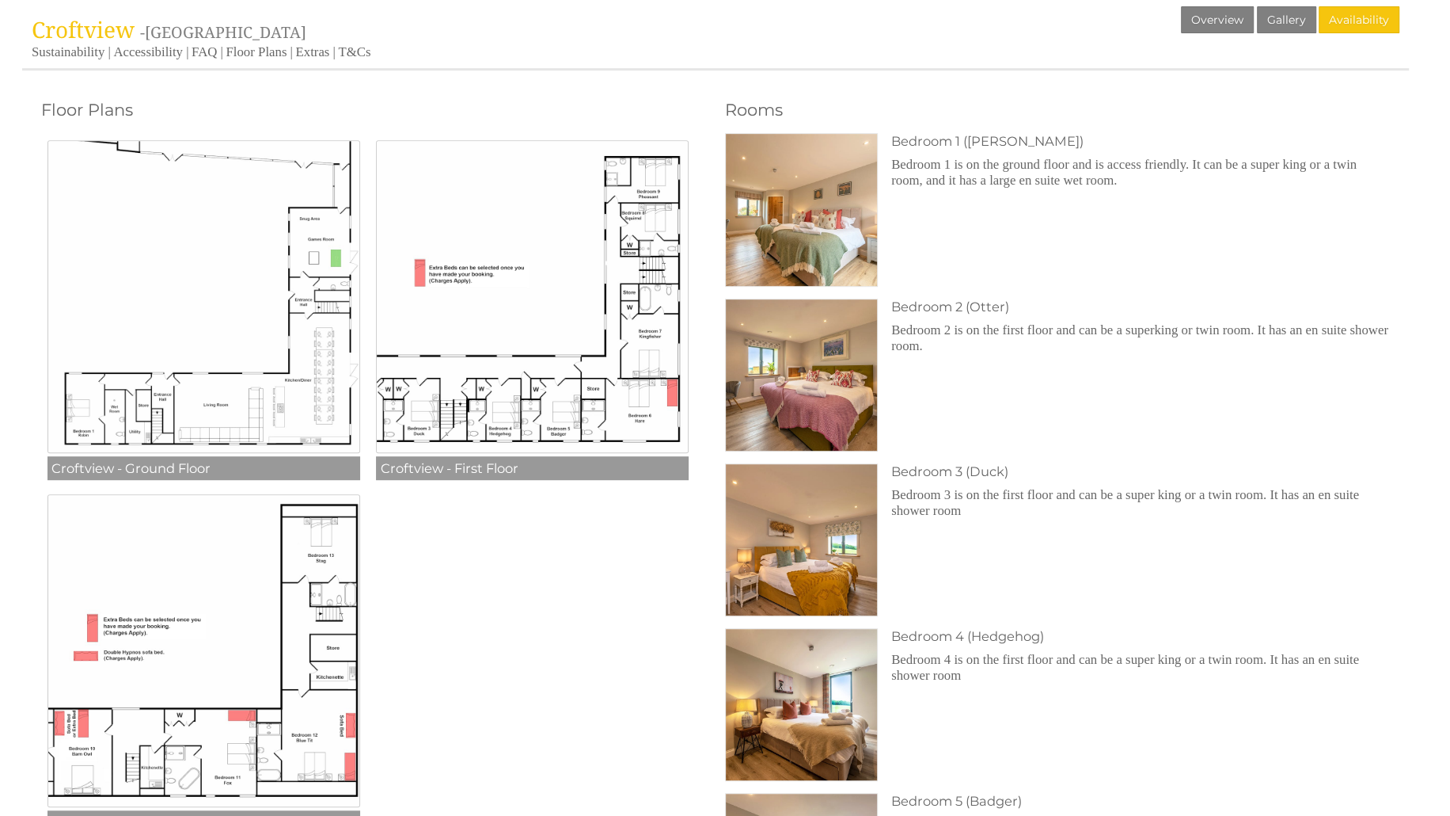
scroll to position [554, 0]
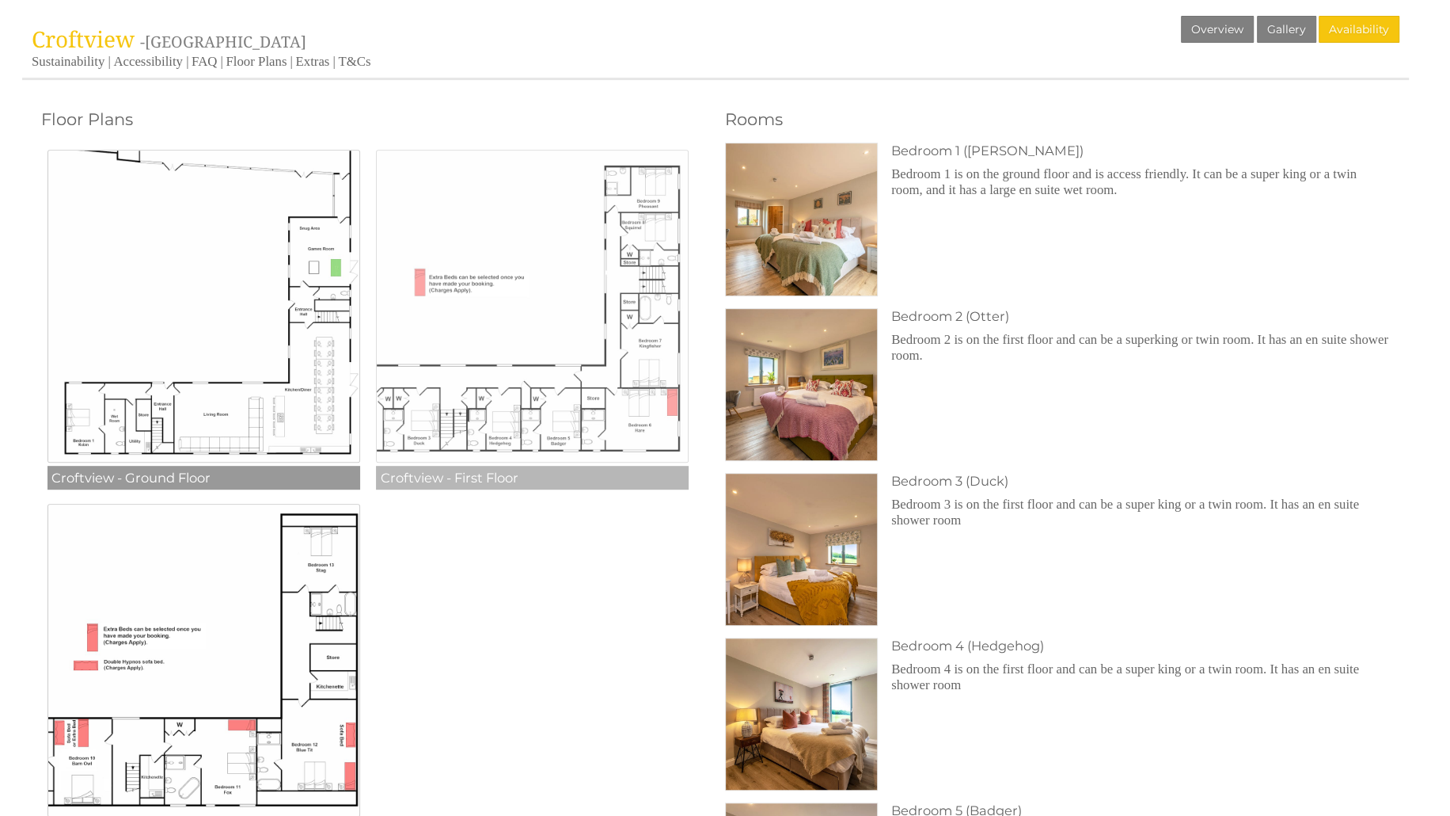
click at [509, 428] on img at bounding box center [532, 306] width 313 height 313
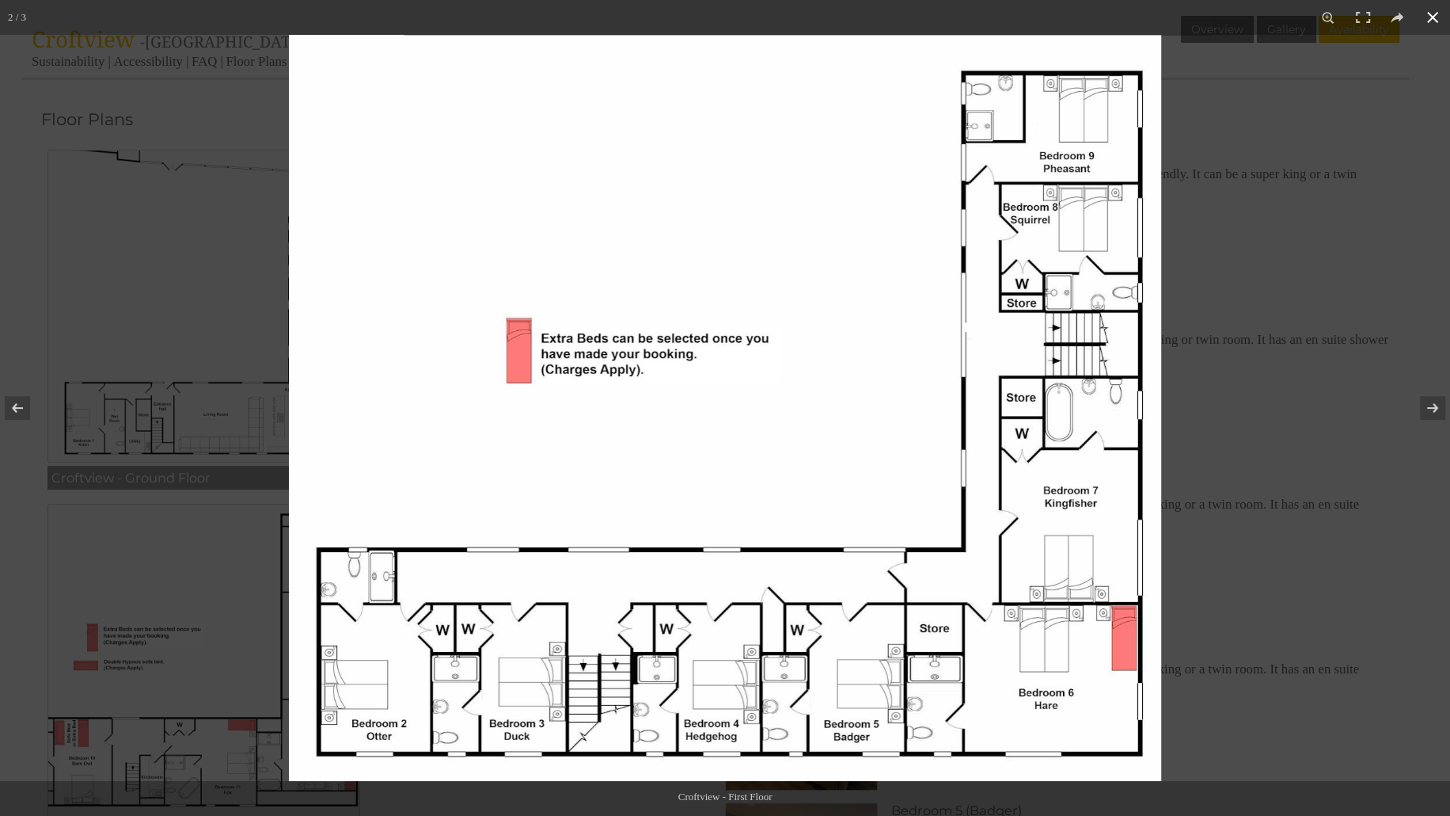
click at [1270, 544] on div at bounding box center [1014, 443] width 1450 height 816
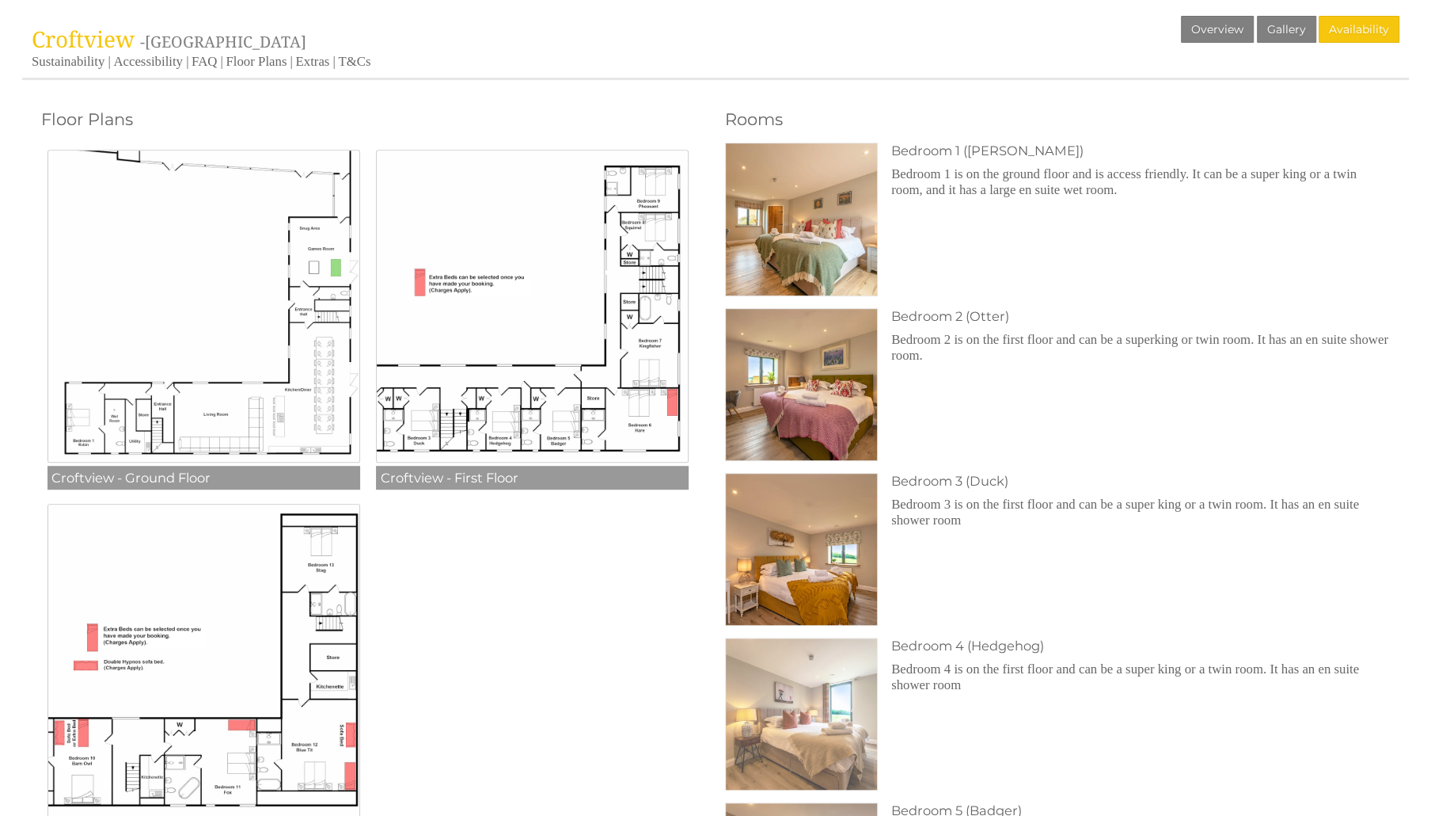
click at [814, 723] on img at bounding box center [801, 713] width 151 height 151
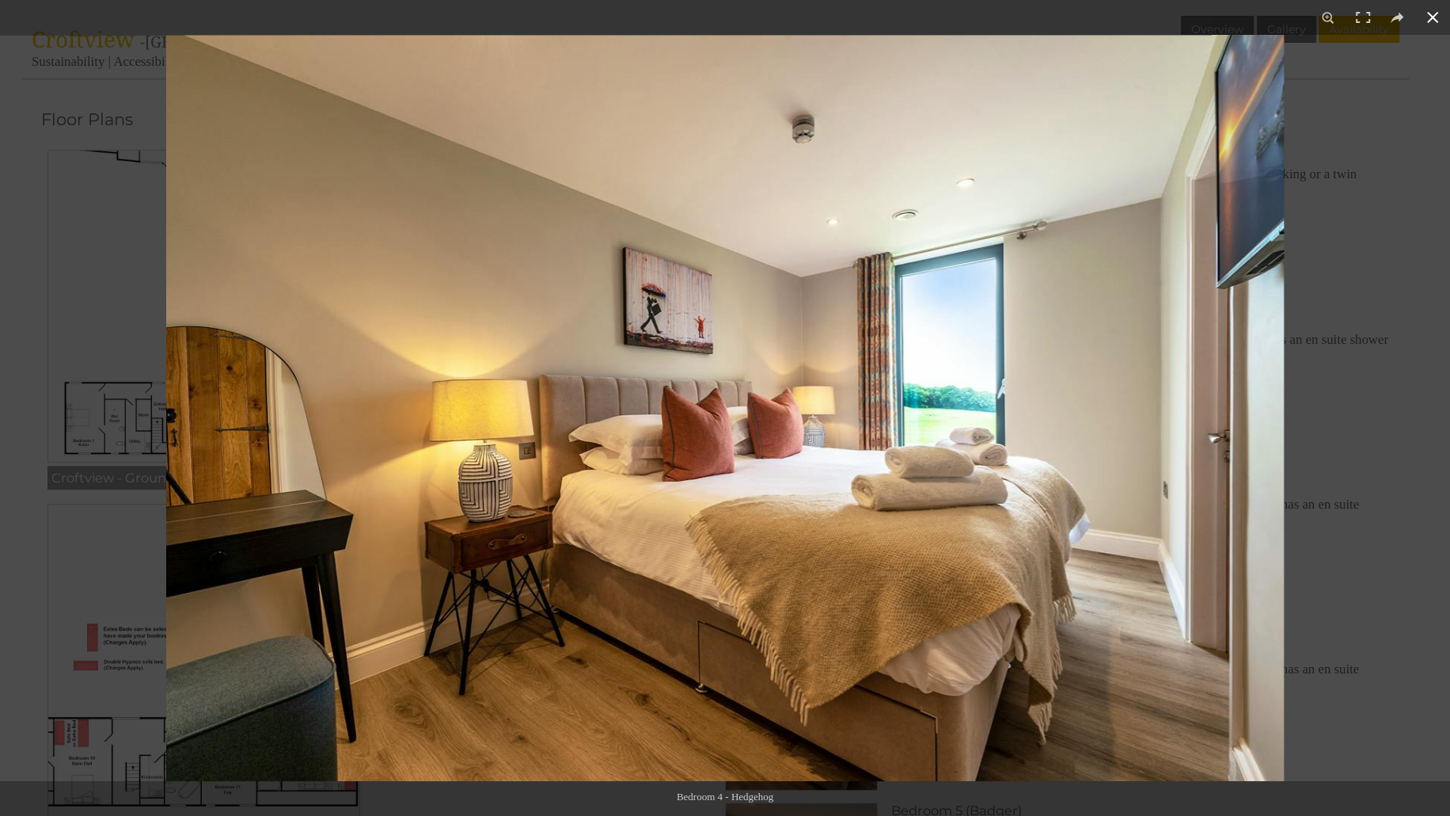
click at [1434, 26] on button at bounding box center [1433, 17] width 35 height 35
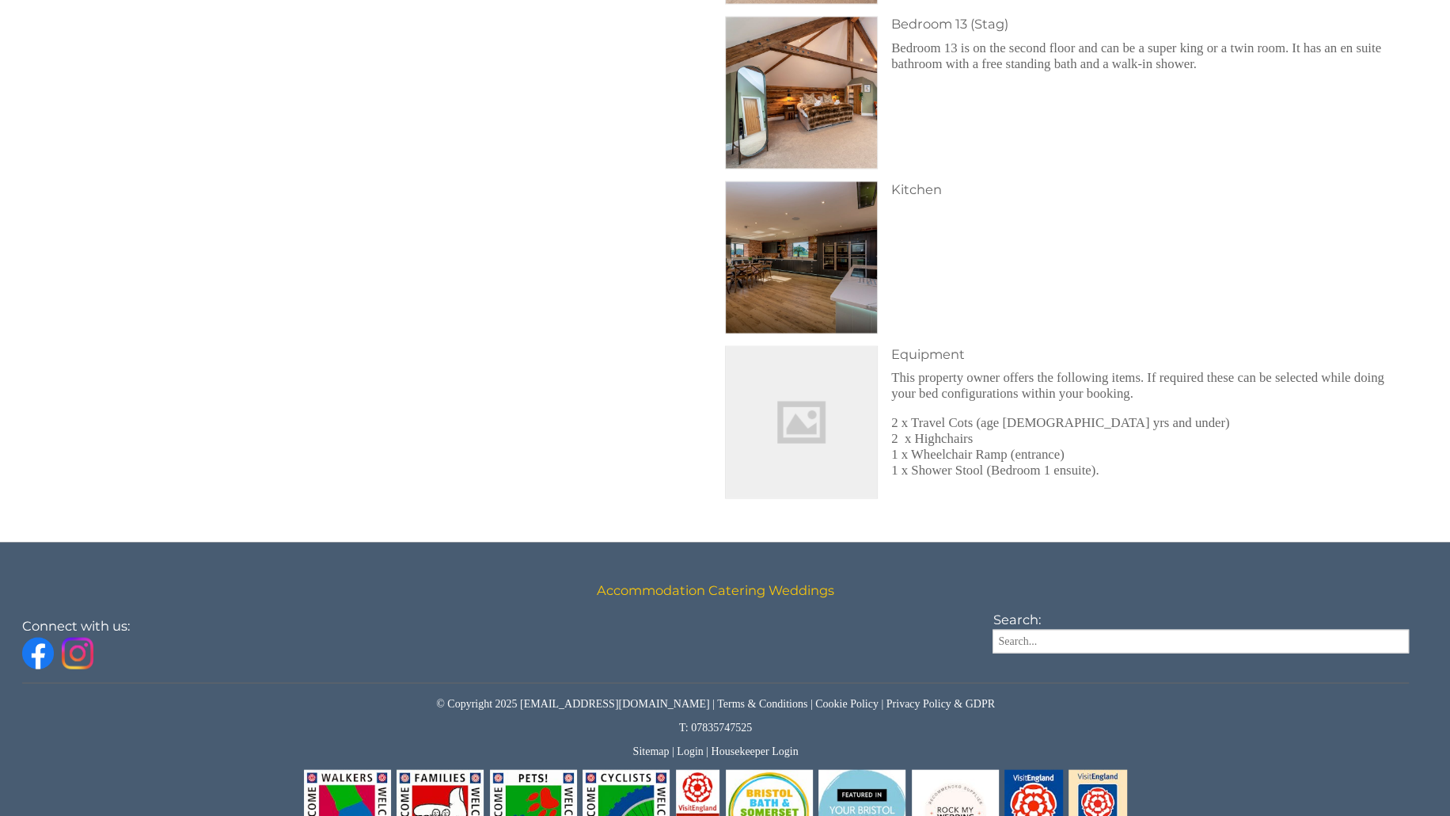
scroll to position [2767, 0]
